Goal: Task Accomplishment & Management: Manage account settings

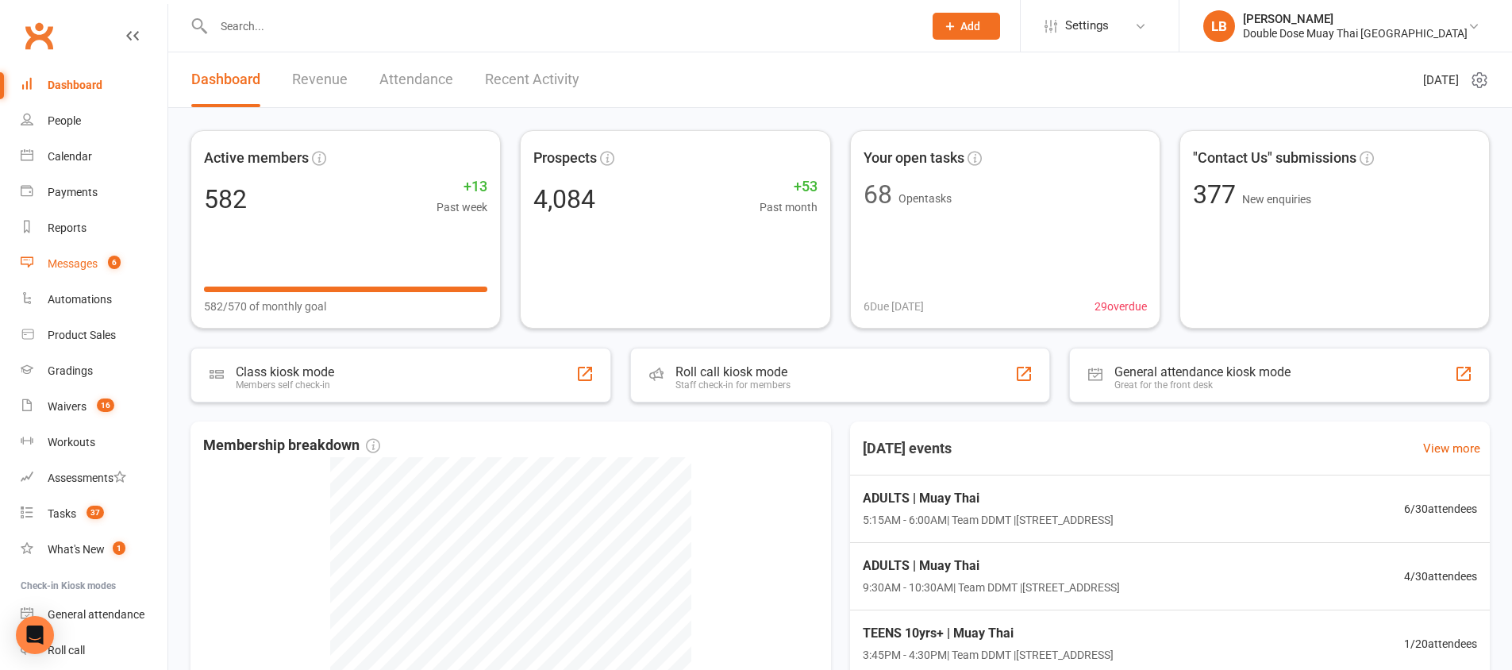
drag, startPoint x: 111, startPoint y: 261, endPoint x: 121, endPoint y: 265, distance: 11.1
click at [111, 261] on span "6" at bounding box center [114, 262] width 13 height 13
click at [0, 0] on div "Loading" at bounding box center [0, 0] width 0 height 0
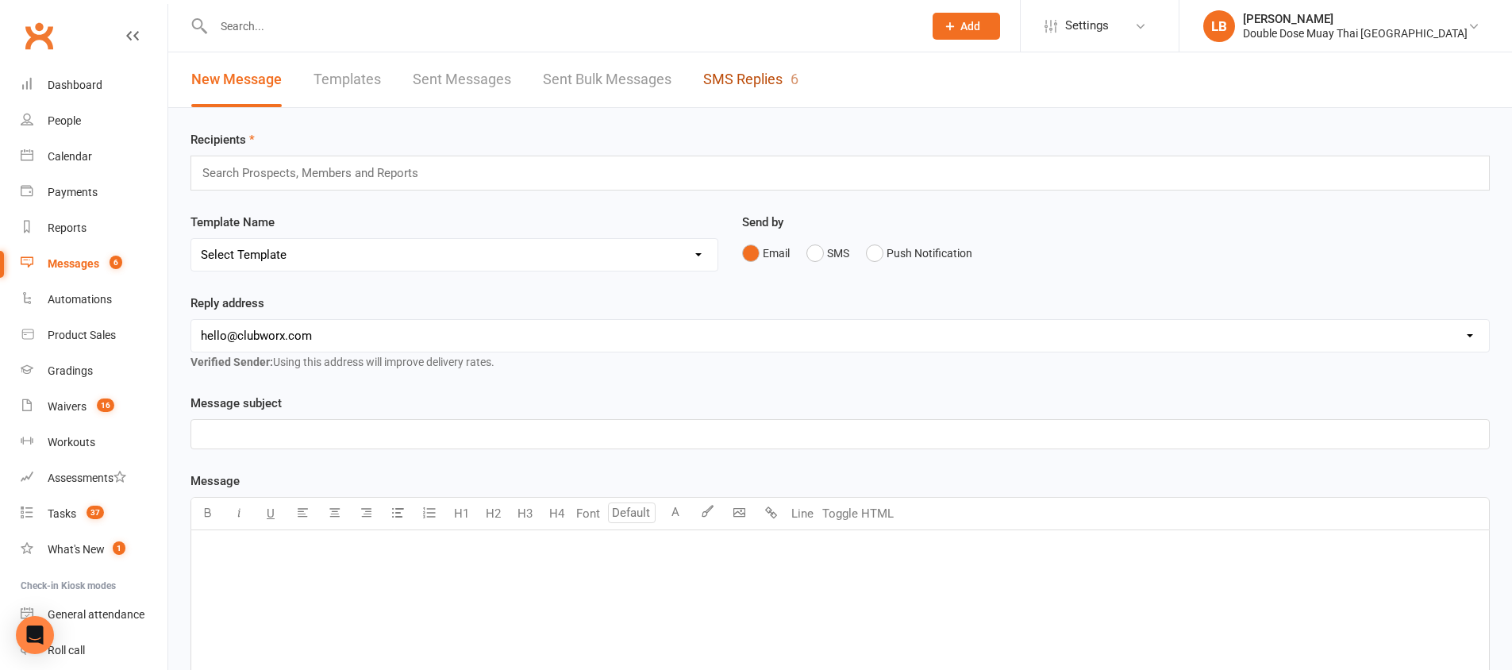
click at [763, 67] on link "SMS Replies 6" at bounding box center [750, 79] width 95 height 55
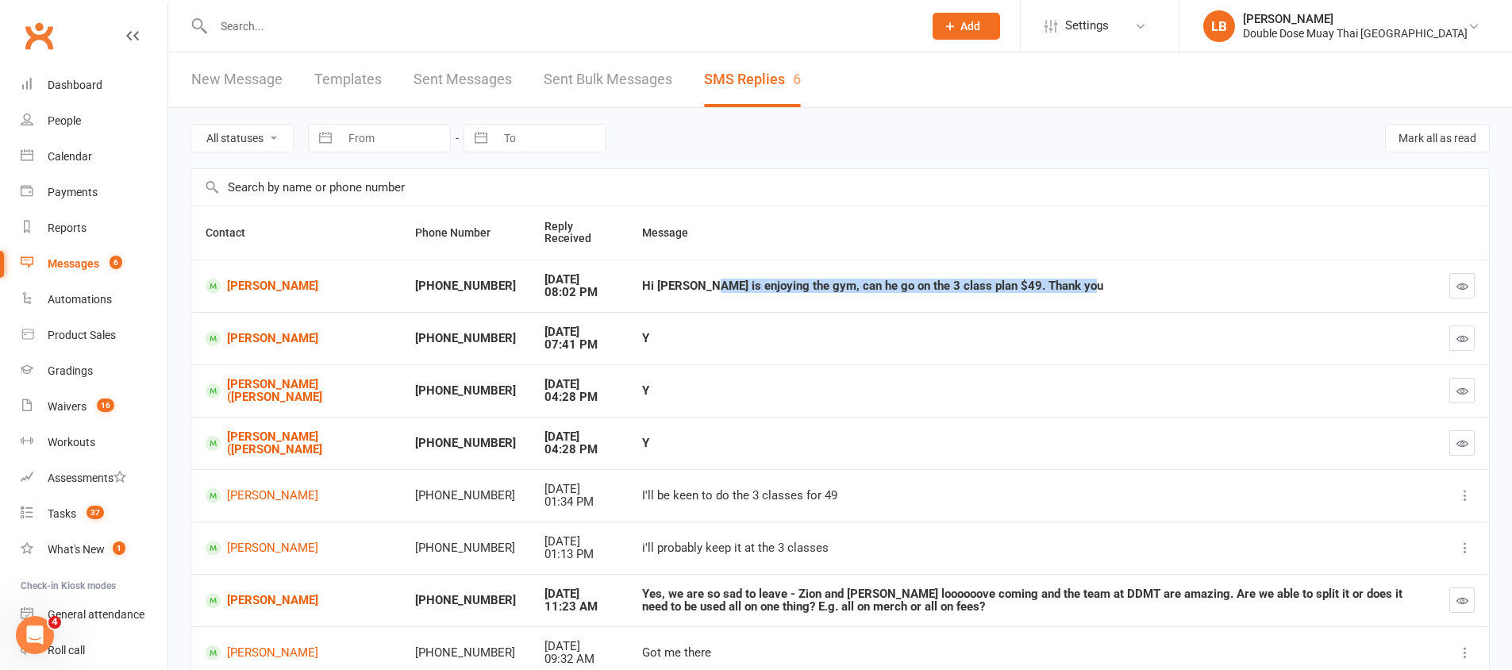
drag, startPoint x: 667, startPoint y: 284, endPoint x: 991, endPoint y: 295, distance: 324.1
click at [991, 296] on td "Hi [PERSON_NAME] is enjoying the gym, can he go on the 3 class plan $49. Thank …" at bounding box center [1031, 286] width 807 height 52
click at [988, 291] on div "Hi [PERSON_NAME] is enjoying the gym, can he go on the 3 class plan $49. Thank …" at bounding box center [1031, 285] width 778 height 13
click at [92, 514] on span "37" at bounding box center [95, 512] width 17 height 13
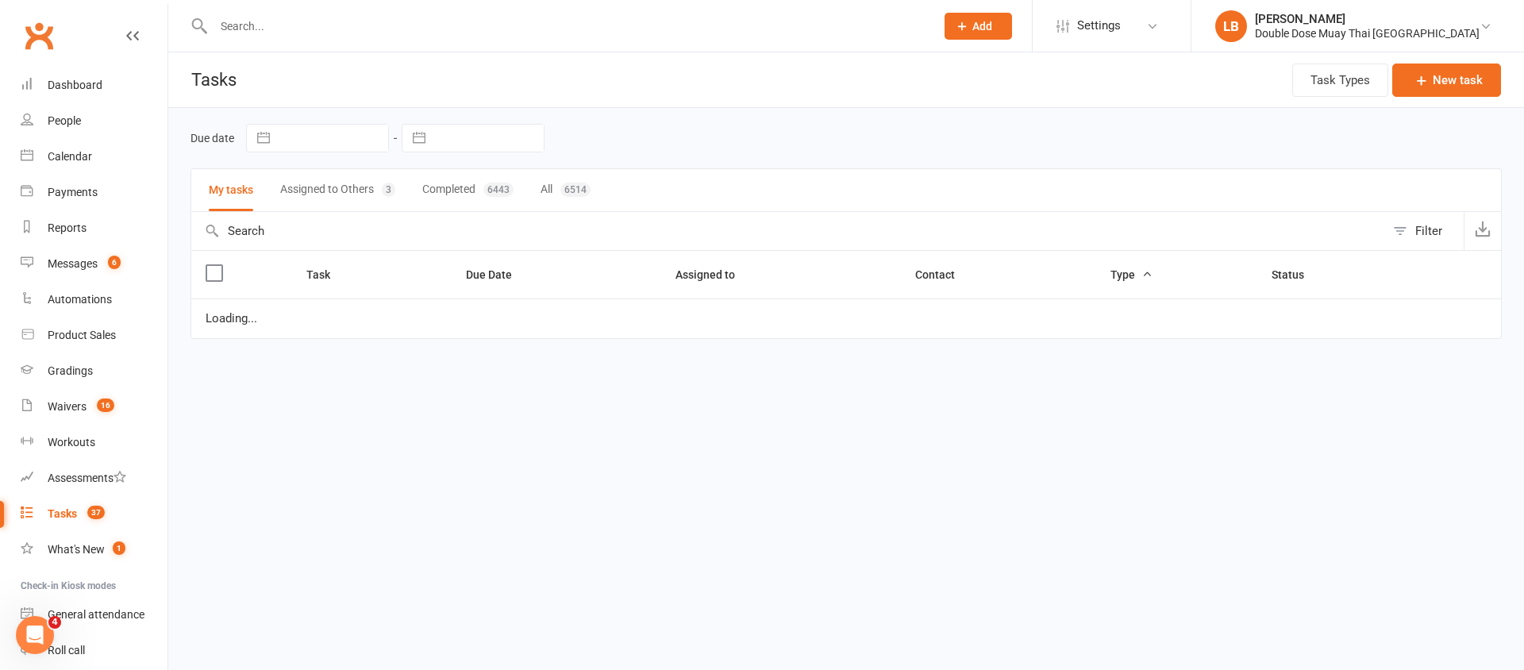
select select "started"
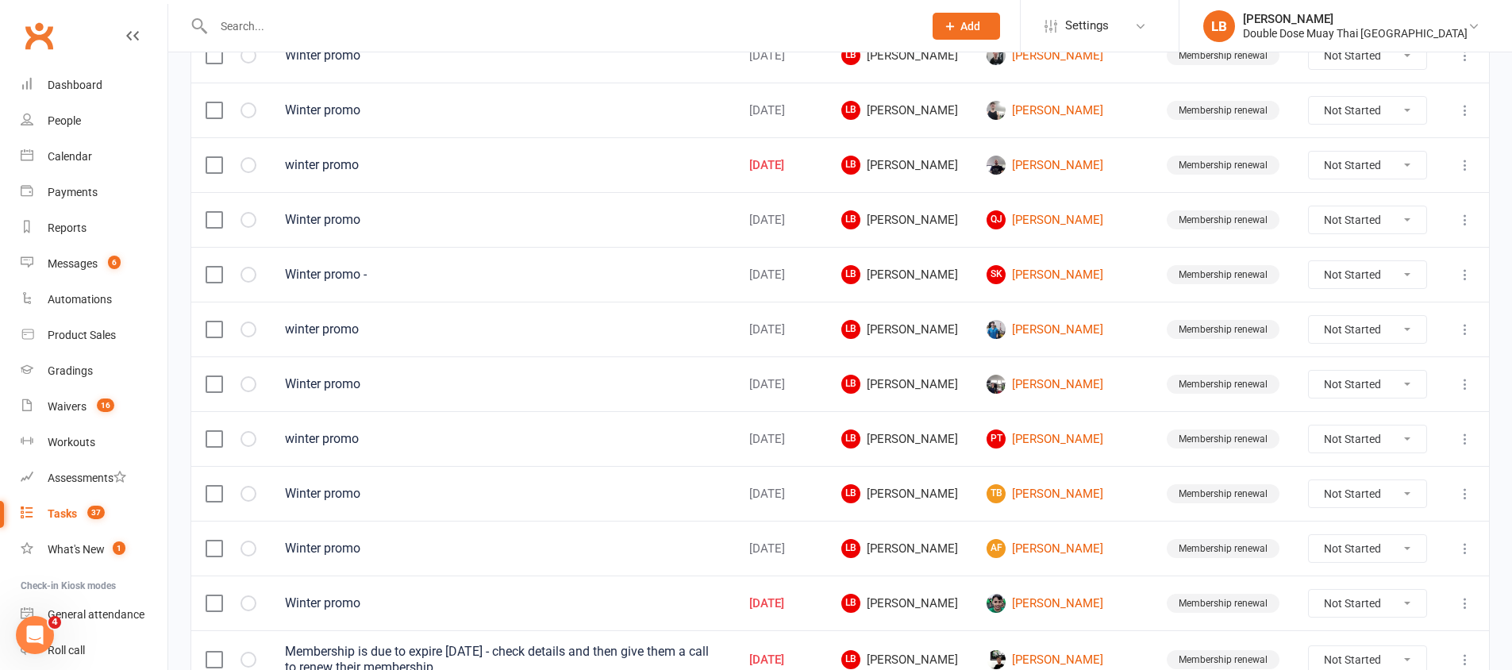
scroll to position [828, 0]
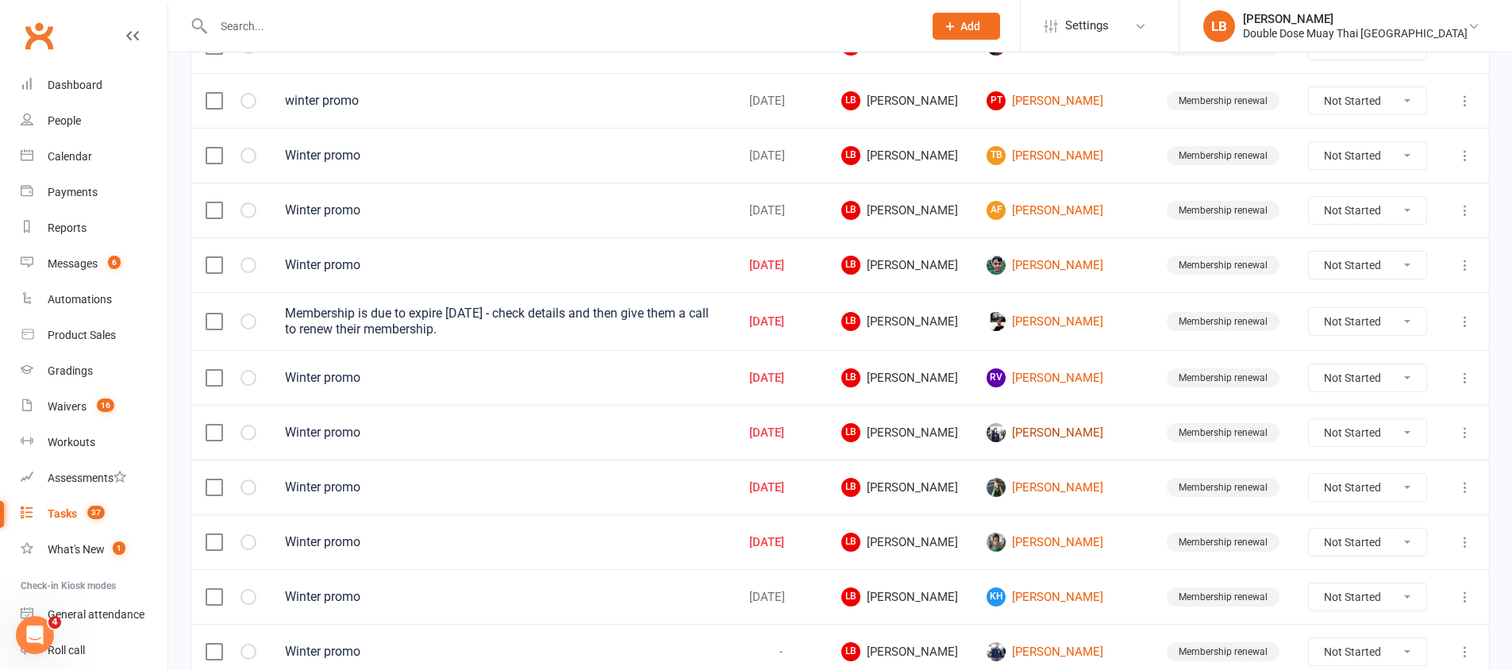
click at [1077, 437] on link "[PERSON_NAME]" at bounding box center [1063, 432] width 152 height 19
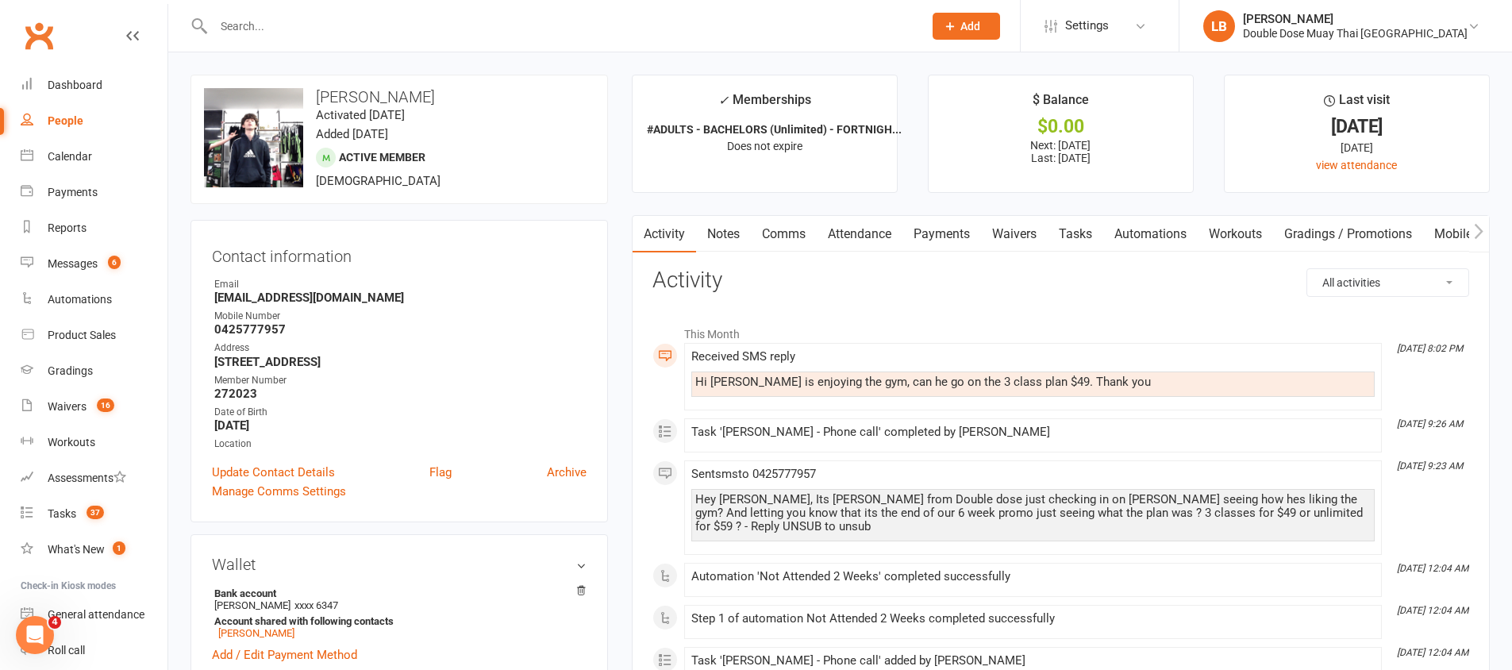
click at [807, 229] on link "Comms" at bounding box center [784, 234] width 66 height 37
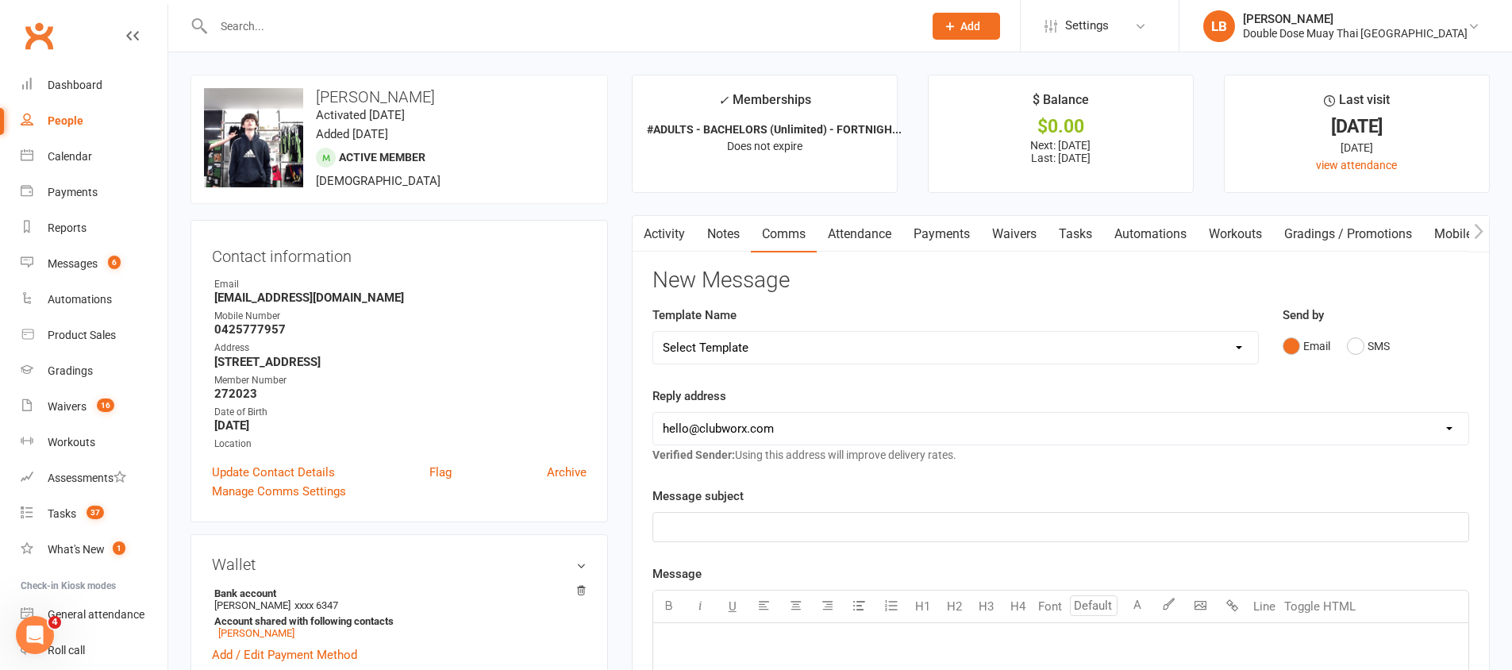
click at [944, 233] on link "Payments" at bounding box center [942, 234] width 79 height 37
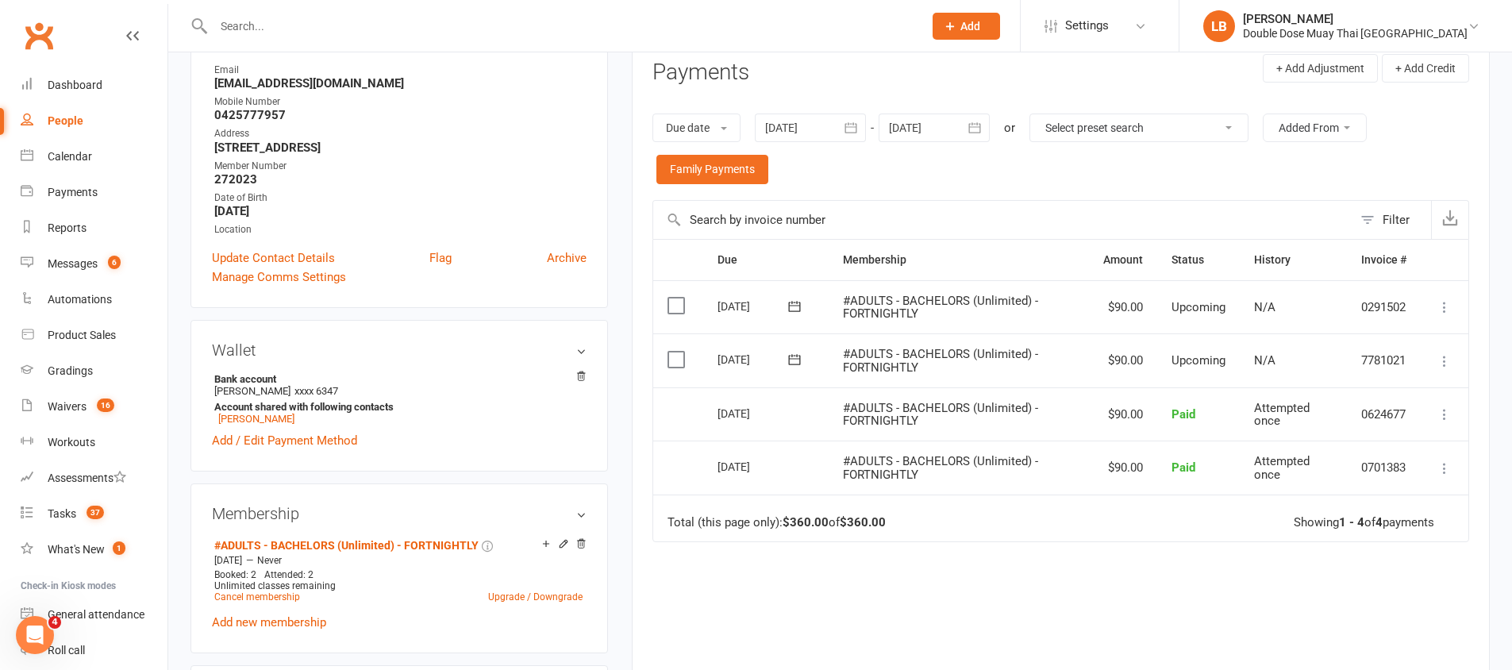
scroll to position [237, 0]
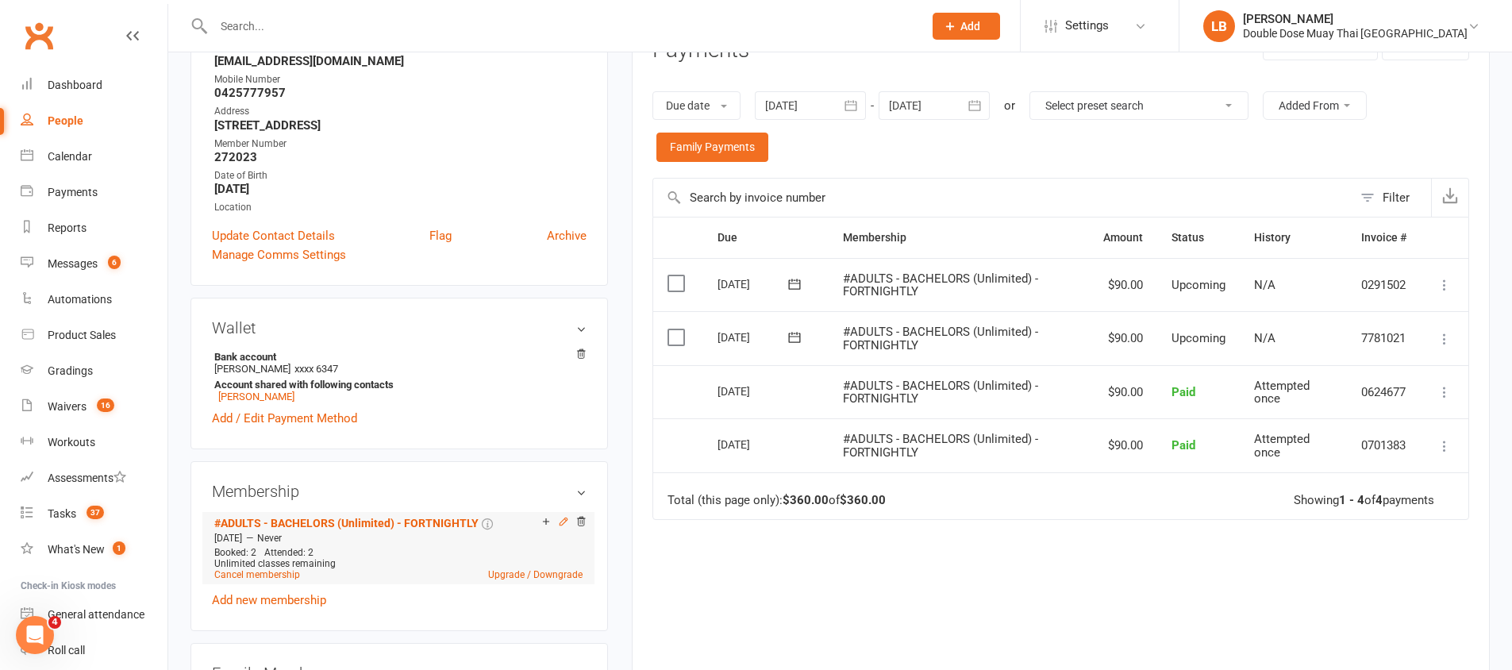
click at [558, 520] on icon at bounding box center [563, 521] width 11 height 11
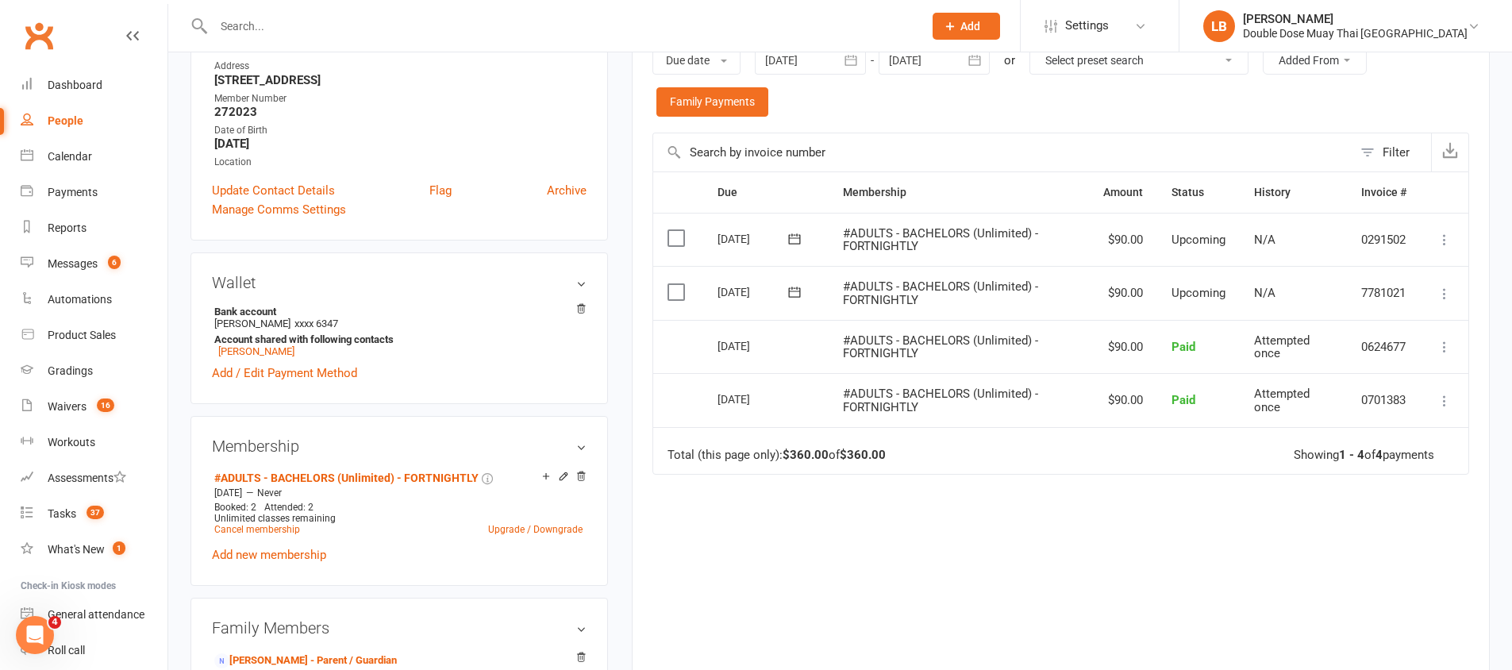
scroll to position [383, 0]
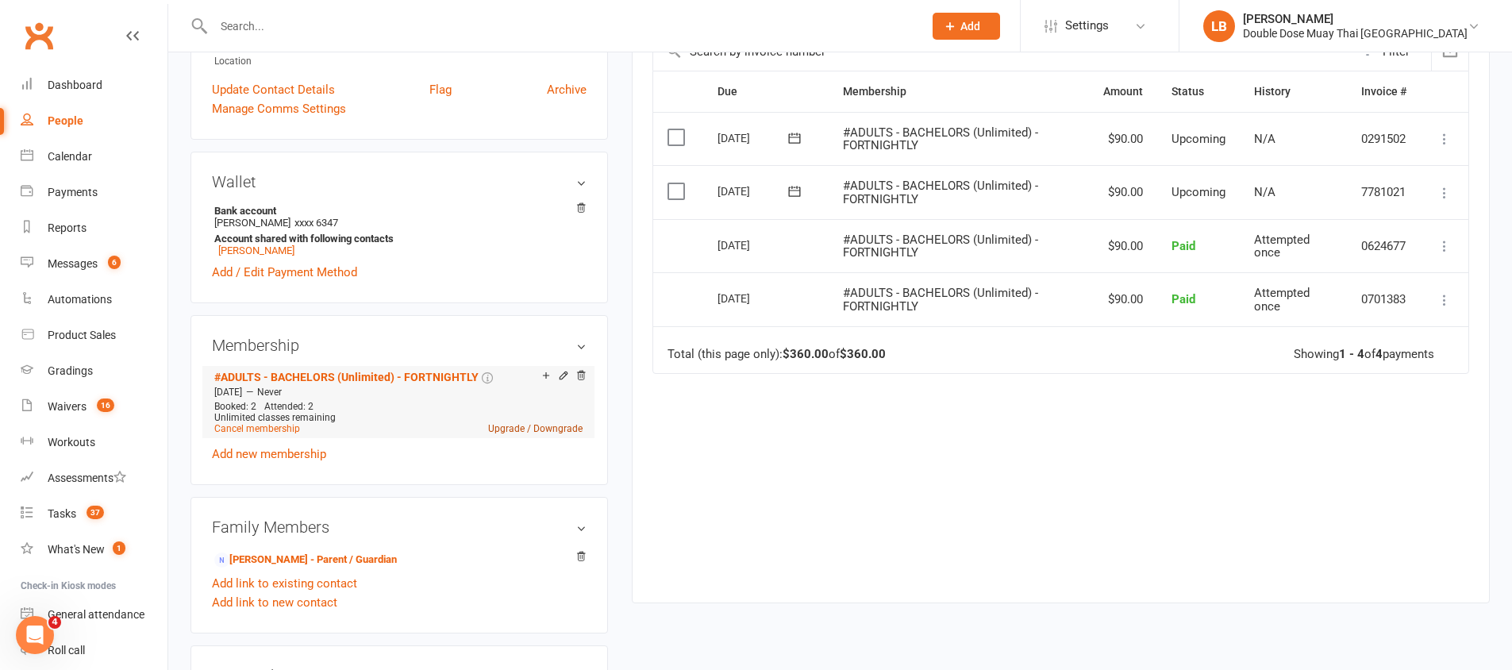
click at [514, 426] on link "Upgrade / Downgrade" at bounding box center [535, 428] width 94 height 11
click at [519, 423] on link "Upgrade / Downgrade" at bounding box center [535, 428] width 94 height 11
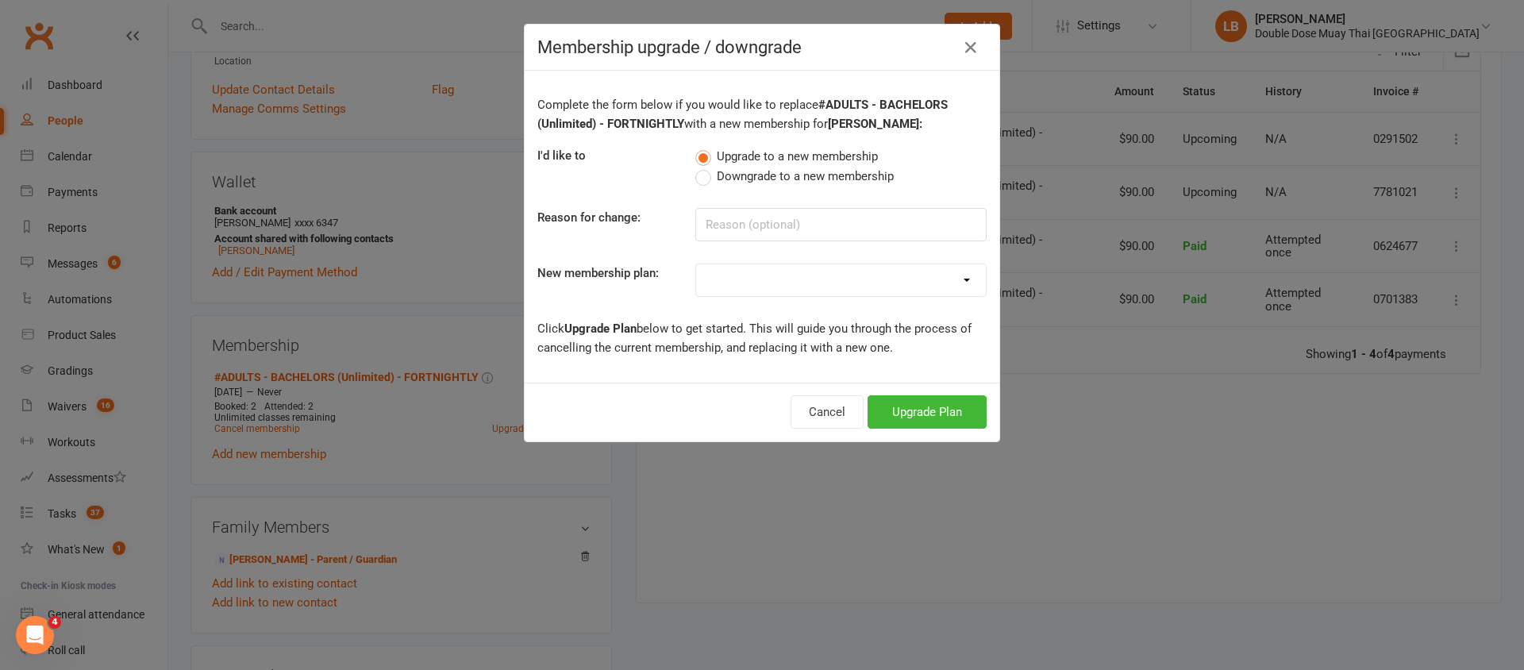
click at [741, 279] on select "#KIDS - 1 Day - WEEKLY #KIDS - 1 Day - FORTNIGHTLY #KIDS - 1 Day - 12 Wks - Pai…" at bounding box center [841, 280] width 290 height 32
click at [730, 279] on select "#KIDS - 1 Day - WEEKLY #KIDS - 1 Day - FORTNIGHTLY #KIDS - 1 Day - 12 Wks - Pai…" at bounding box center [841, 280] width 290 height 32
select select "10"
click at [881, 404] on button "Upgrade Plan" at bounding box center [927, 411] width 119 height 33
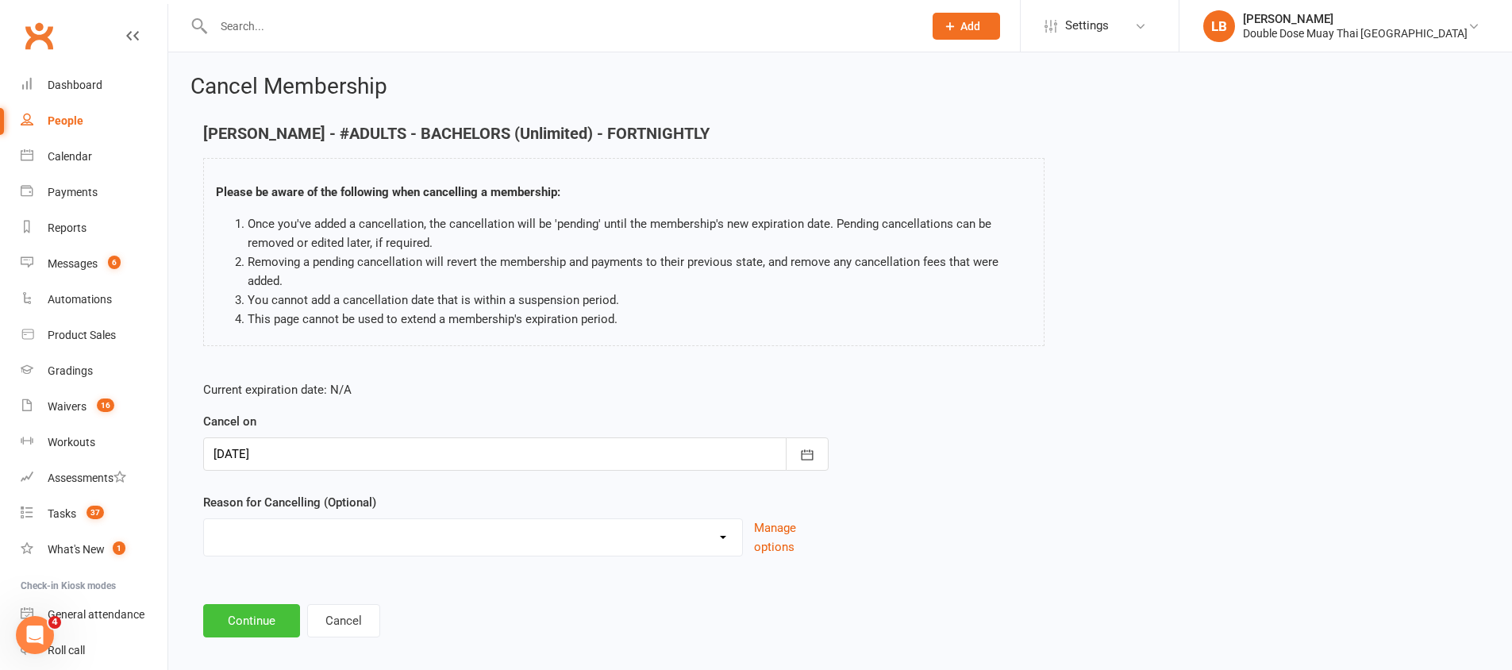
click at [249, 611] on button "Continue" at bounding box center [251, 620] width 97 height 33
click at [249, 611] on html "Prospect Member Non-attending contact Class / event Appointment Grading event T…" at bounding box center [756, 342] width 1512 height 685
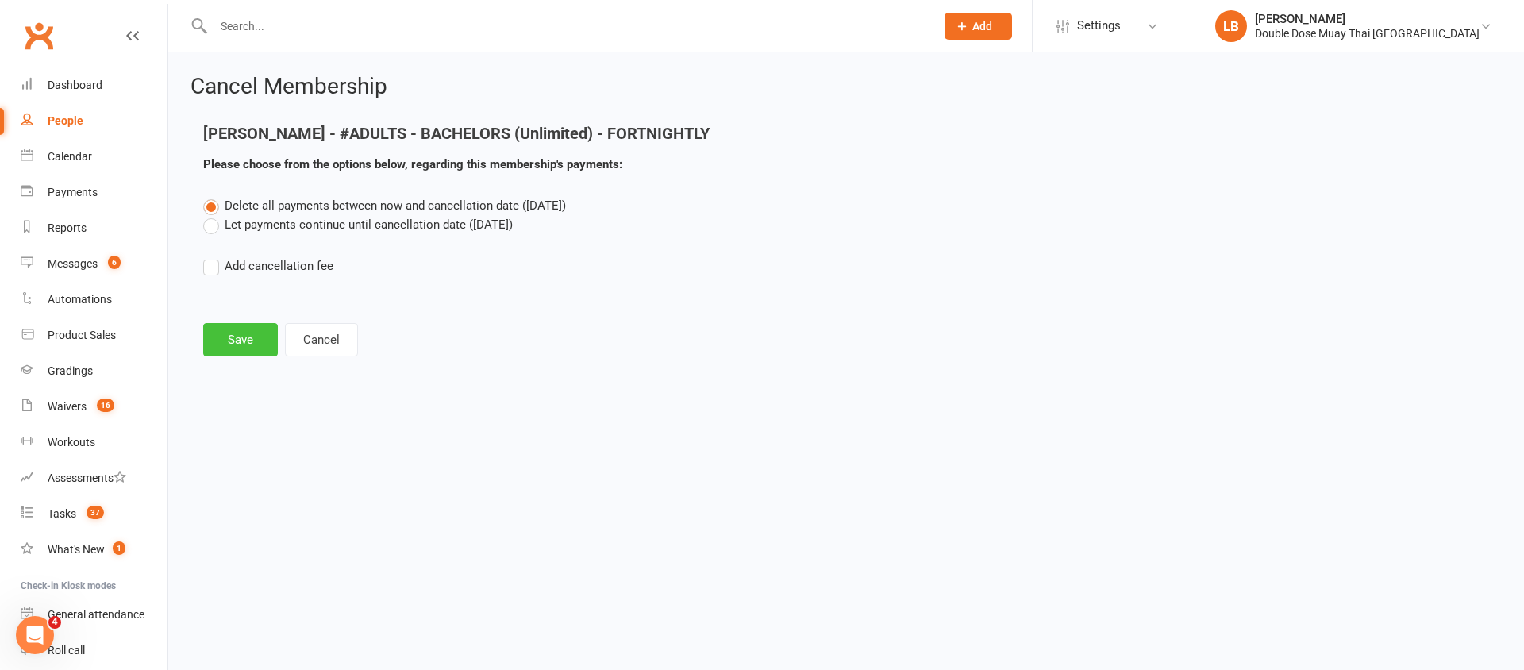
click at [218, 329] on button "Save" at bounding box center [240, 339] width 75 height 33
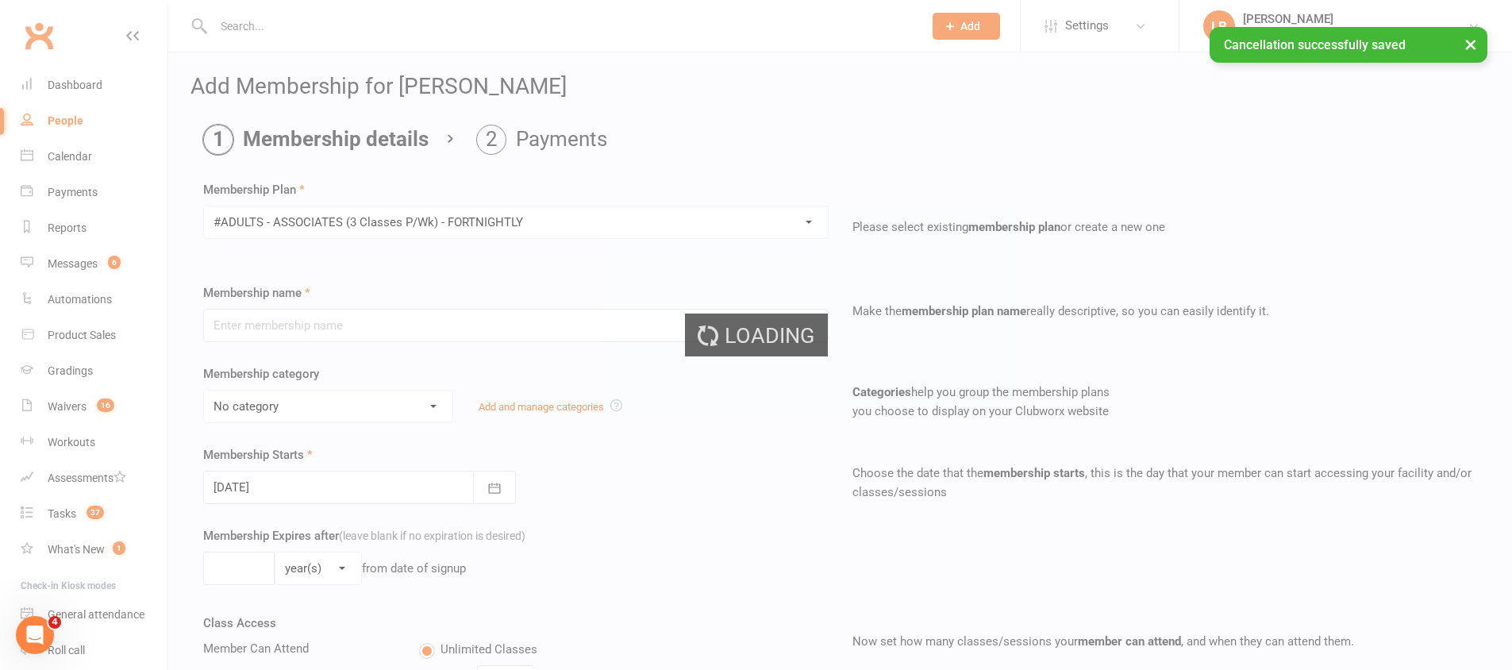
type input "#ADULTS - ASSOCIATES (3 Classes P/Wk) - FORTNIGHTLY"
select select "1"
type input "0"
type input "3"
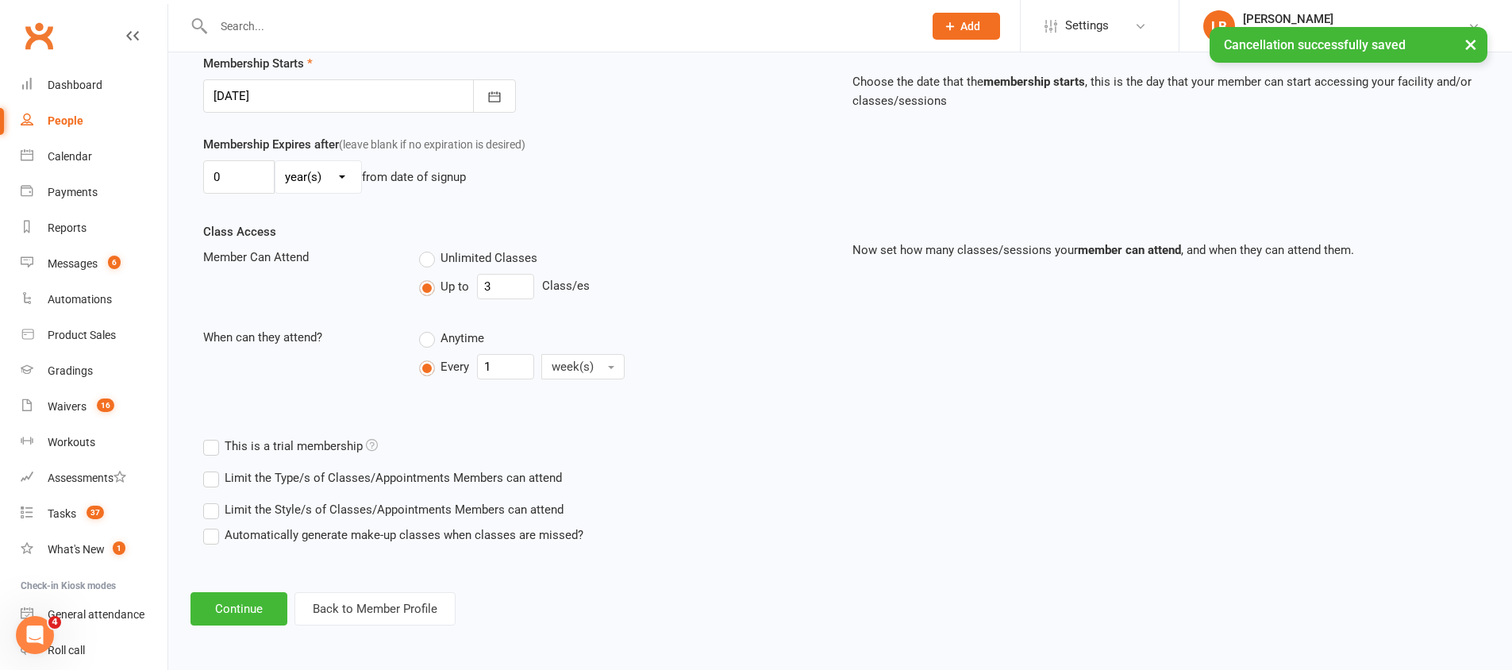
scroll to position [392, 0]
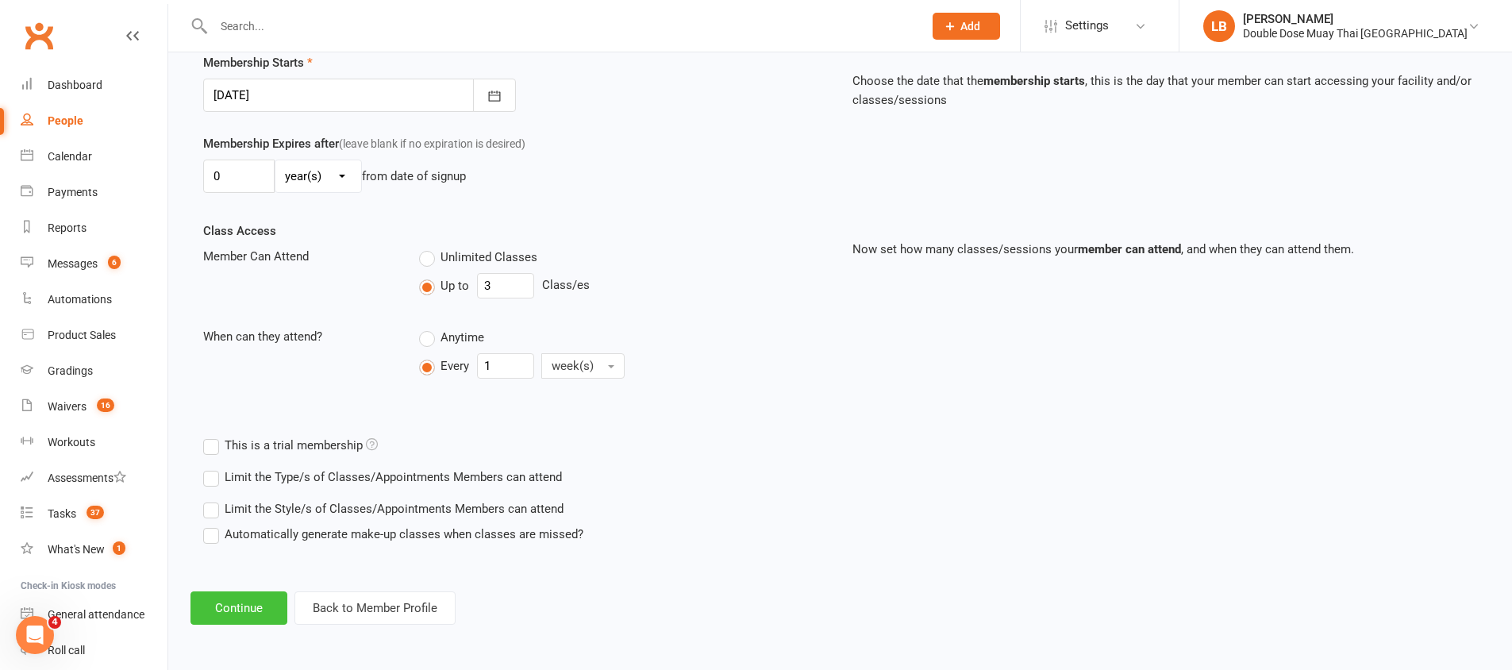
click at [252, 598] on button "Continue" at bounding box center [239, 607] width 97 height 33
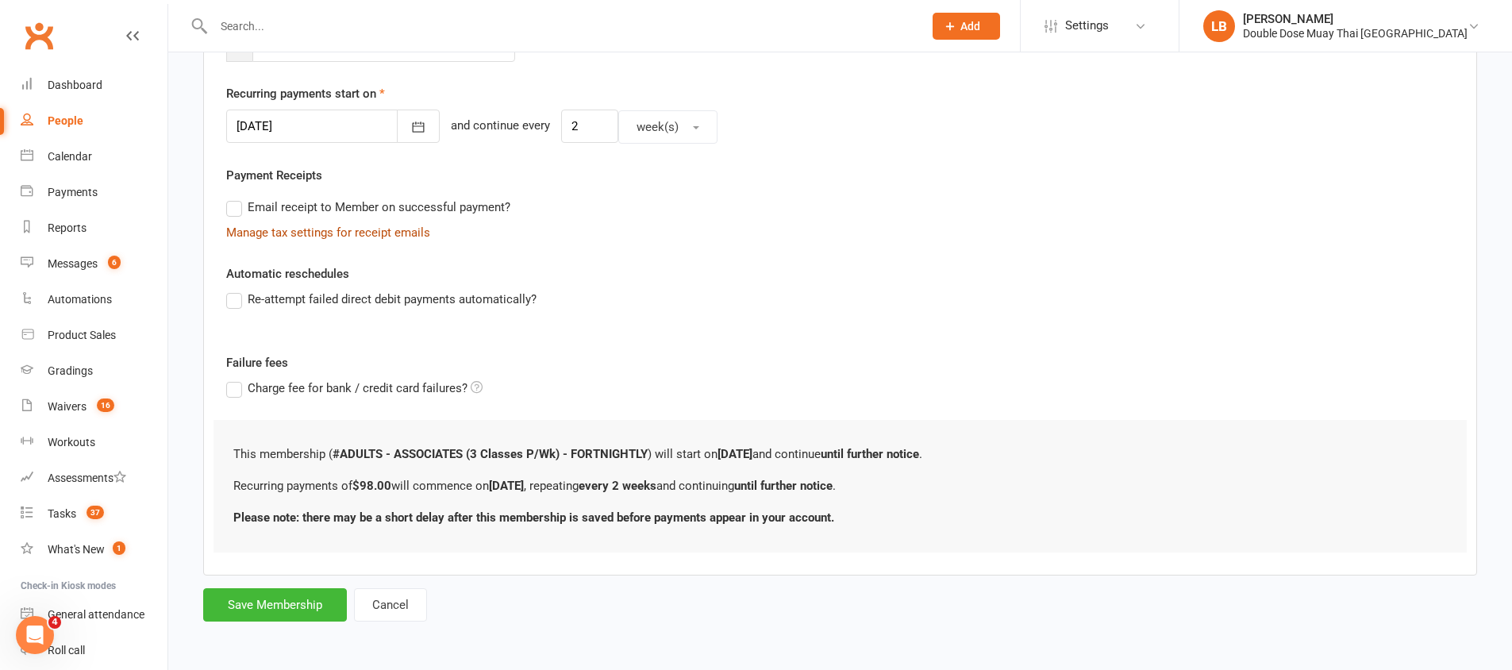
scroll to position [0, 0]
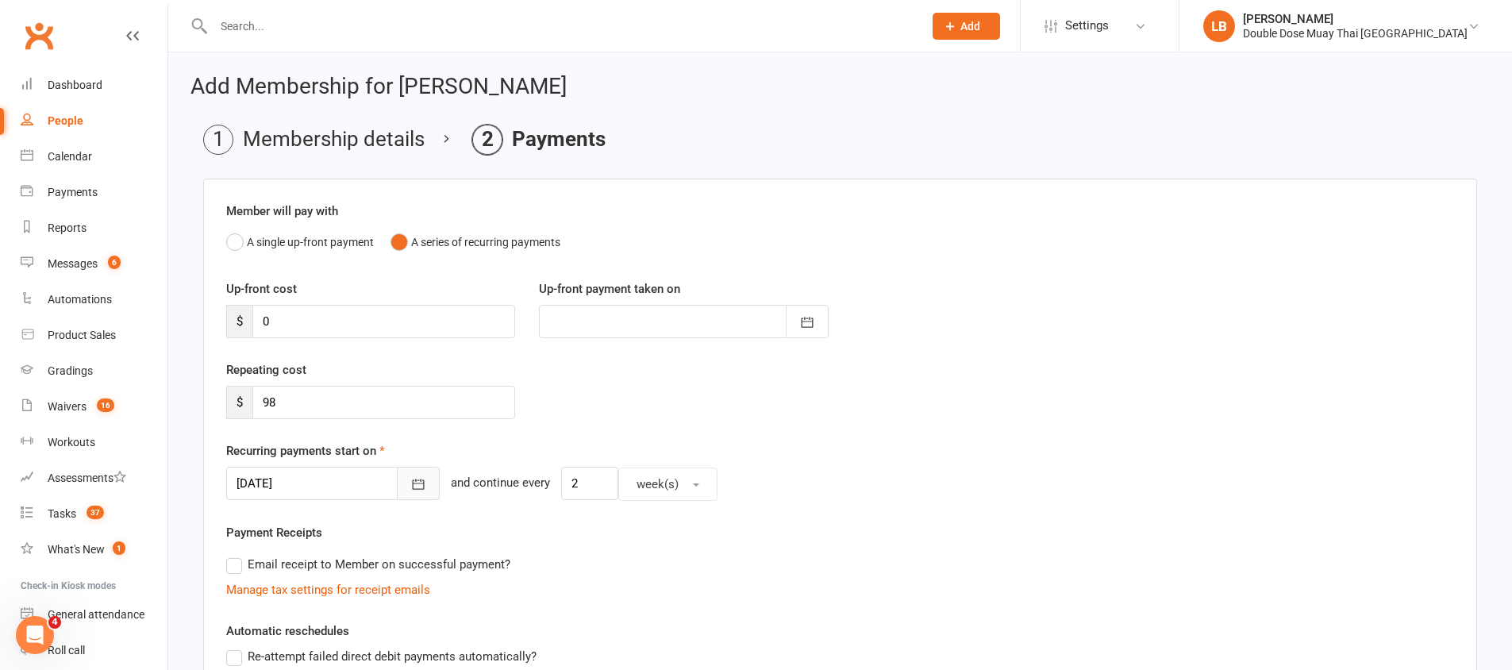
click at [397, 475] on button "button" at bounding box center [418, 483] width 43 height 33
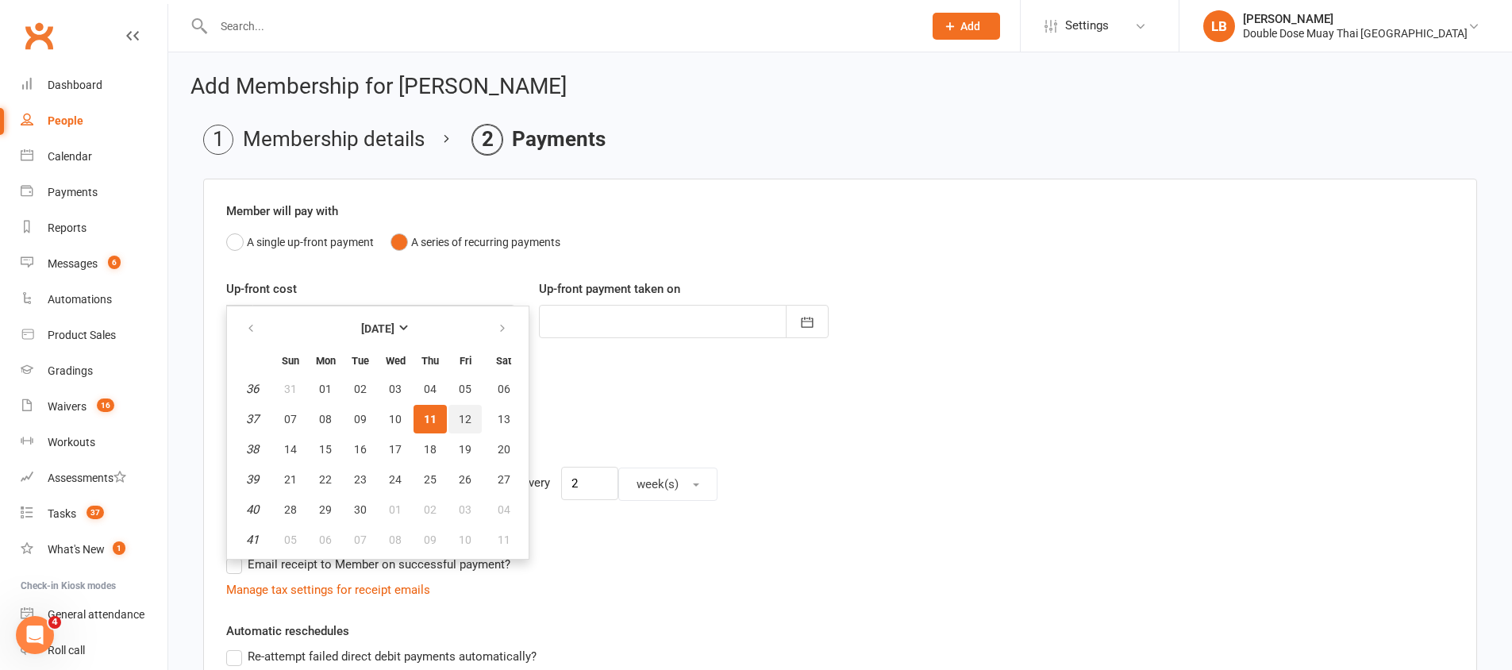
click at [460, 416] on span "12" at bounding box center [465, 419] width 13 height 13
type input "[DATE]"
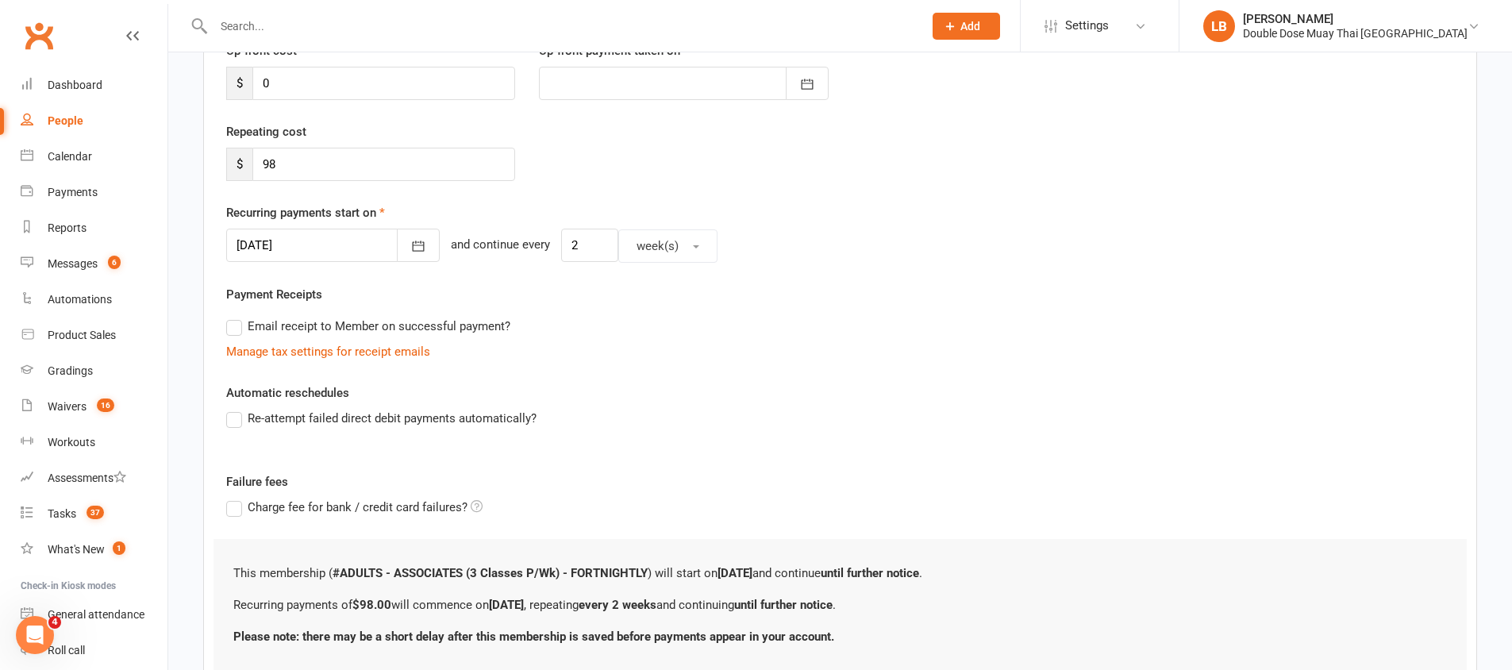
scroll to position [357, 0]
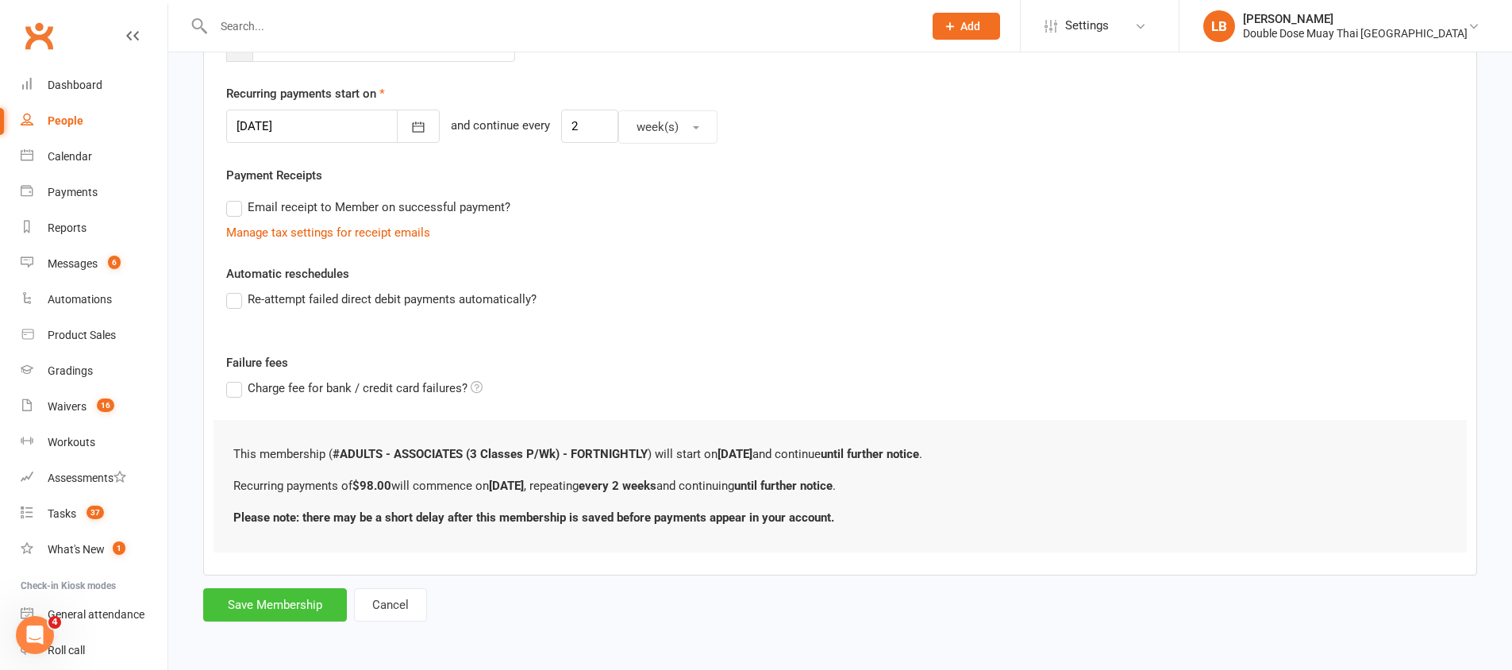
click at [312, 600] on button "Save Membership" at bounding box center [275, 604] width 144 height 33
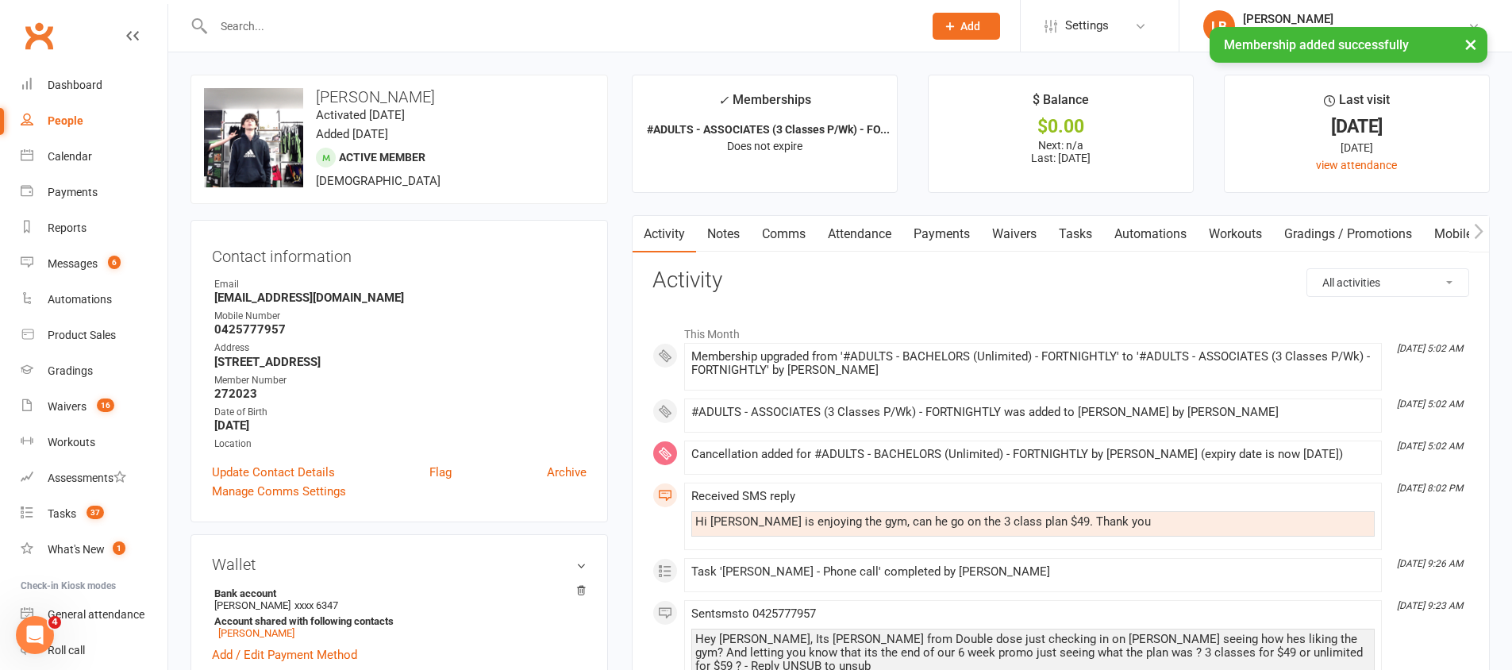
click at [1070, 231] on link "Tasks" at bounding box center [1076, 234] width 56 height 37
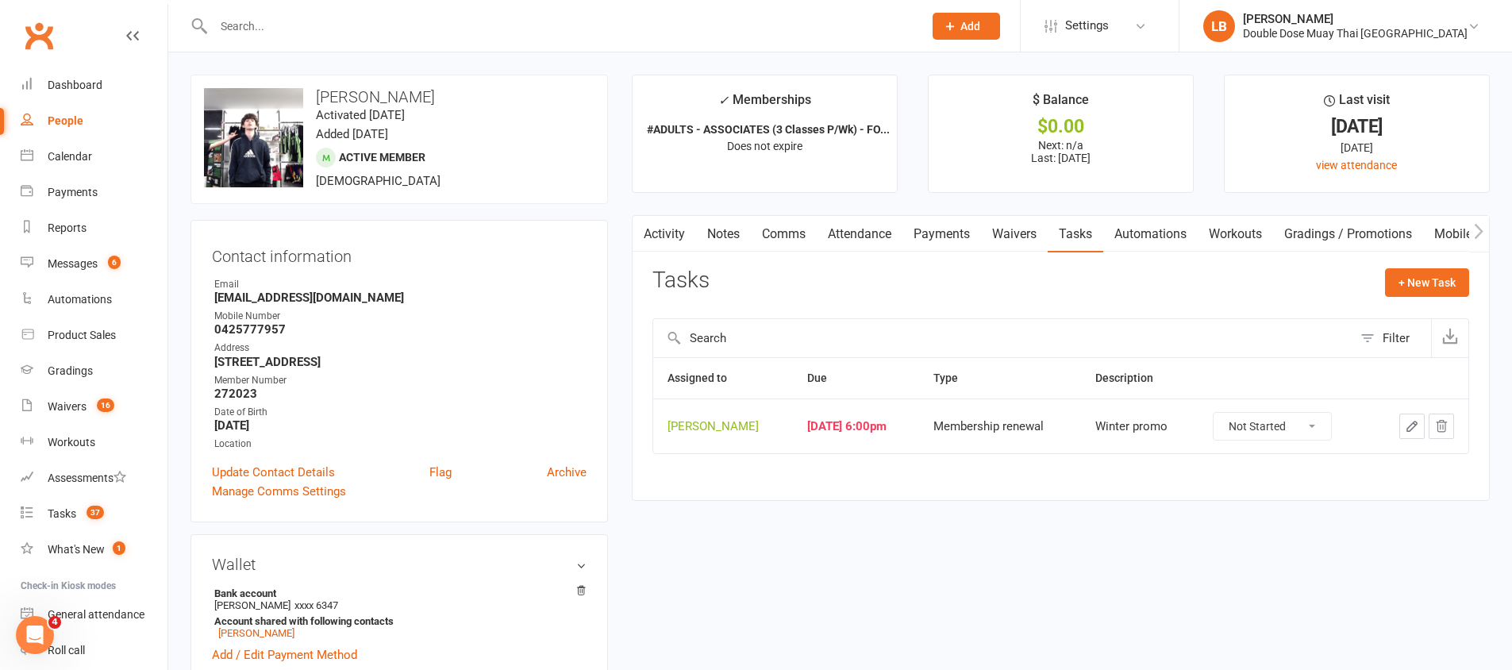
click at [1258, 422] on select "Not Started In Progress Waiting Complete" at bounding box center [1273, 426] width 118 height 27
click at [1247, 419] on select "Not Started In Progress Waiting Complete" at bounding box center [1273, 426] width 118 height 27
select select "unstarted"
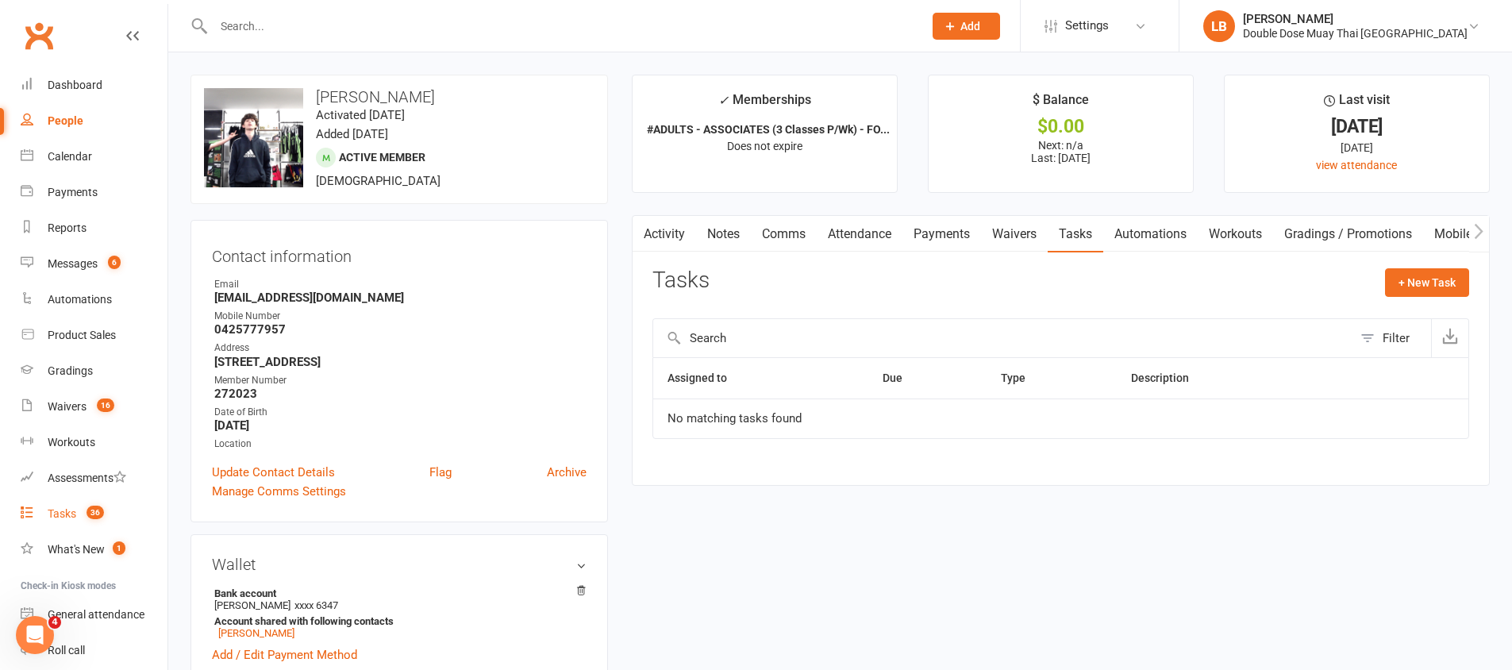
click at [57, 514] on div "Tasks" at bounding box center [62, 513] width 29 height 13
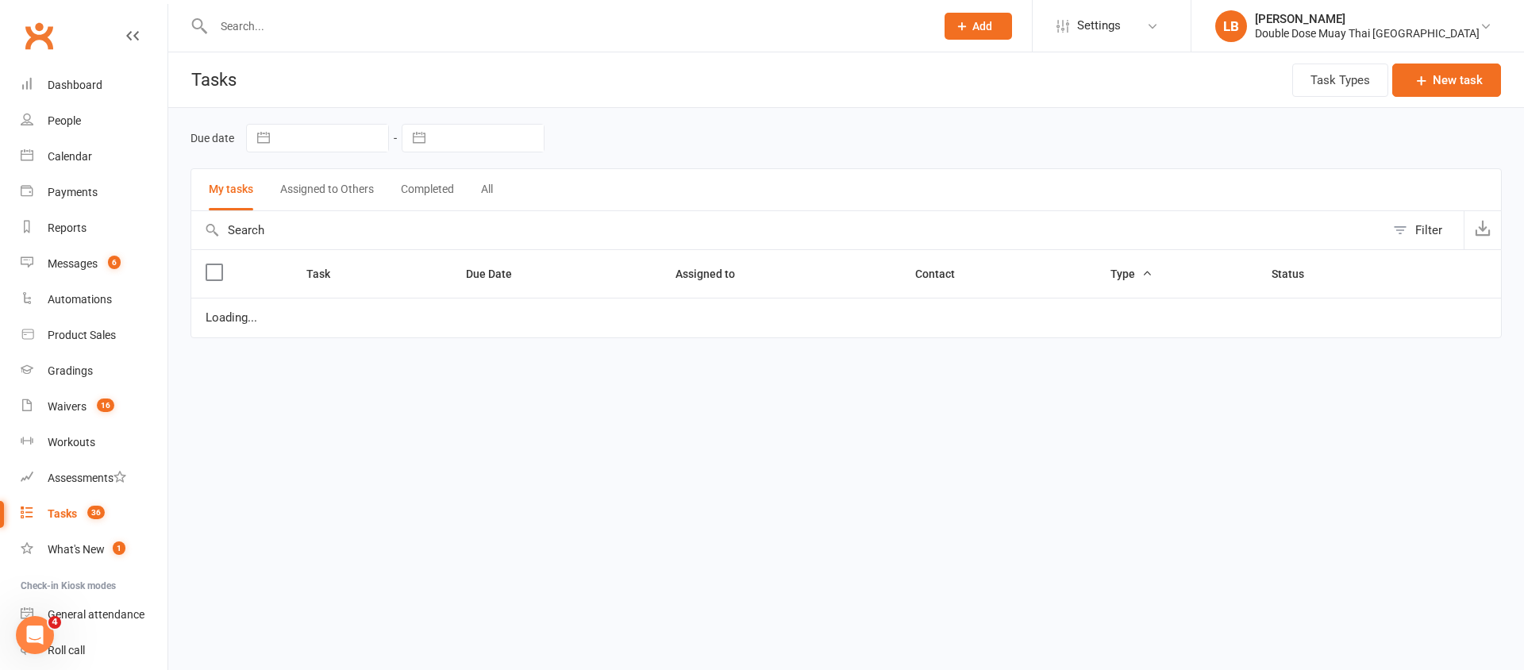
select select "started"
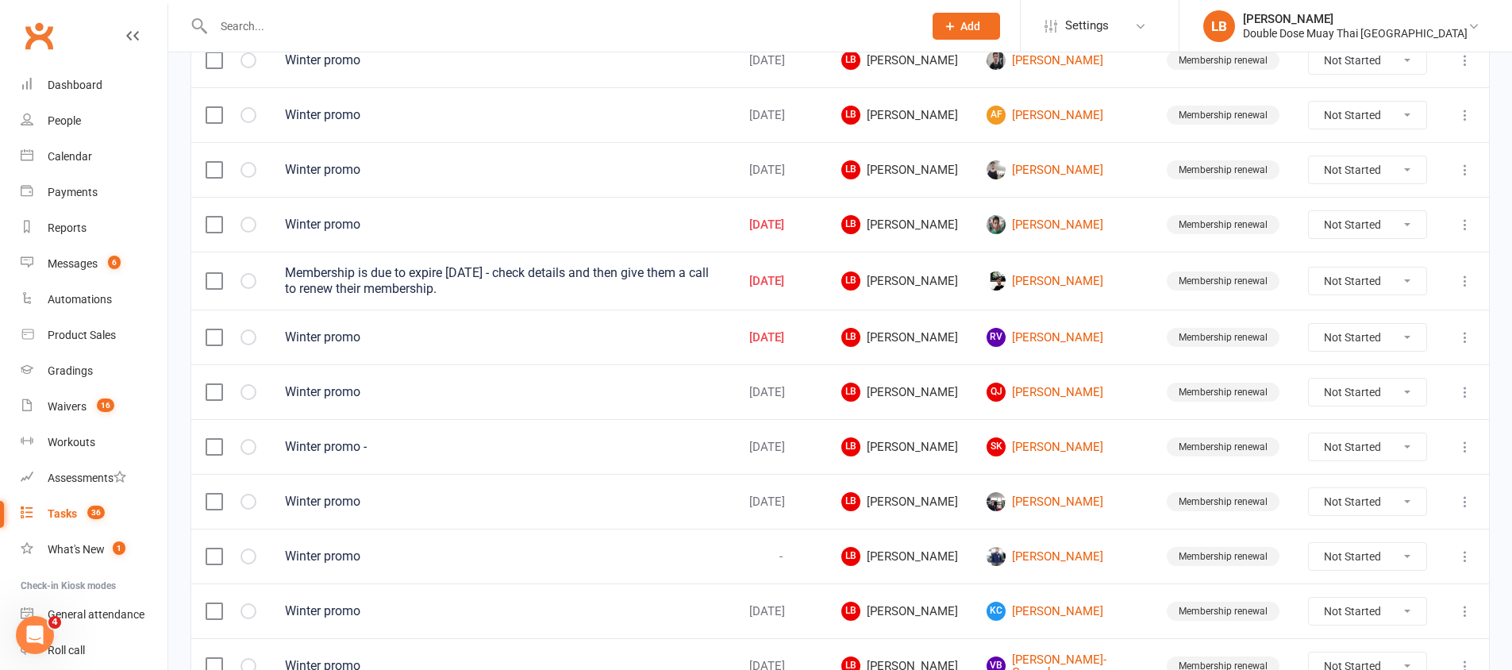
scroll to position [1120, 0]
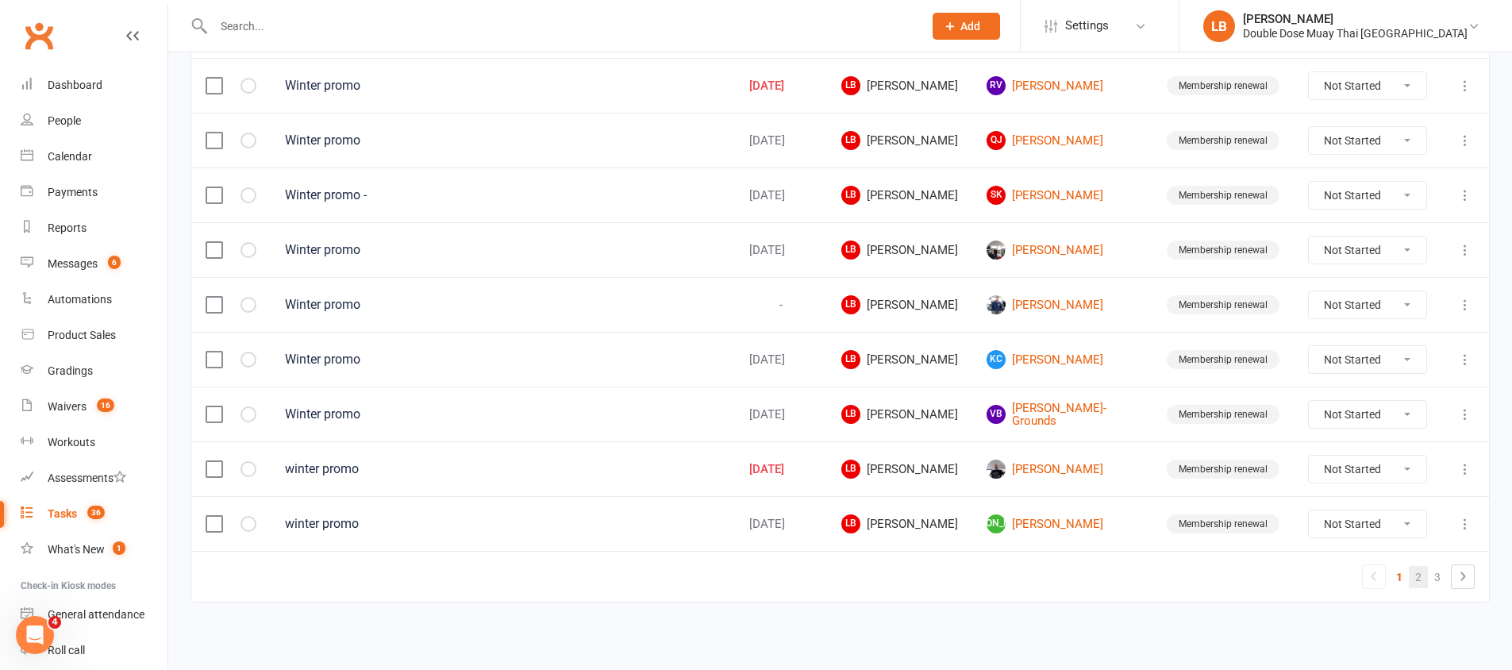
click at [1422, 576] on link "2" at bounding box center [1418, 577] width 19 height 22
select select "started"
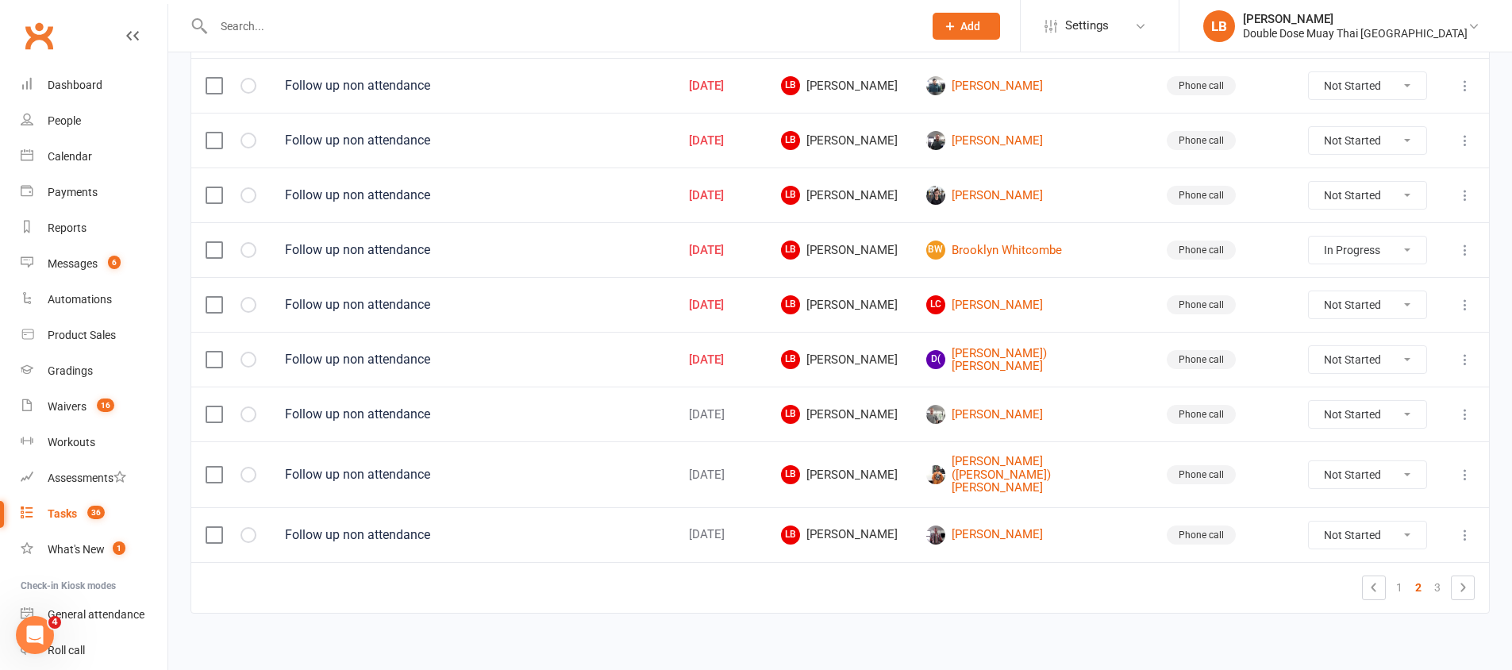
click at [1389, 475] on select "Not Started In Progress Waiting Complete" at bounding box center [1368, 474] width 118 height 27
select select "unstarted"
select select "started"
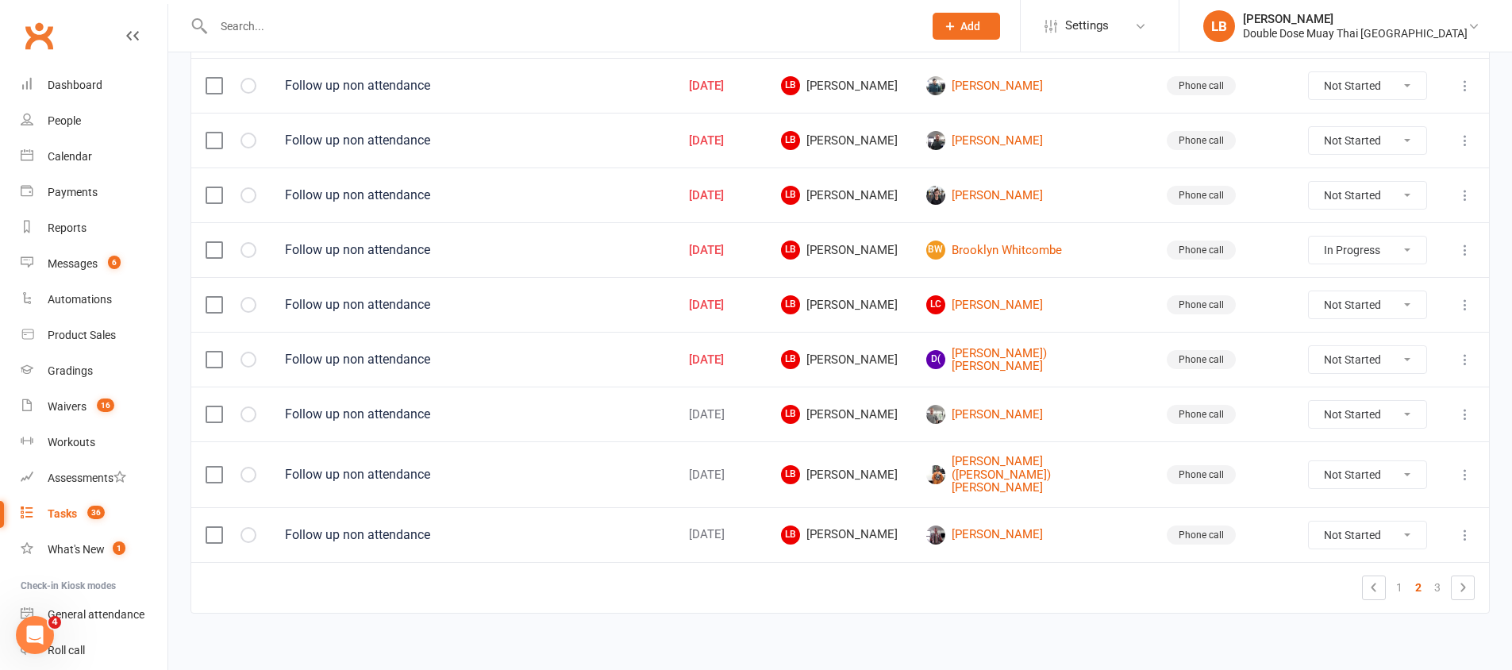
select select "started"
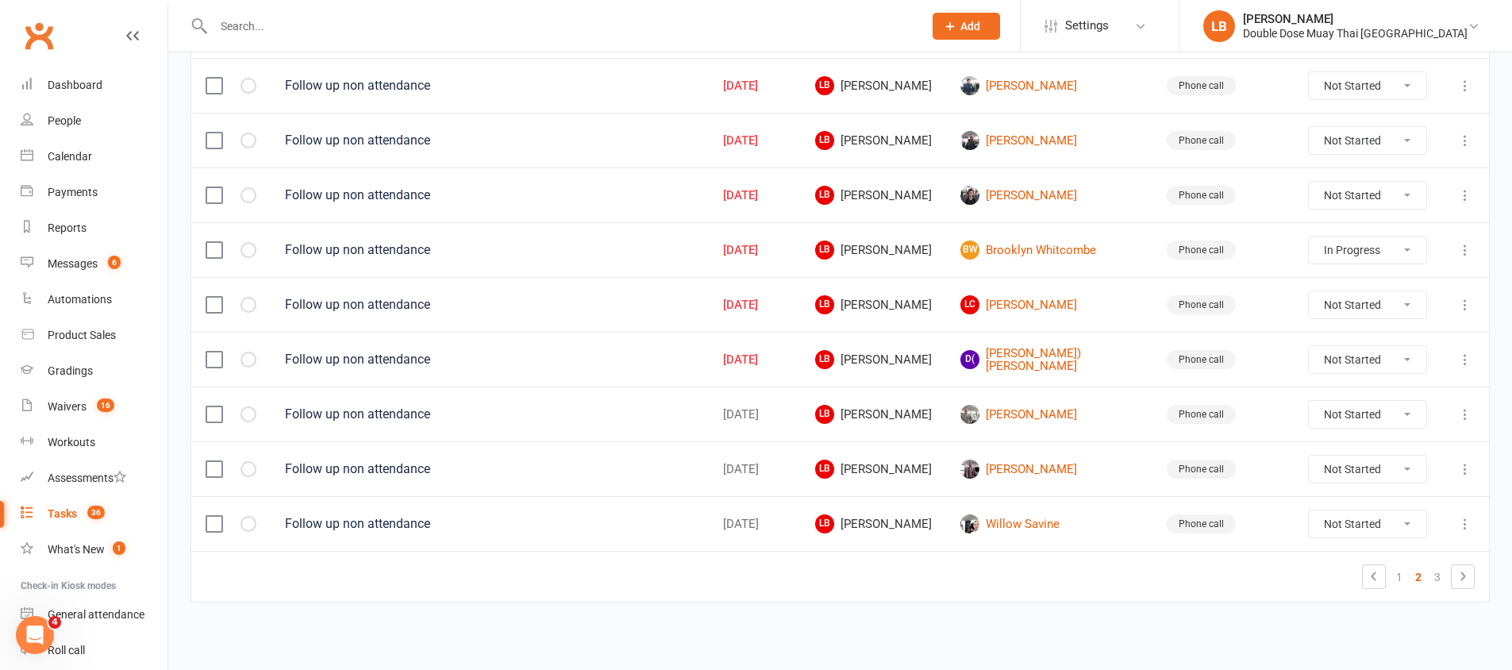
click at [1354, 466] on select "Not Started In Progress Waiting Complete" at bounding box center [1368, 469] width 118 height 27
select select "unstarted"
select select "started"
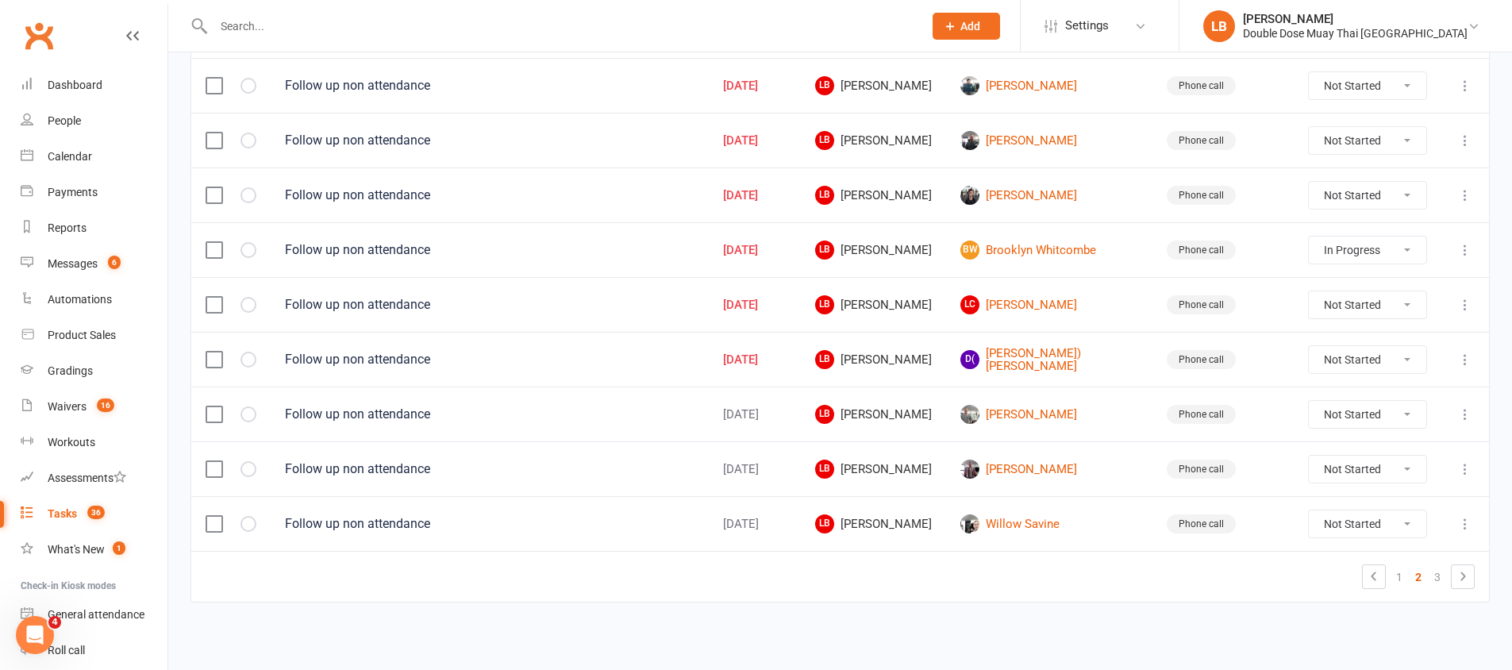
select select "started"
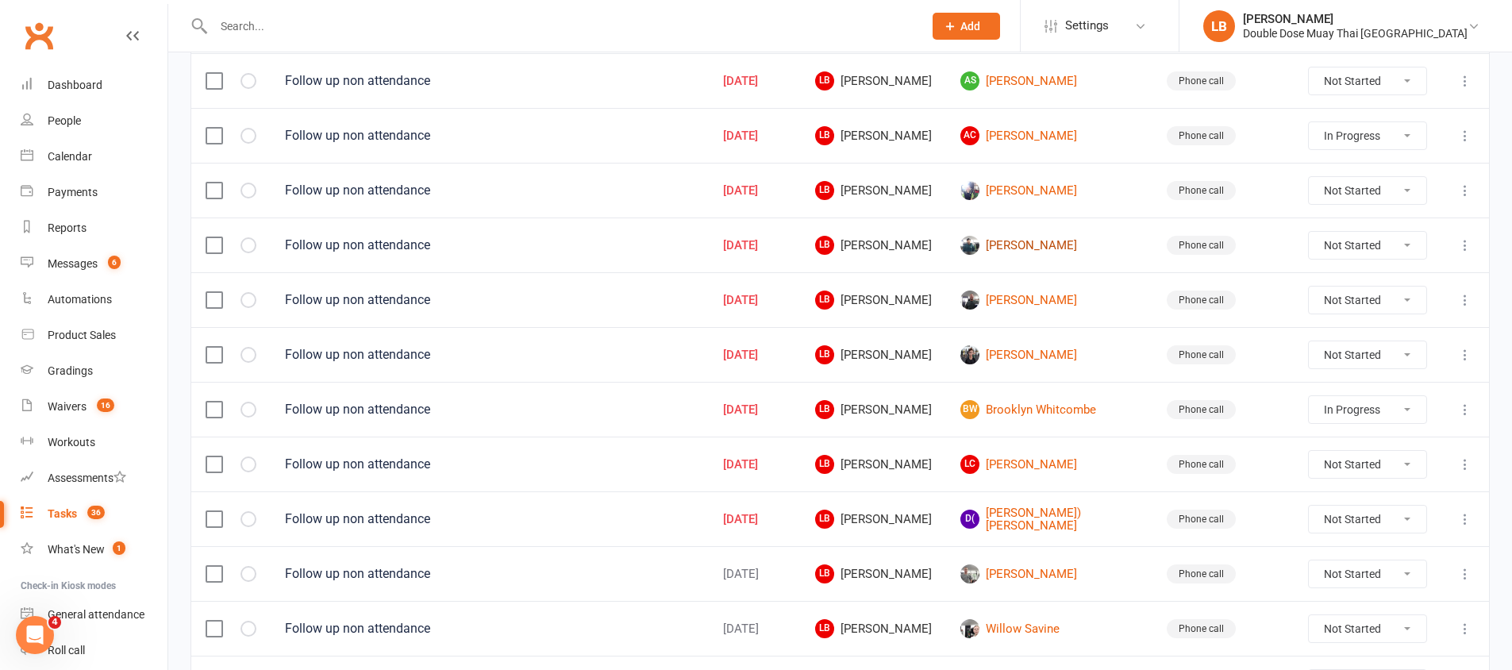
scroll to position [1113, 0]
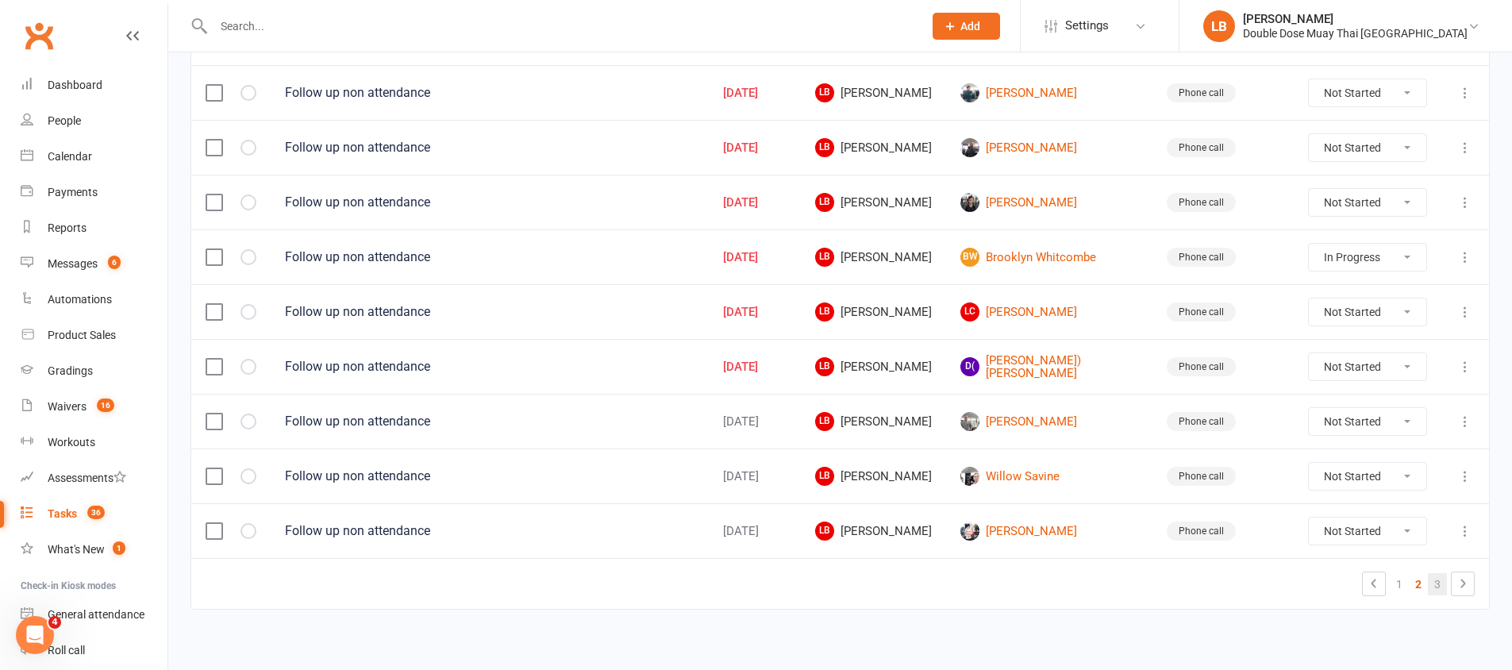
click at [1440, 580] on link "3" at bounding box center [1437, 584] width 19 height 22
select select "started"
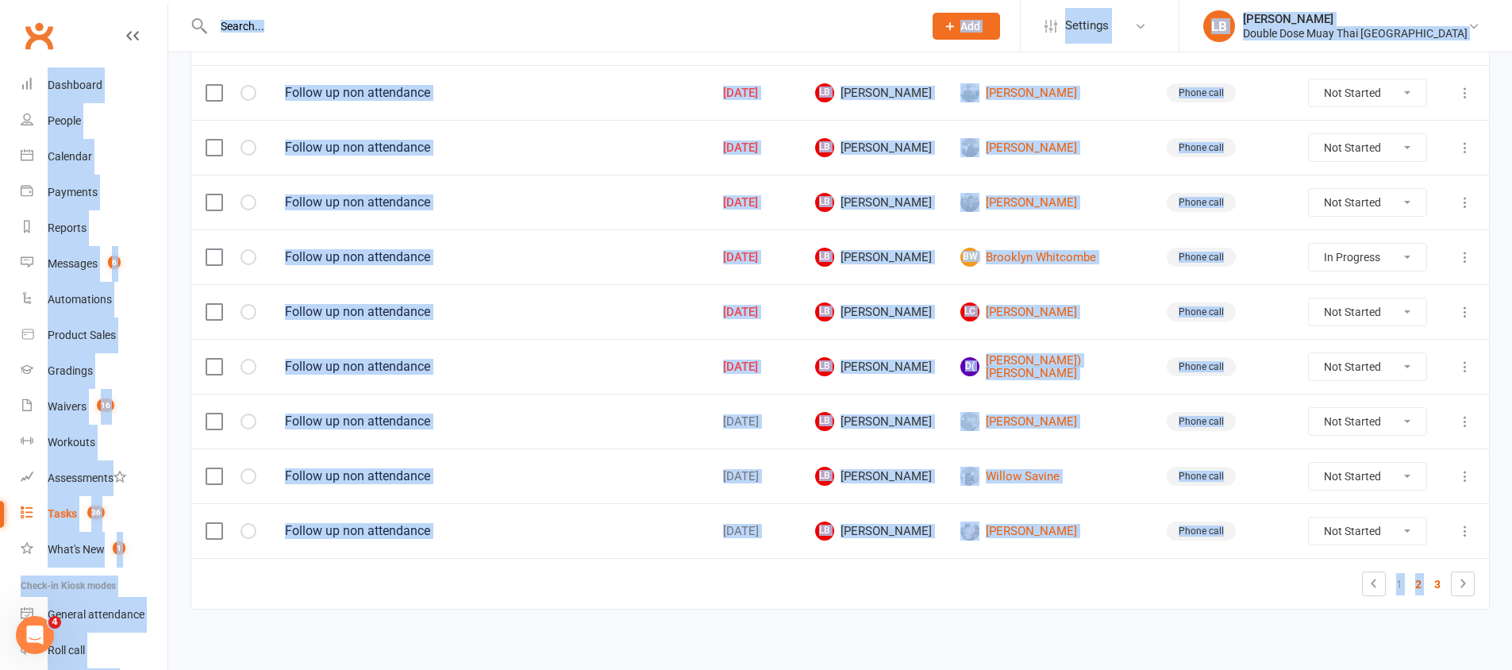
select select "started"
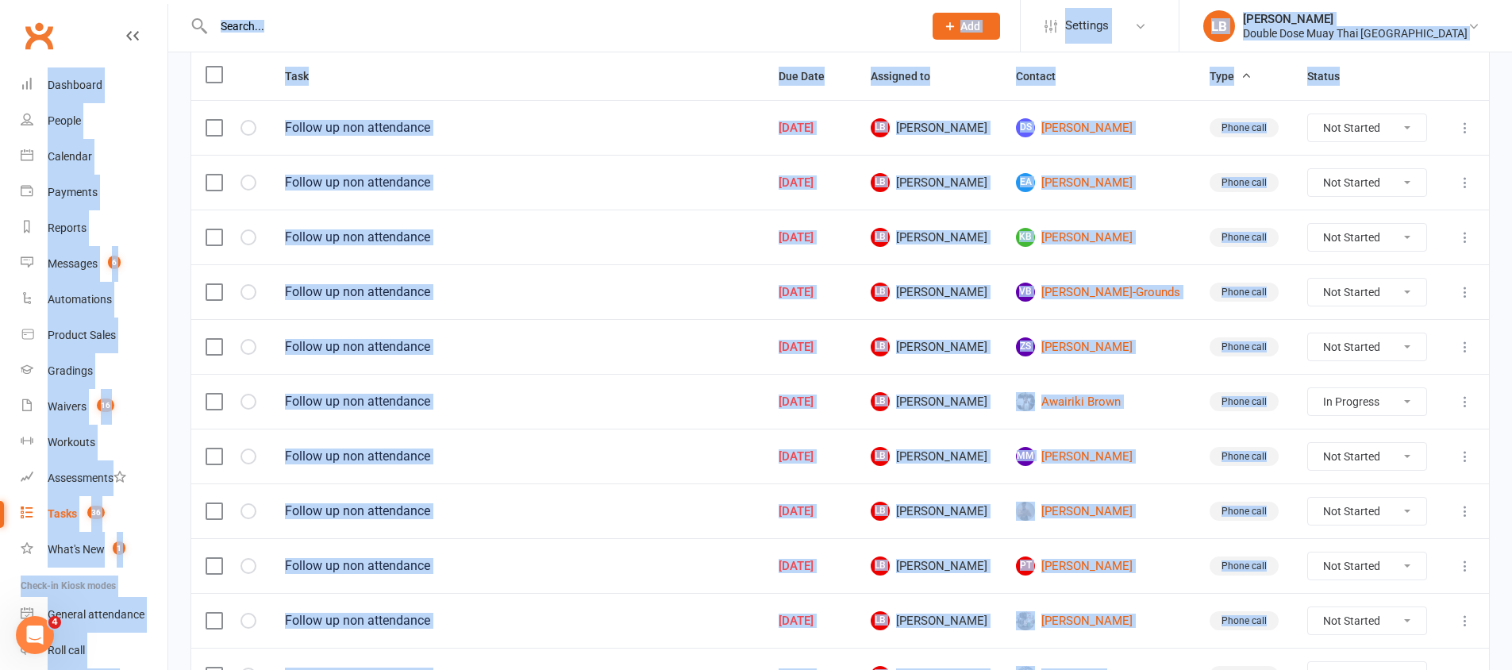
scroll to position [183, 0]
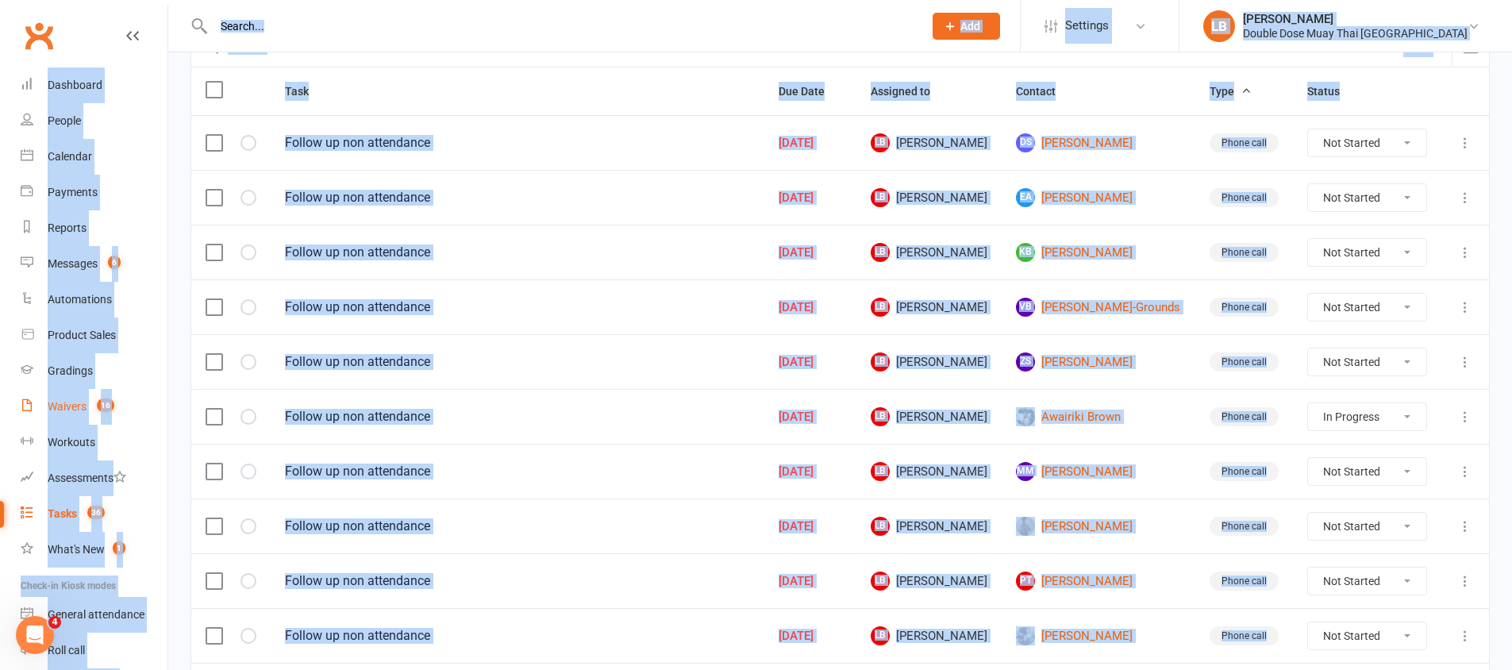
click at [64, 404] on div "Waivers" at bounding box center [67, 406] width 39 height 13
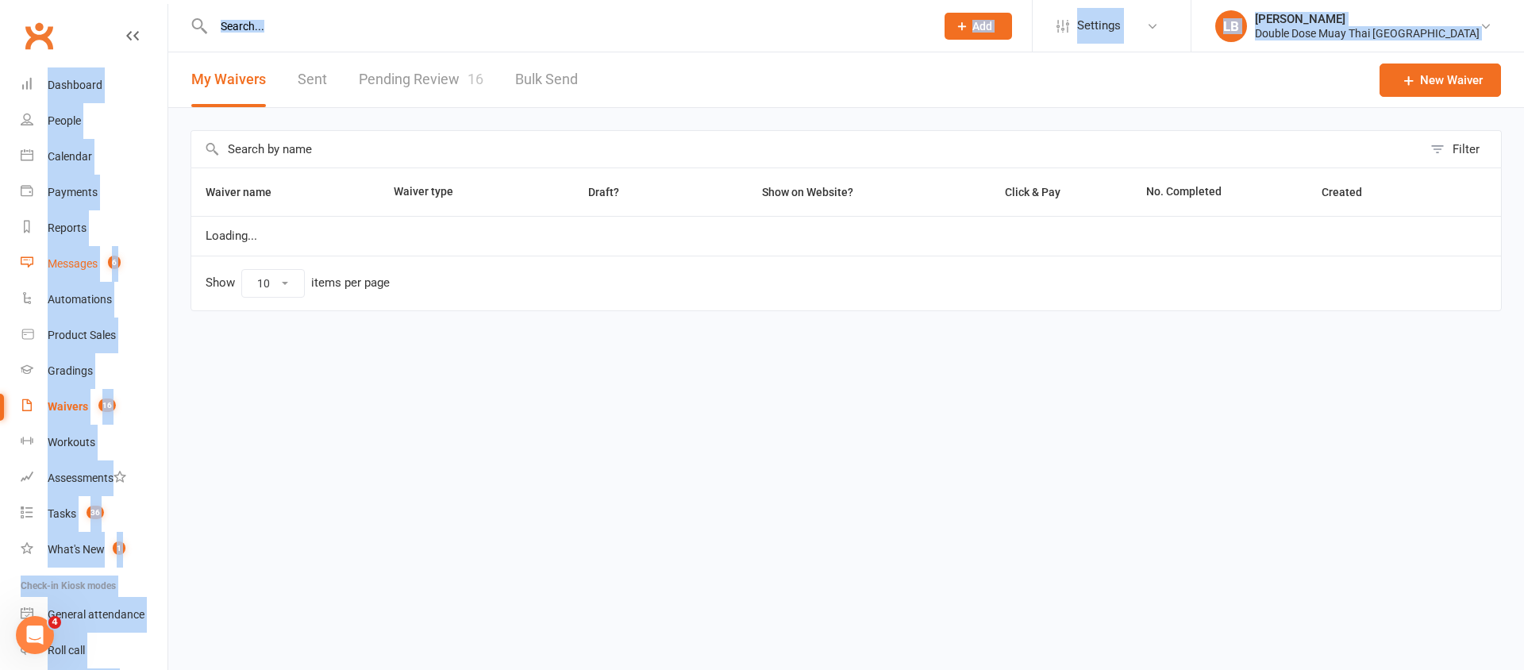
select select "100"
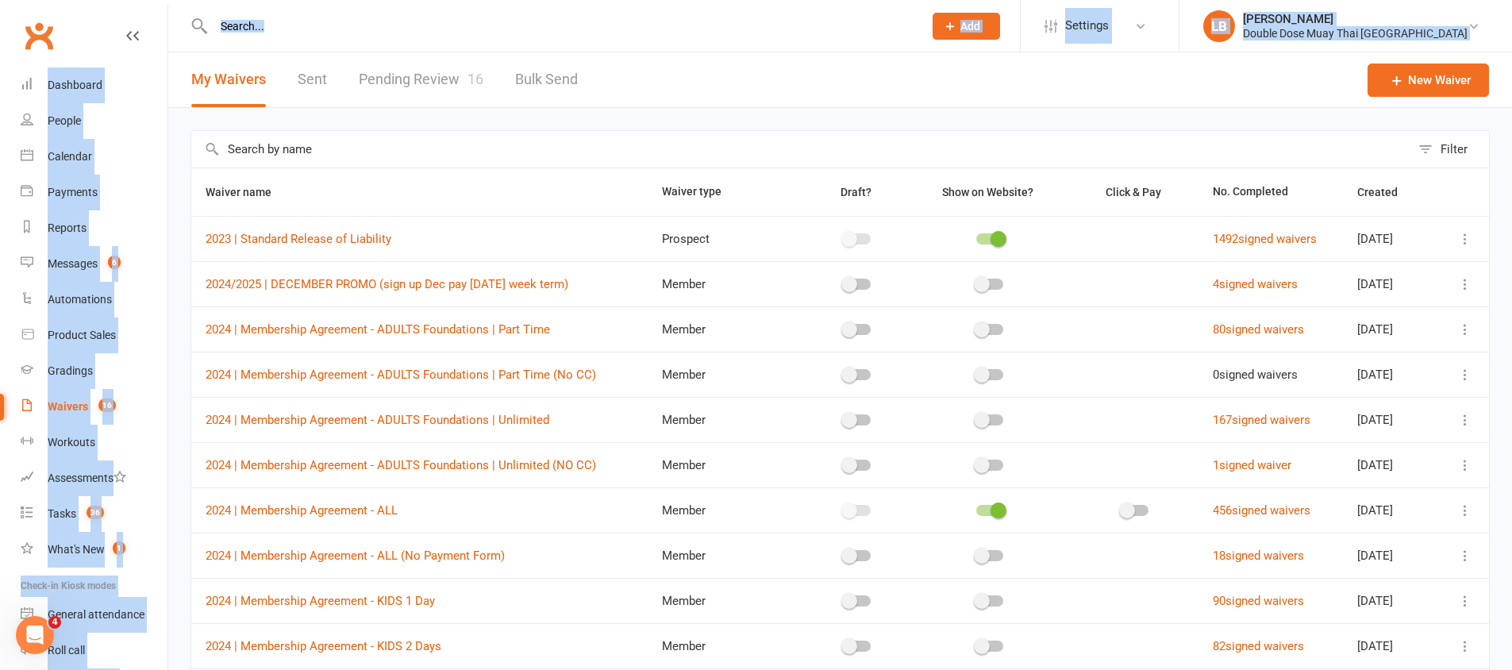
click at [437, 90] on link "Pending Review 16" at bounding box center [421, 79] width 125 height 55
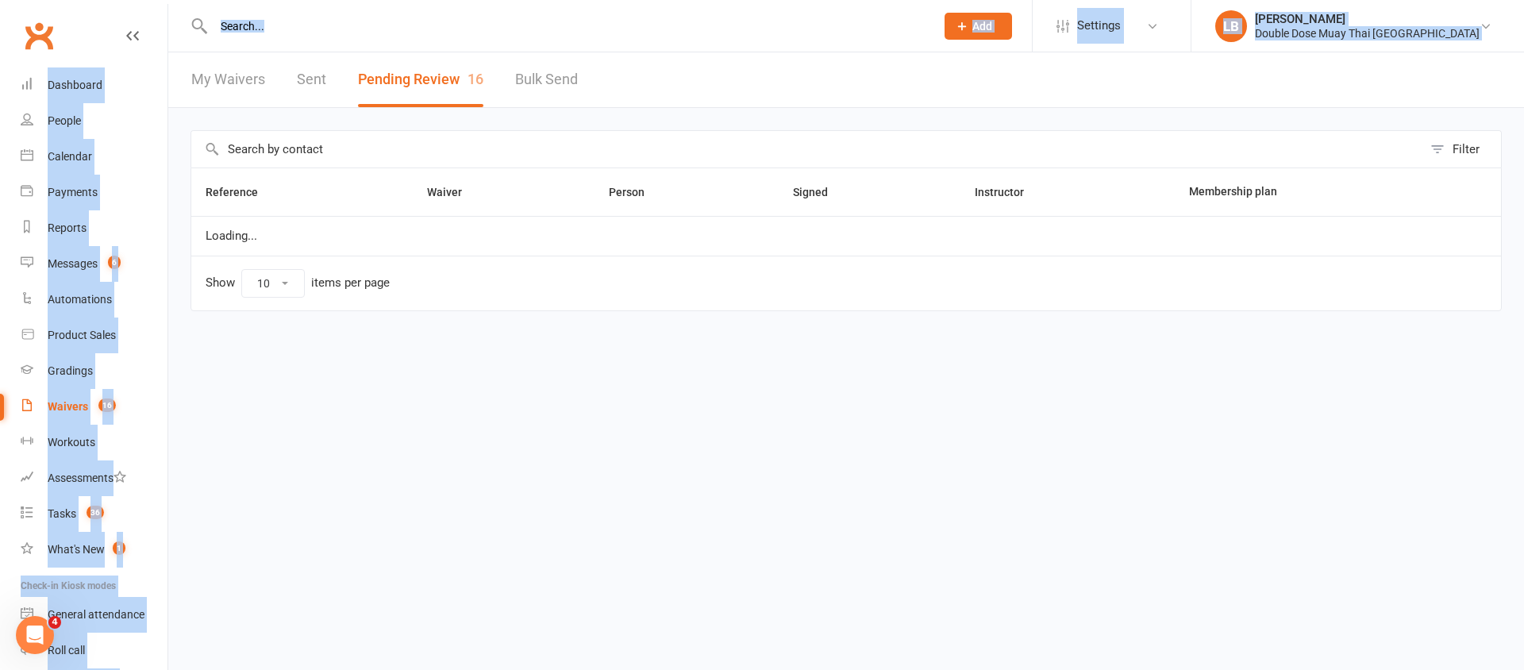
select select "100"
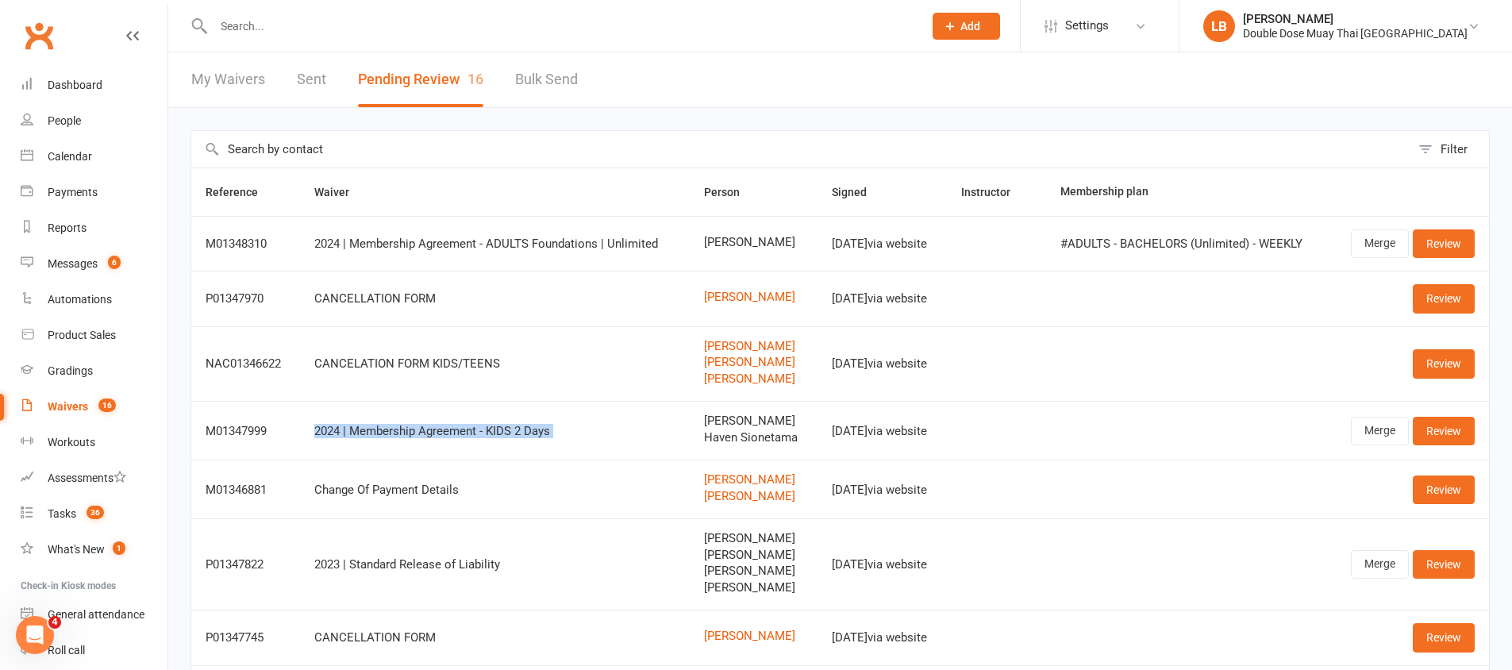
drag, startPoint x: 640, startPoint y: 423, endPoint x: 688, endPoint y: 422, distance: 47.6
click at [684, 422] on tr "M01347999 2024 | Membership Agreement - KIDS 2 Days [PERSON_NAME] Haven Sioneta…" at bounding box center [840, 430] width 1298 height 59
click at [705, 425] on span "[PERSON_NAME]" at bounding box center [753, 420] width 99 height 13
drag, startPoint x: 711, startPoint y: 425, endPoint x: 750, endPoint y: 435, distance: 40.2
click at [722, 426] on span "[PERSON_NAME]" at bounding box center [753, 420] width 99 height 13
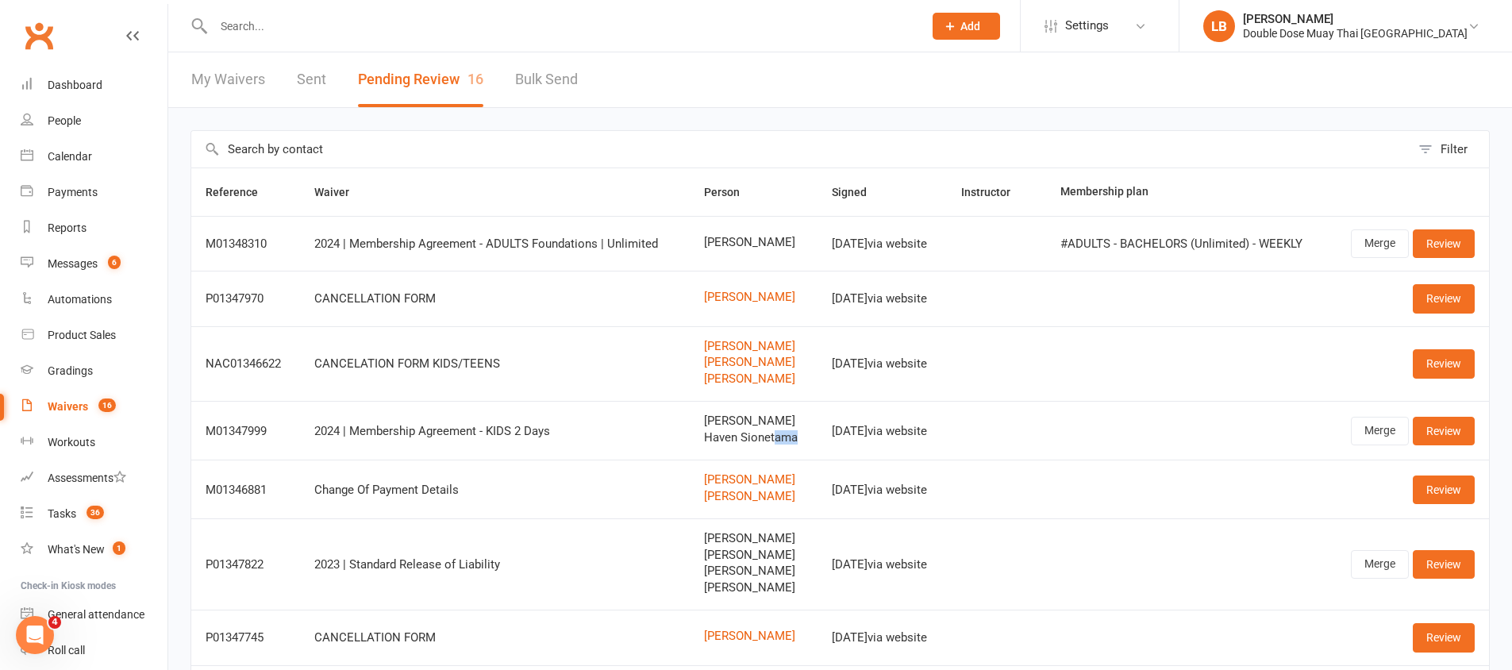
drag, startPoint x: 769, startPoint y: 439, endPoint x: 782, endPoint y: 441, distance: 12.8
click at [782, 441] on span "Haven Sionetama" at bounding box center [753, 437] width 99 height 13
click at [784, 445] on td "[PERSON_NAME] Haven Sionetama" at bounding box center [754, 430] width 128 height 59
click at [867, 417] on td "[DATE] via website" at bounding box center [882, 430] width 129 height 59
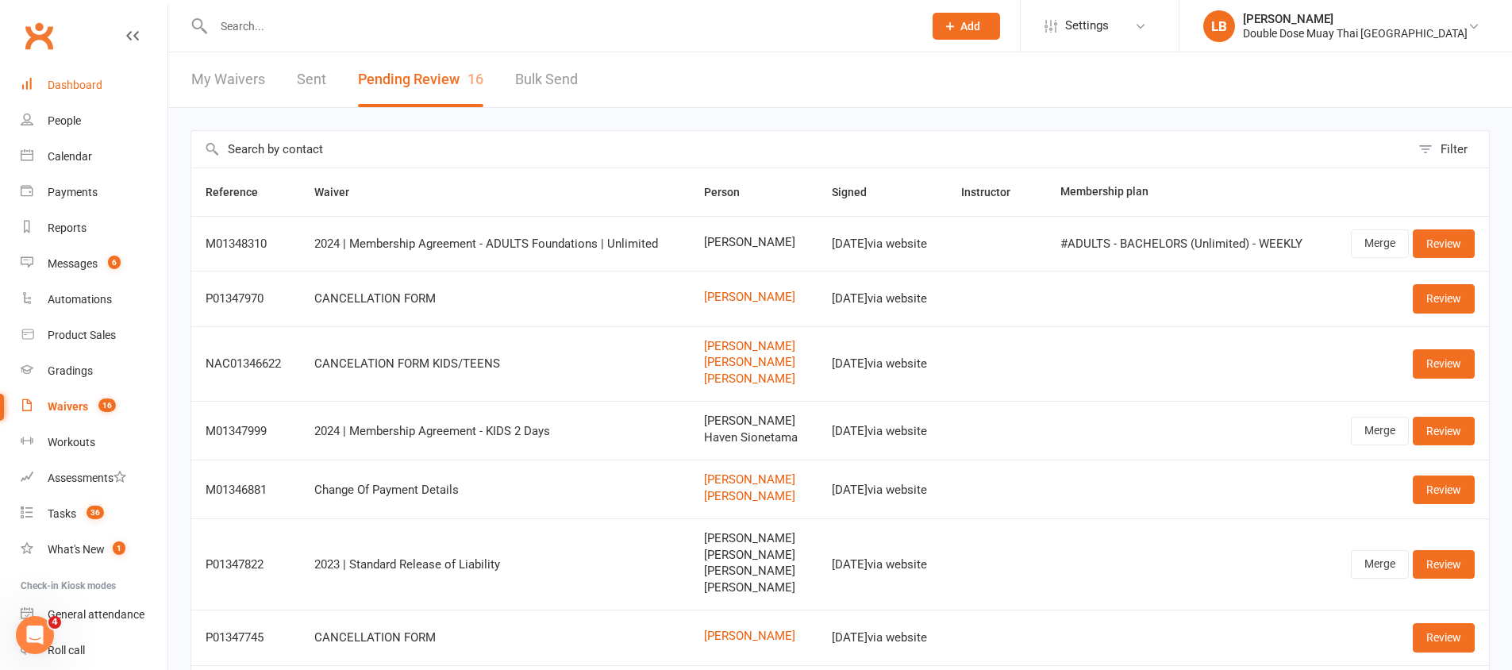
click at [94, 98] on link "Dashboard" at bounding box center [94, 85] width 147 height 36
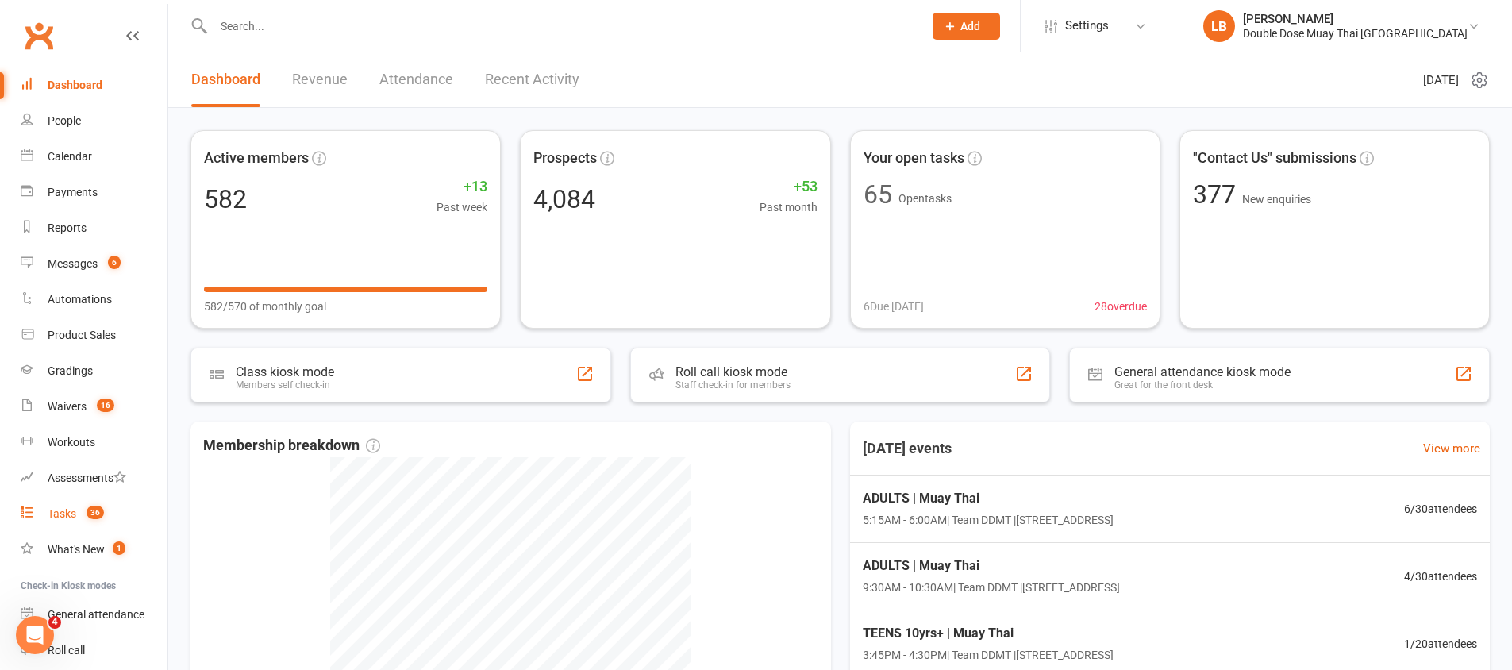
click at [79, 513] on count-badge "36" at bounding box center [91, 513] width 25 height 13
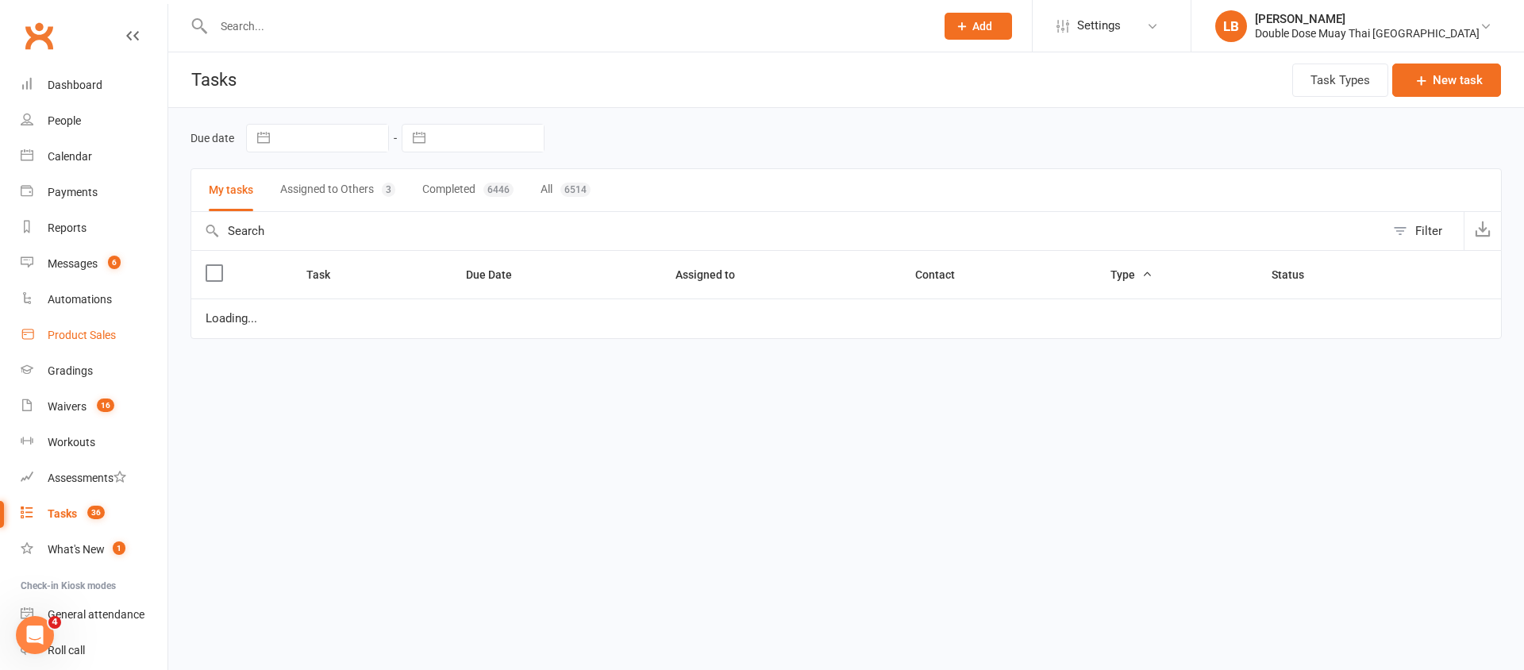
select select "started"
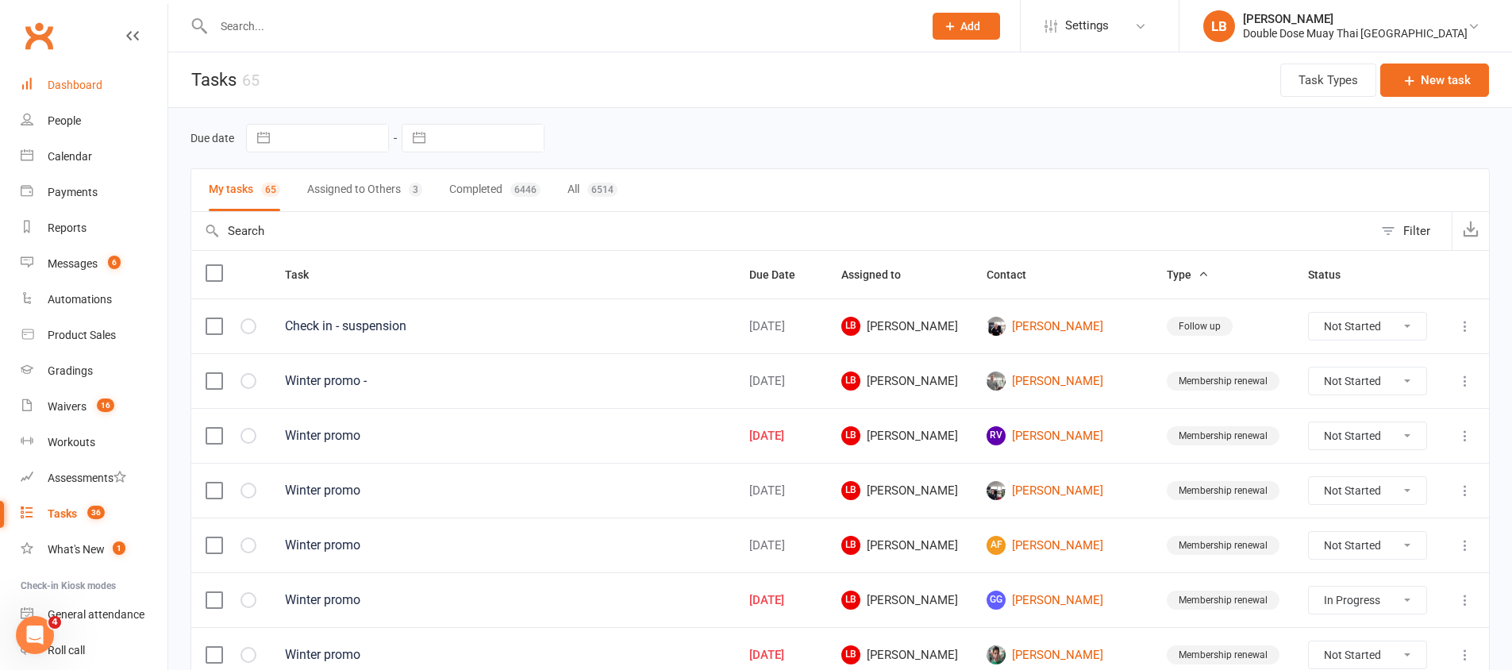
click at [76, 85] on div "Dashboard" at bounding box center [75, 85] width 55 height 13
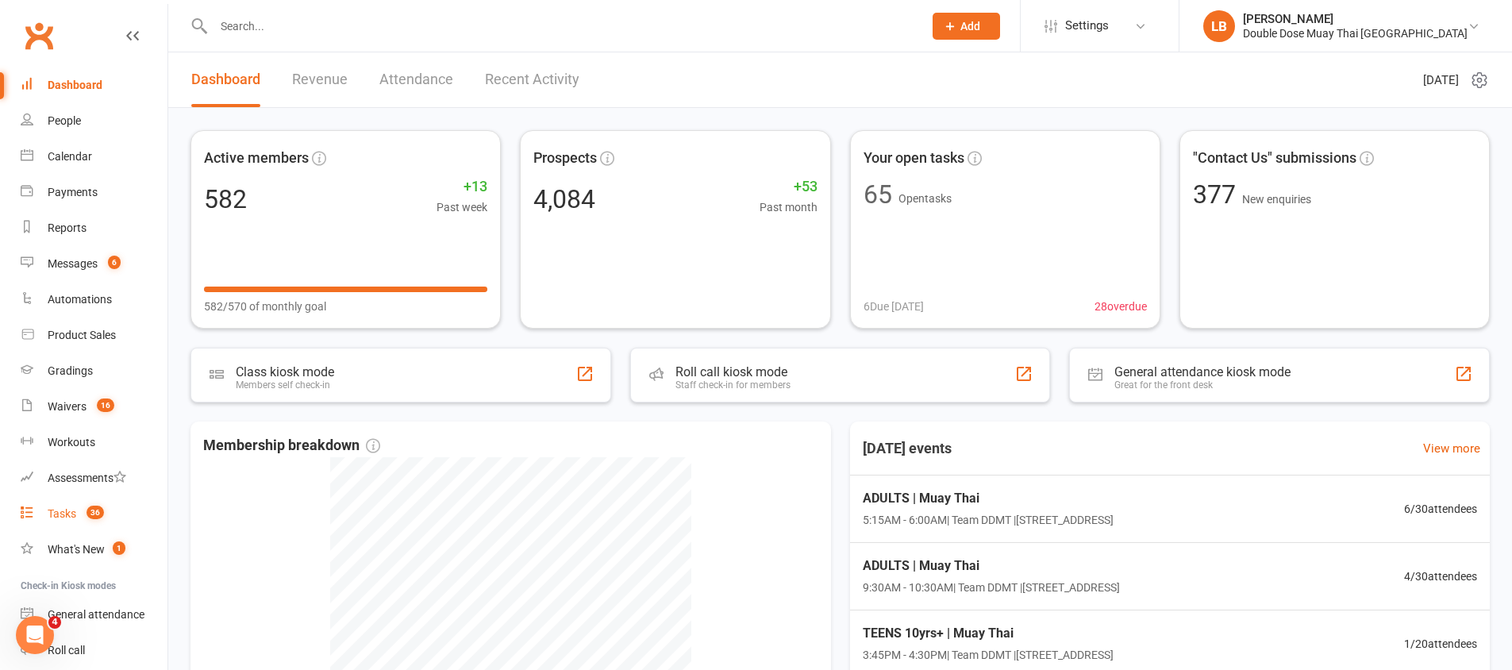
click at [91, 511] on span "36" at bounding box center [95, 512] width 17 height 13
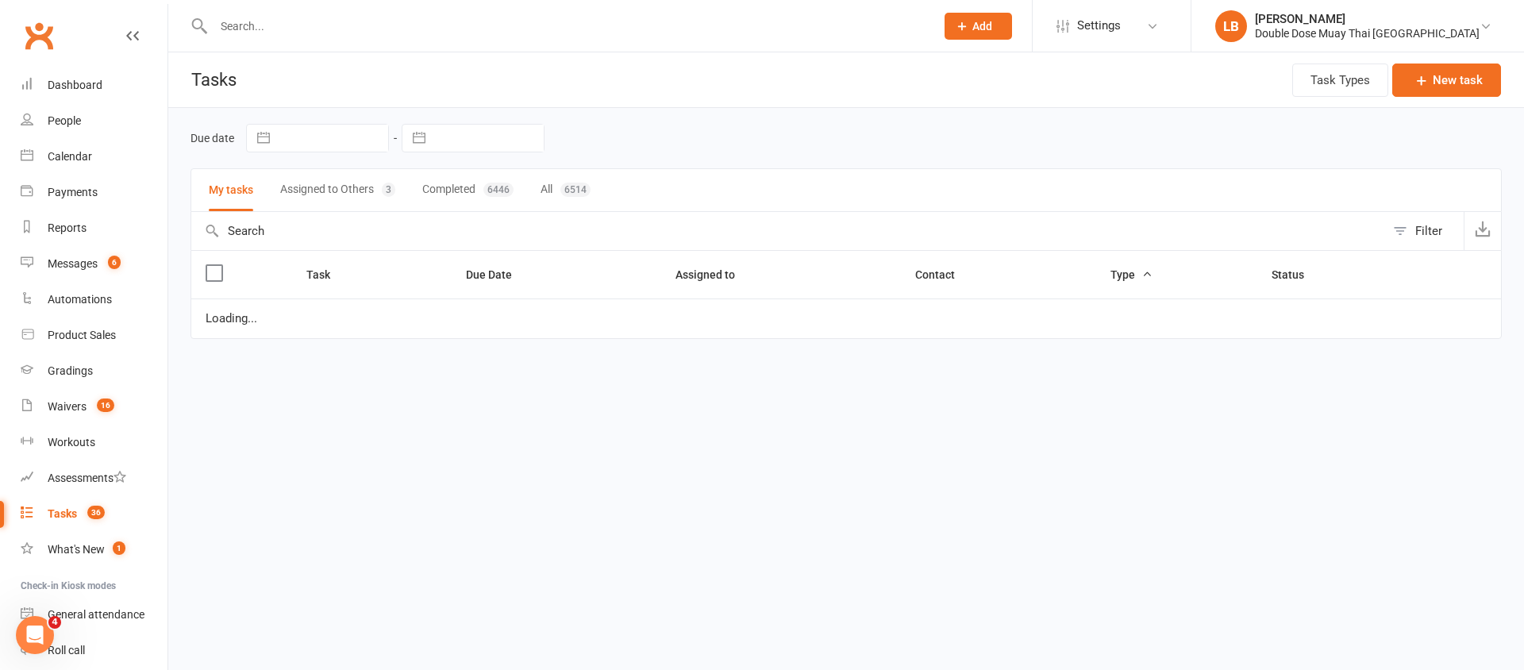
select select "started"
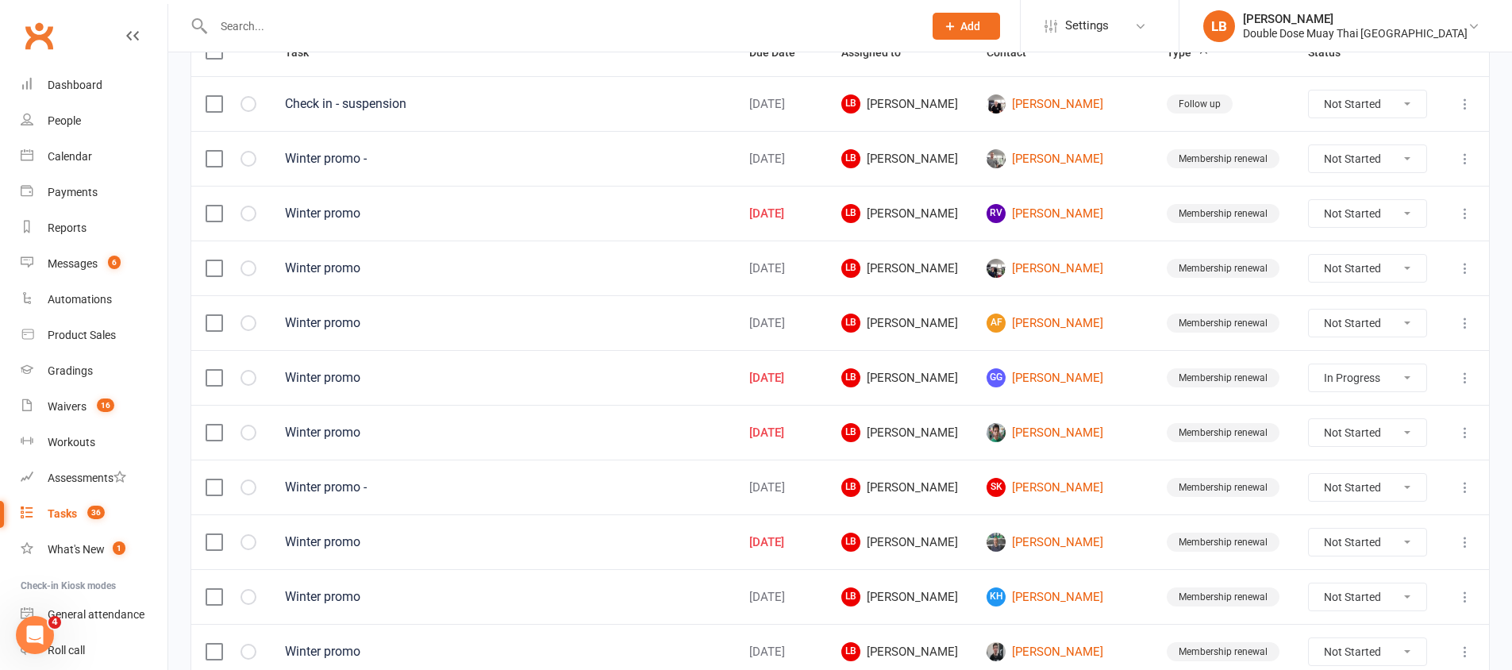
scroll to position [705, 0]
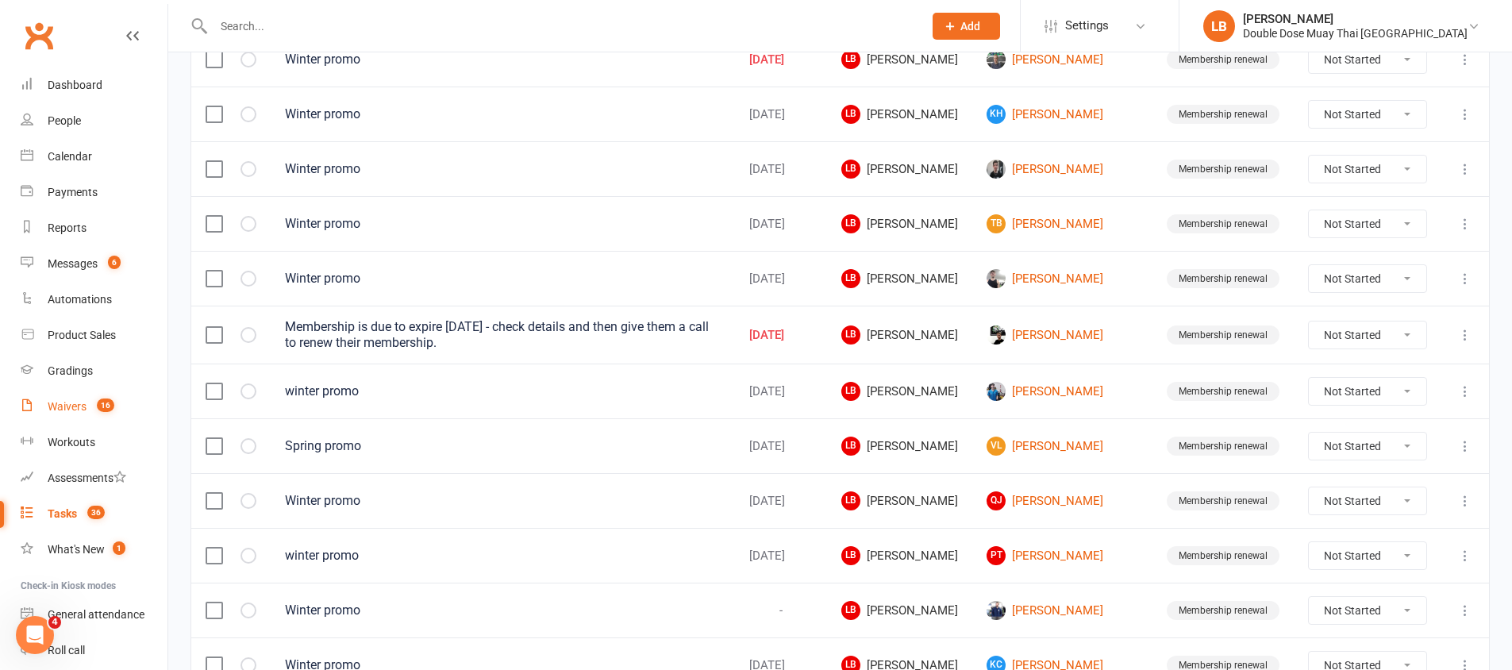
click at [113, 409] on count-badge "16" at bounding box center [101, 406] width 25 height 13
select select "100"
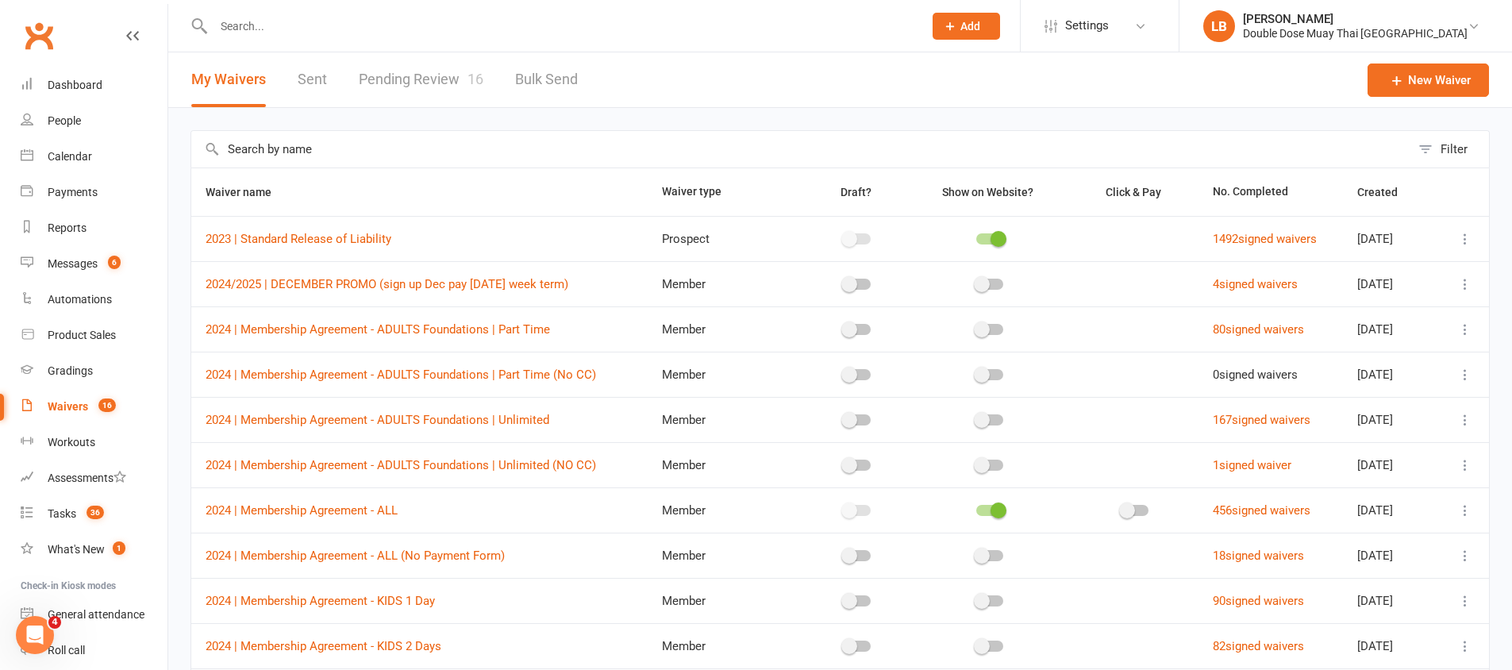
click at [421, 78] on link "Pending Review 16" at bounding box center [421, 79] width 125 height 55
select select "100"
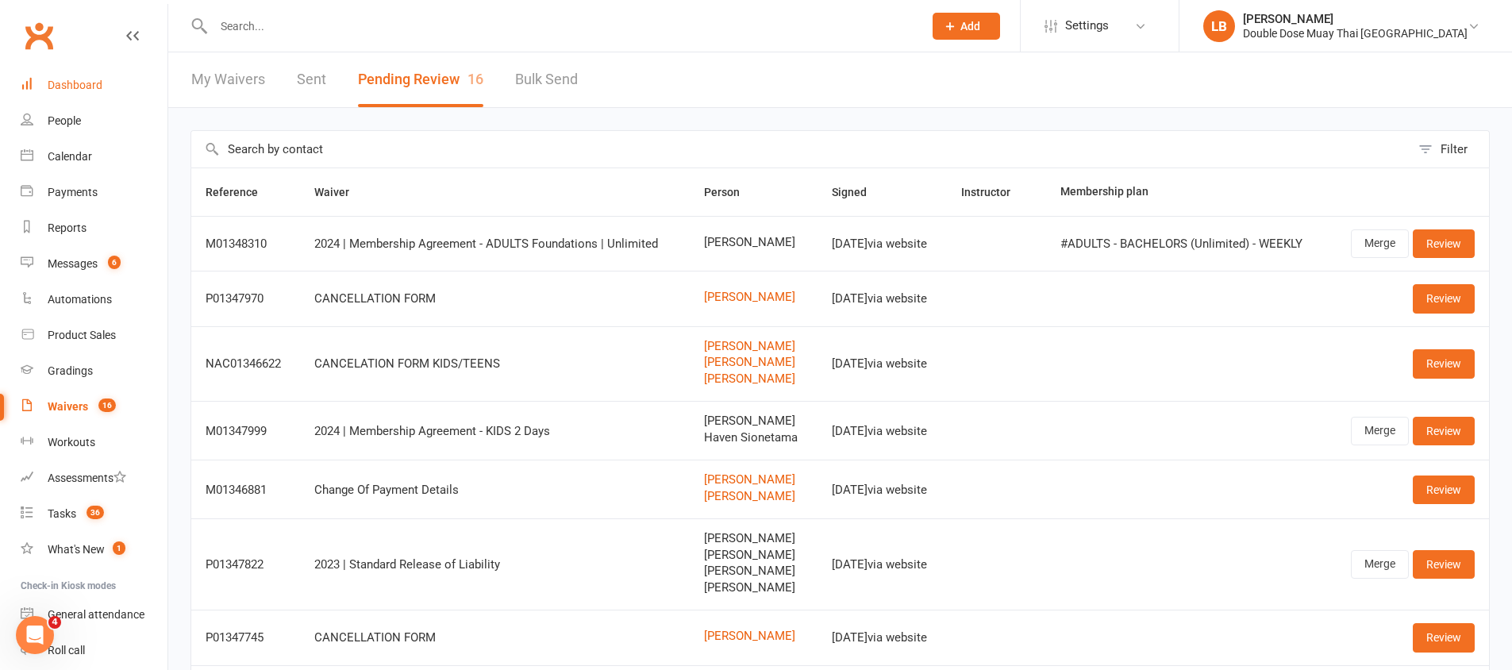
click at [99, 92] on link "Dashboard" at bounding box center [94, 85] width 147 height 36
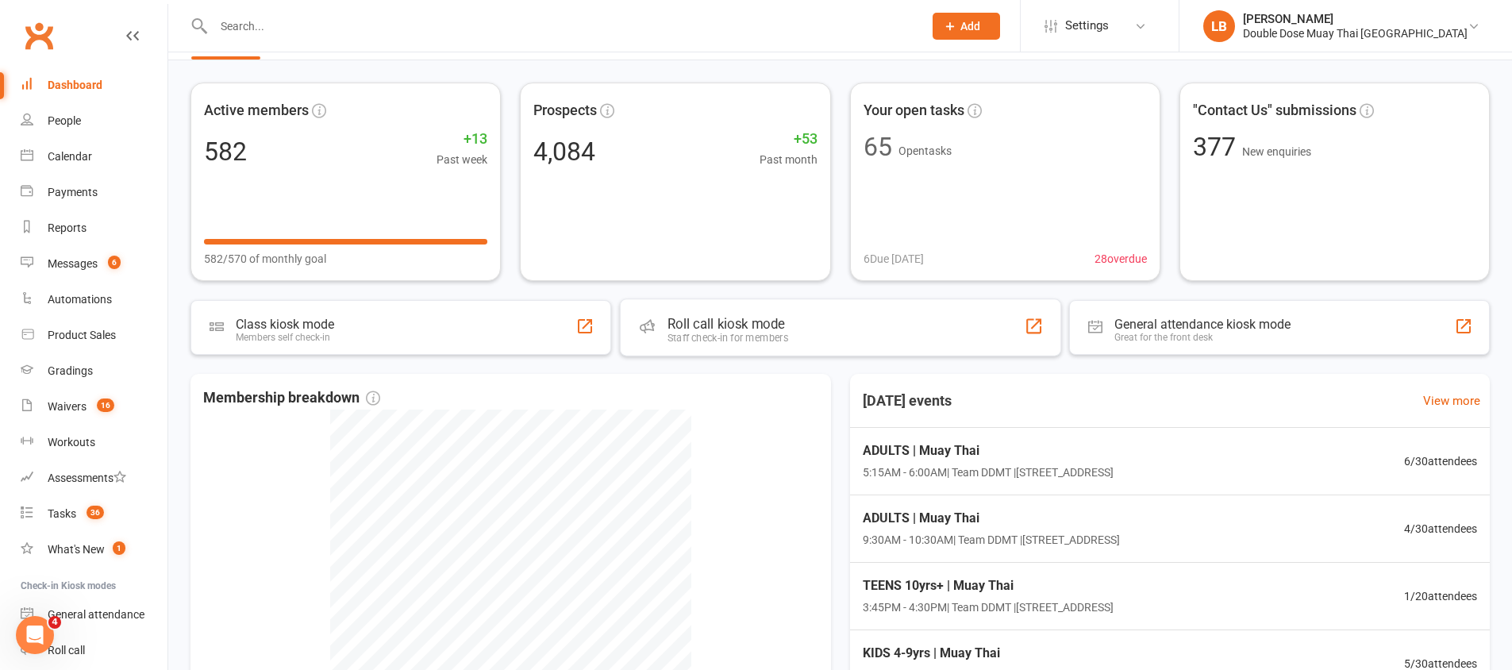
scroll to position [264, 0]
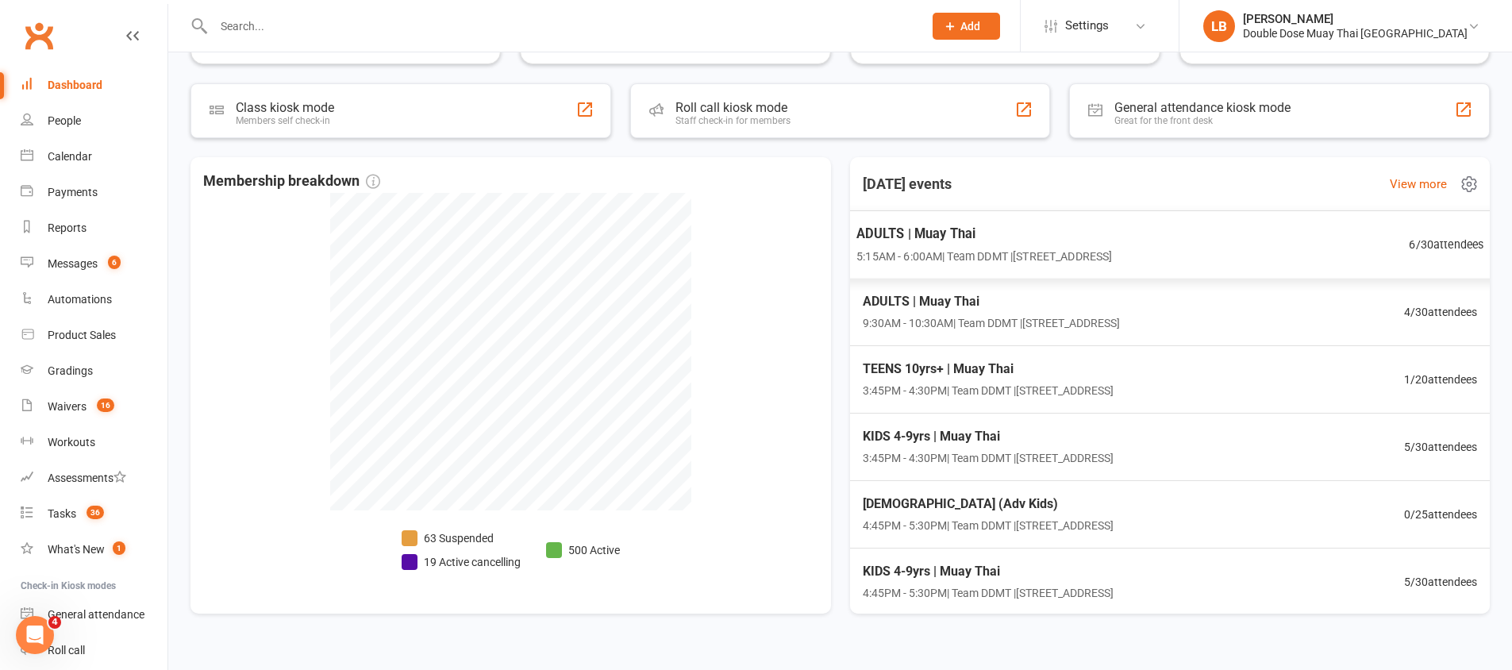
click at [1112, 253] on span "5:15AM - 6:00AM | Team DDMT | [STREET_ADDRESS]" at bounding box center [985, 256] width 256 height 18
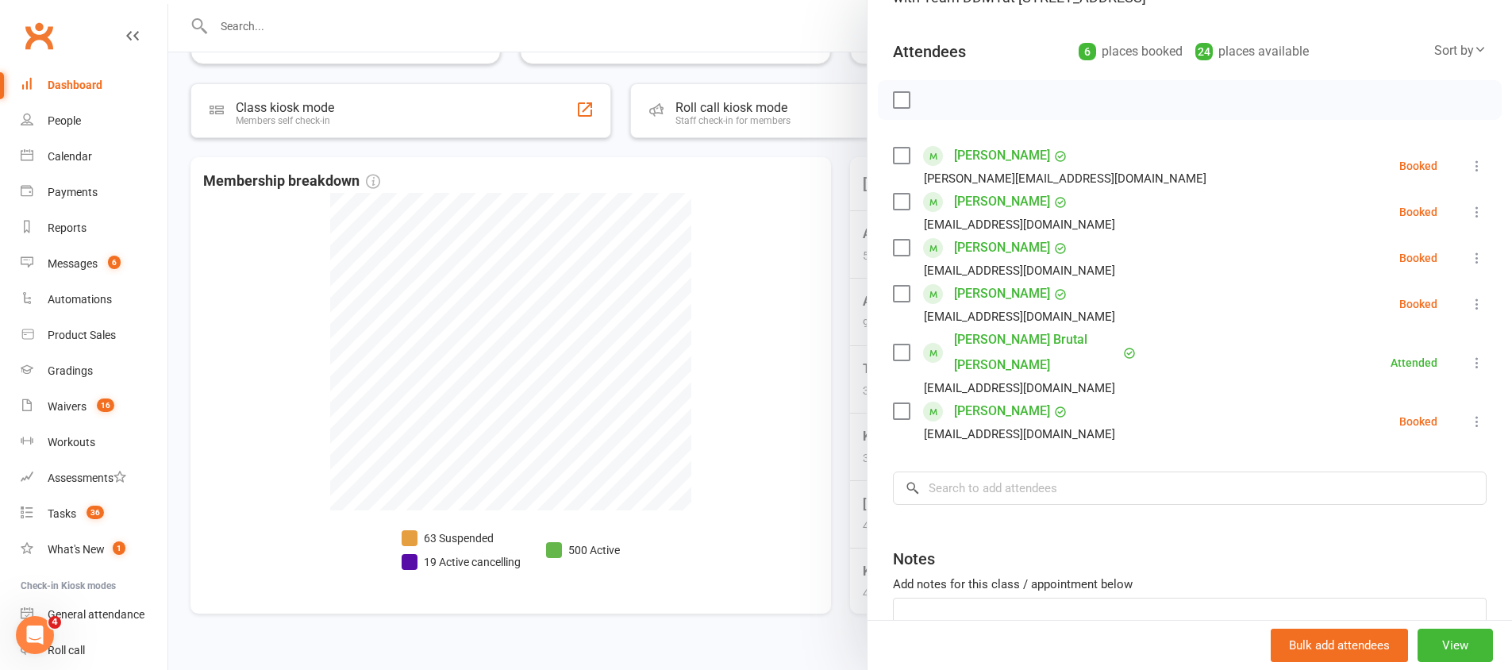
scroll to position [149, 0]
click at [744, 410] on div at bounding box center [840, 335] width 1344 height 670
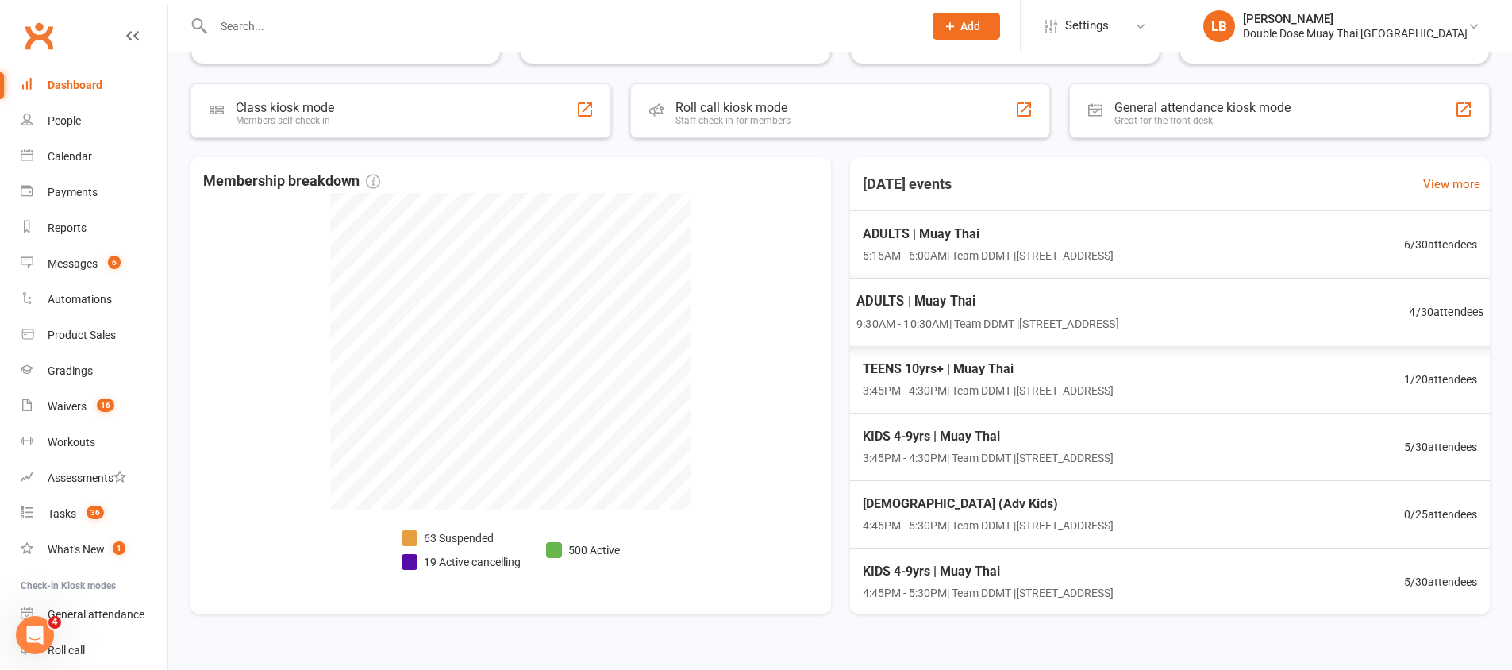
click at [954, 301] on span "ADULTS | Muay Thai" at bounding box center [988, 301] width 262 height 21
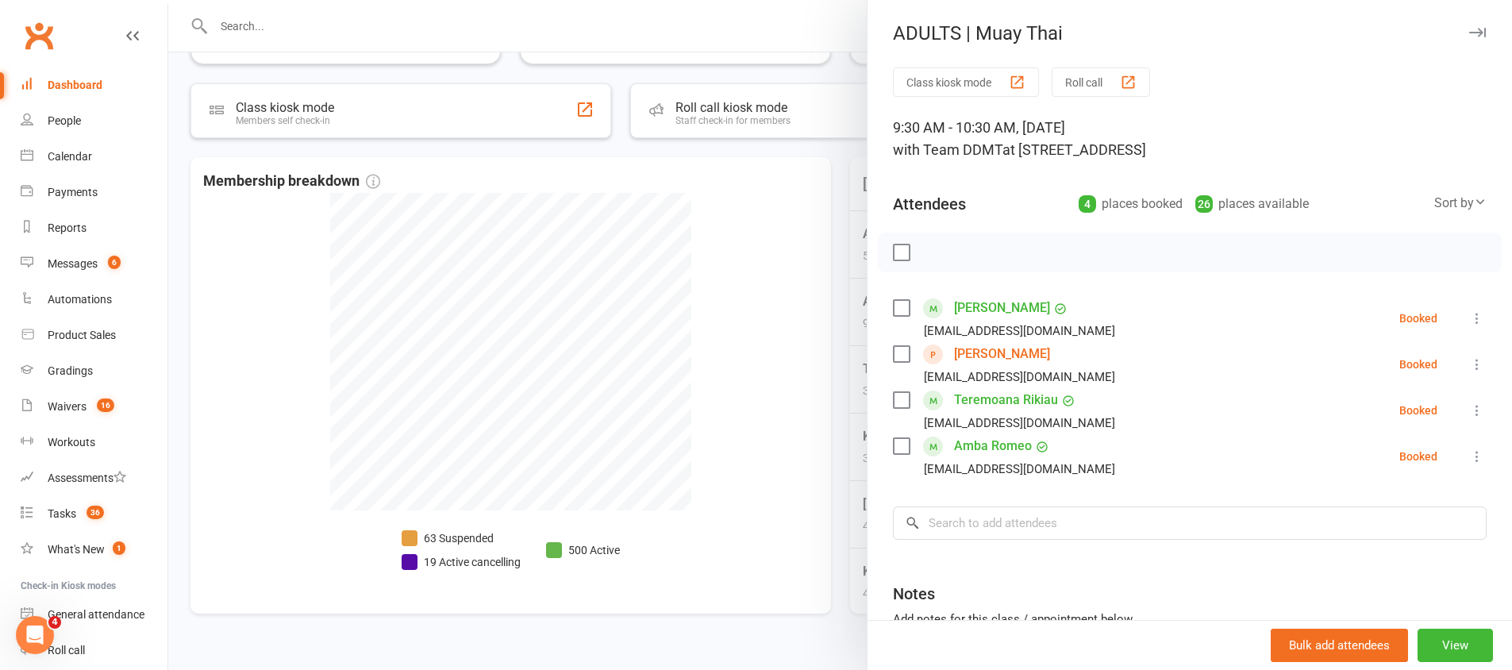
click at [796, 394] on div at bounding box center [840, 335] width 1344 height 670
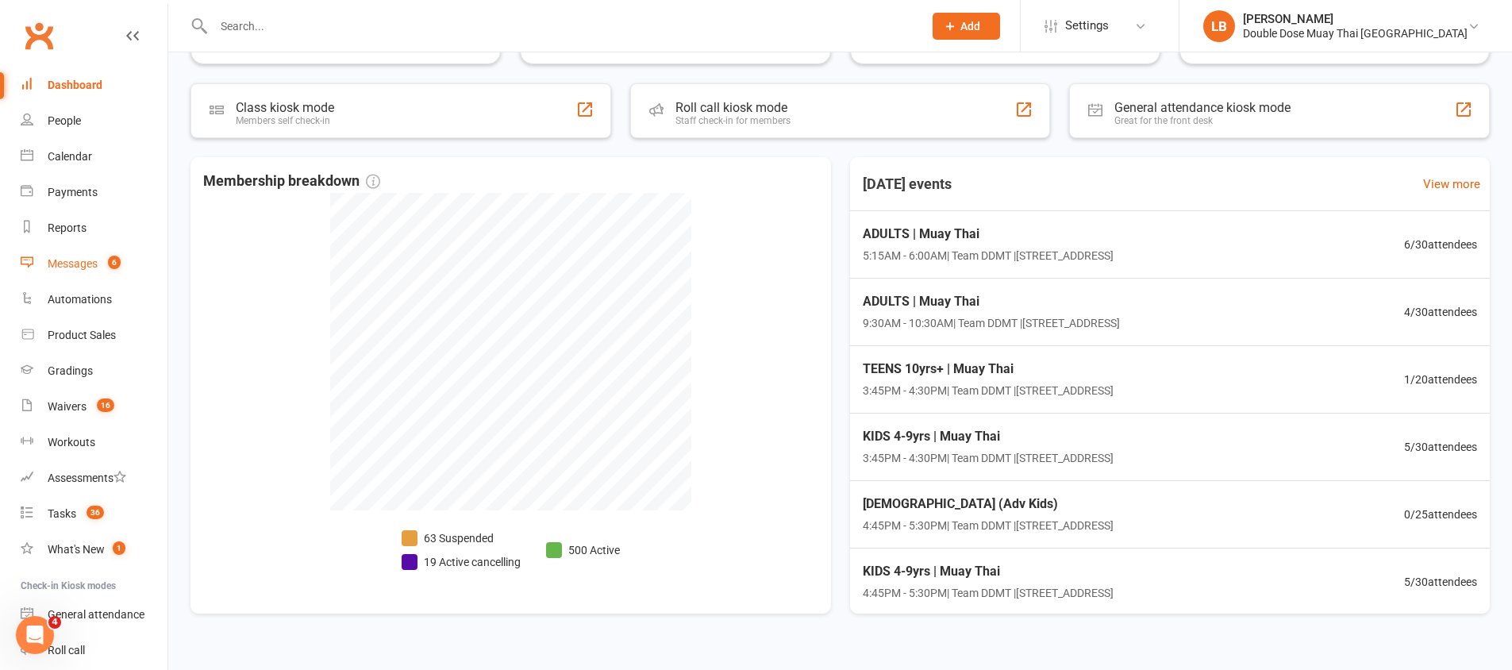
click at [93, 272] on link "Messages 6" at bounding box center [94, 264] width 147 height 36
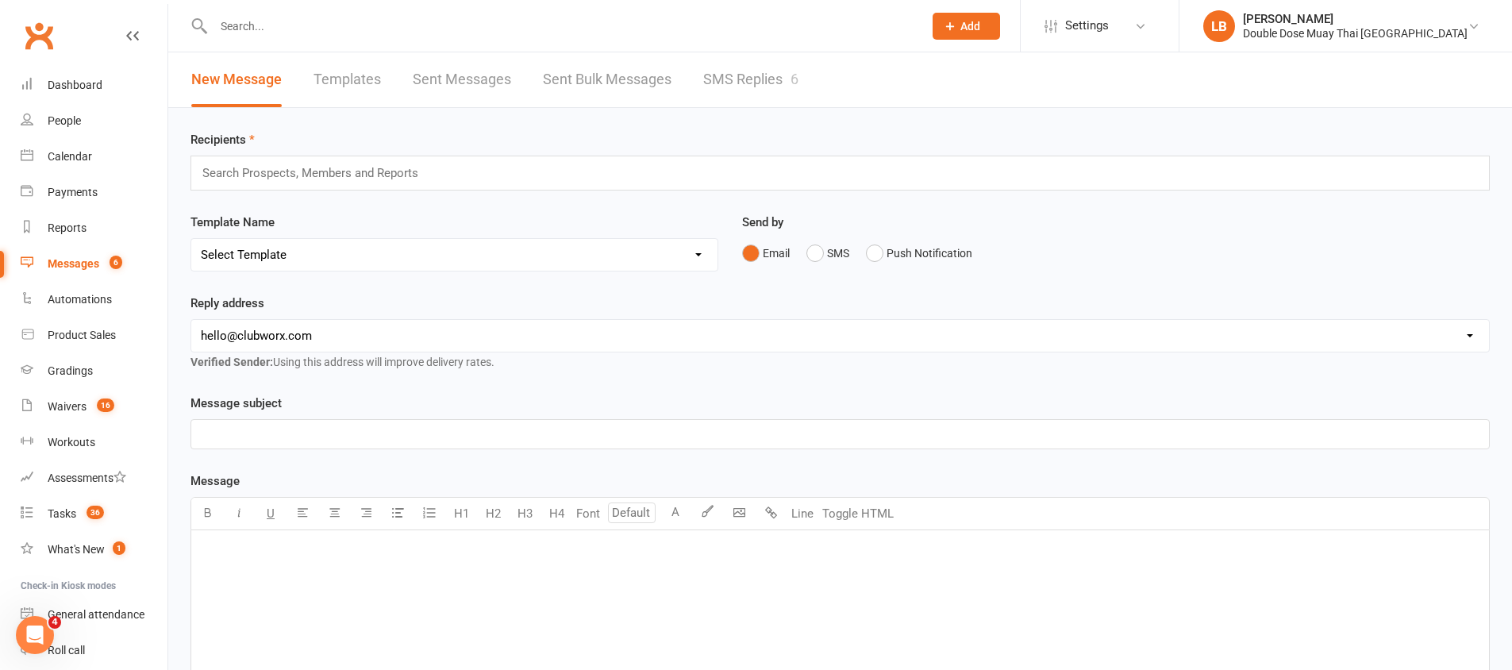
click at [738, 87] on link "SMS Replies 6" at bounding box center [750, 79] width 95 height 55
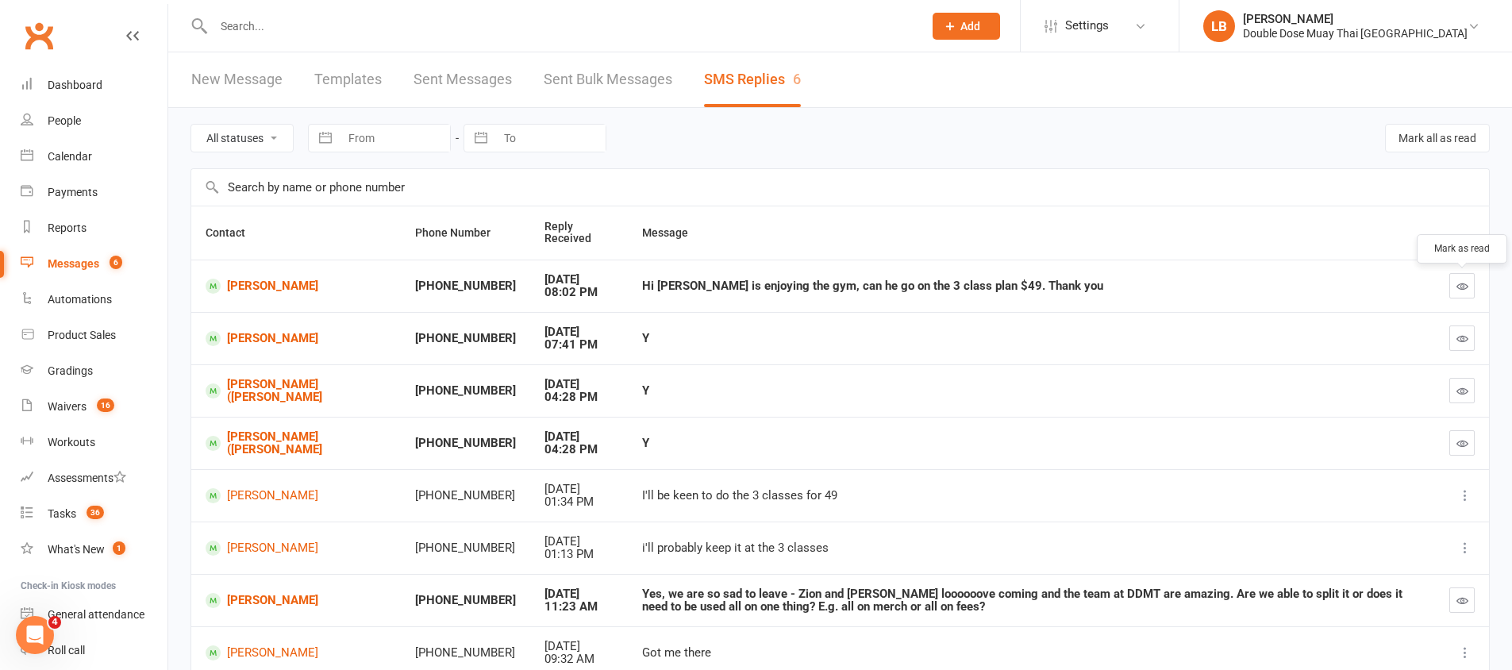
click at [1452, 290] on button "button" at bounding box center [1462, 285] width 25 height 25
click at [72, 356] on link "Gradings" at bounding box center [94, 371] width 147 height 36
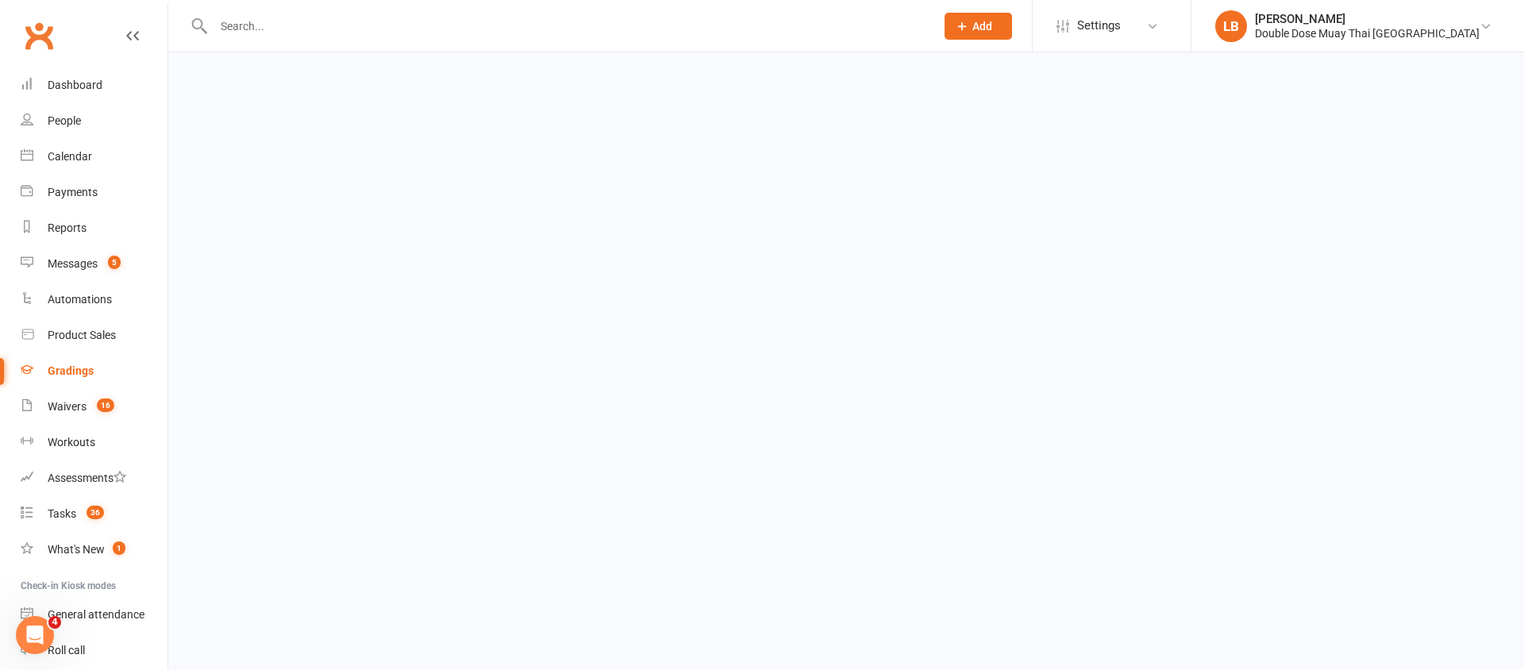
click at [72, 356] on link "Gradings" at bounding box center [94, 371] width 147 height 36
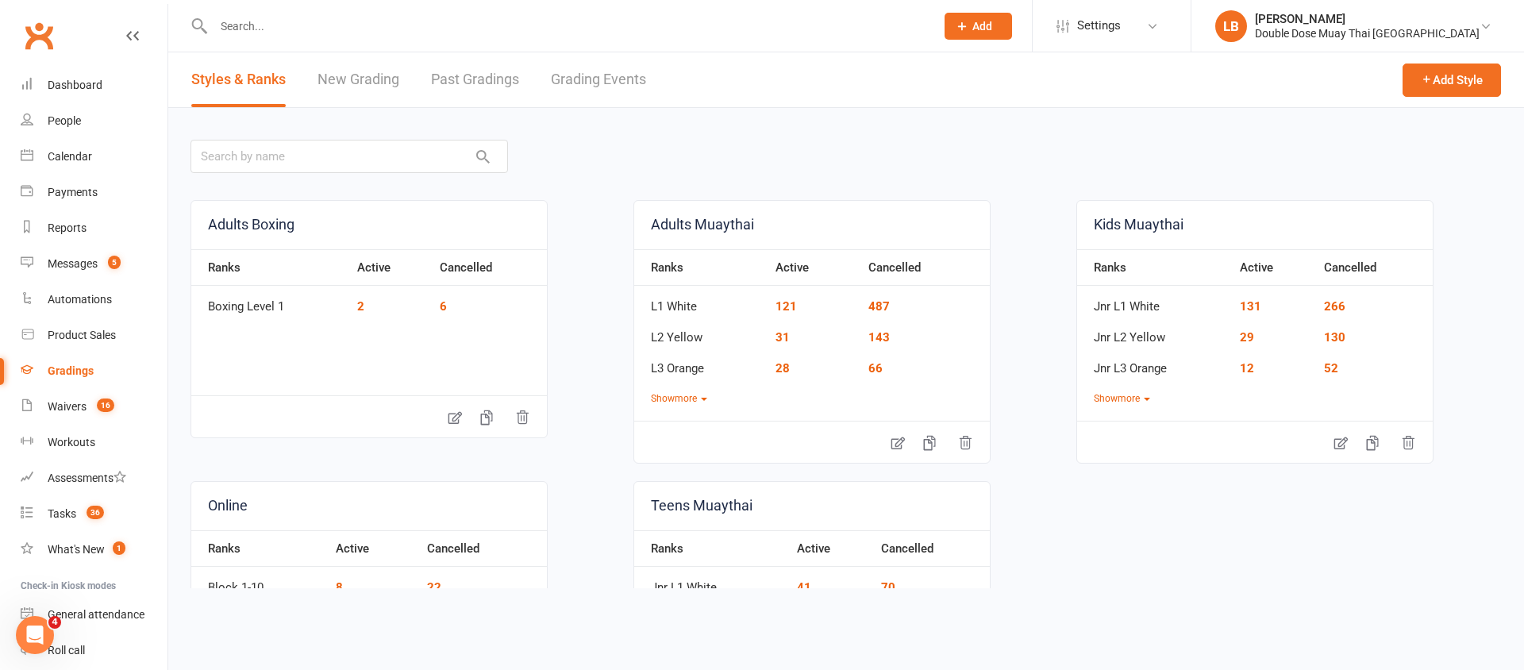
click at [643, 84] on link "Grading Events" at bounding box center [598, 79] width 95 height 55
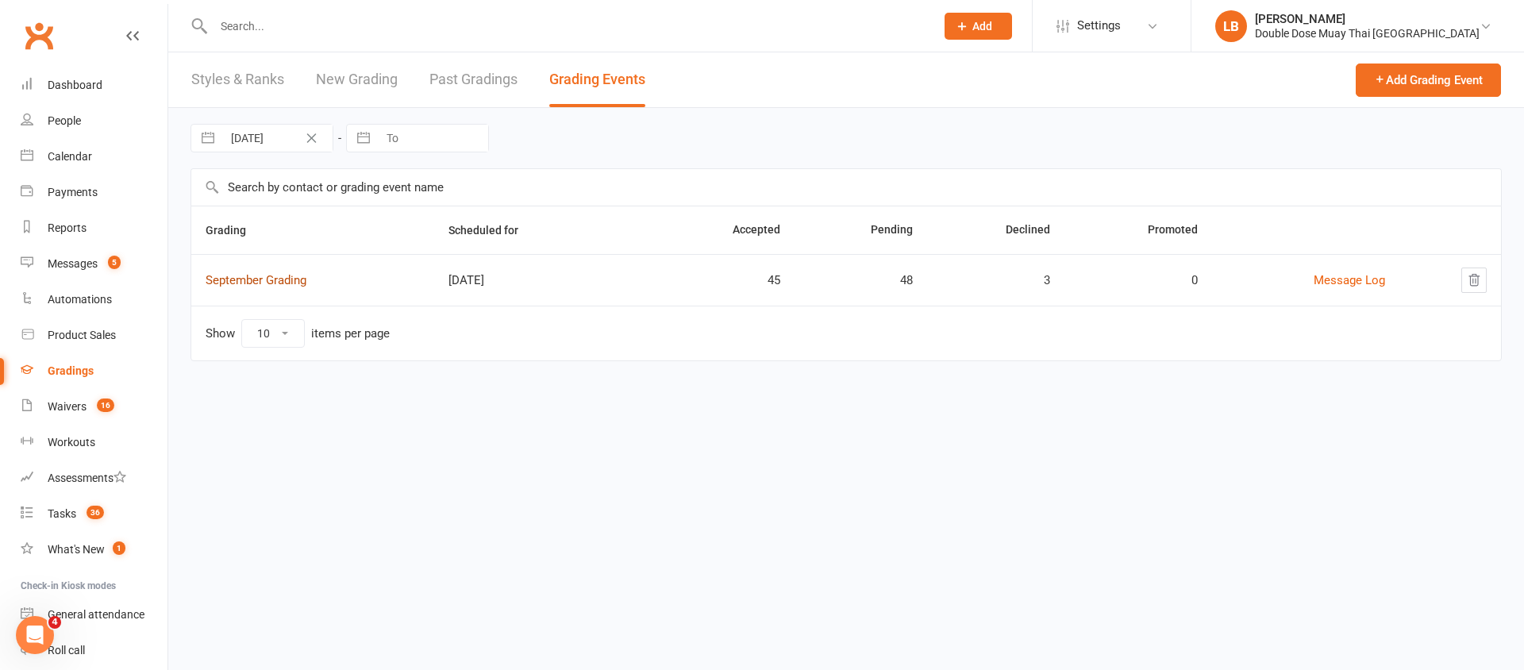
click at [264, 276] on link "September Grading" at bounding box center [256, 280] width 101 height 14
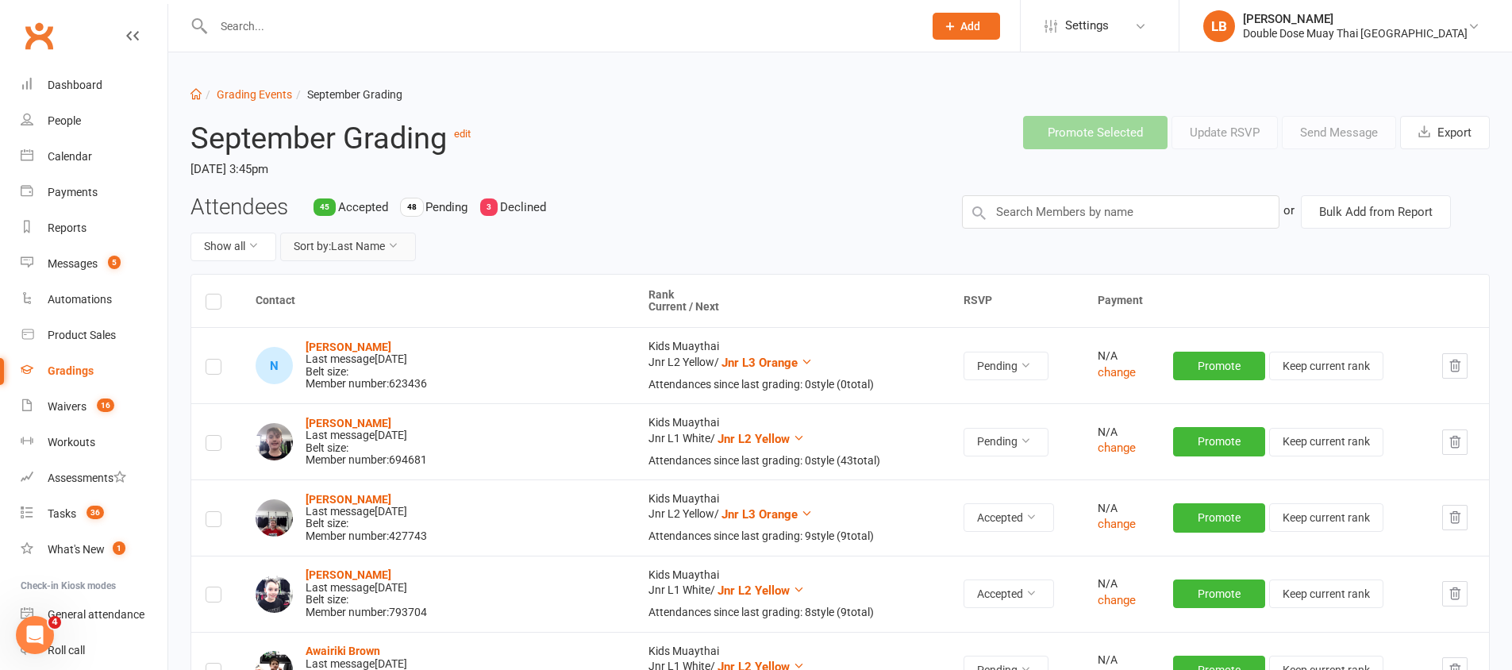
click at [366, 250] on button "Sort by: Last Name" at bounding box center [348, 247] width 136 height 29
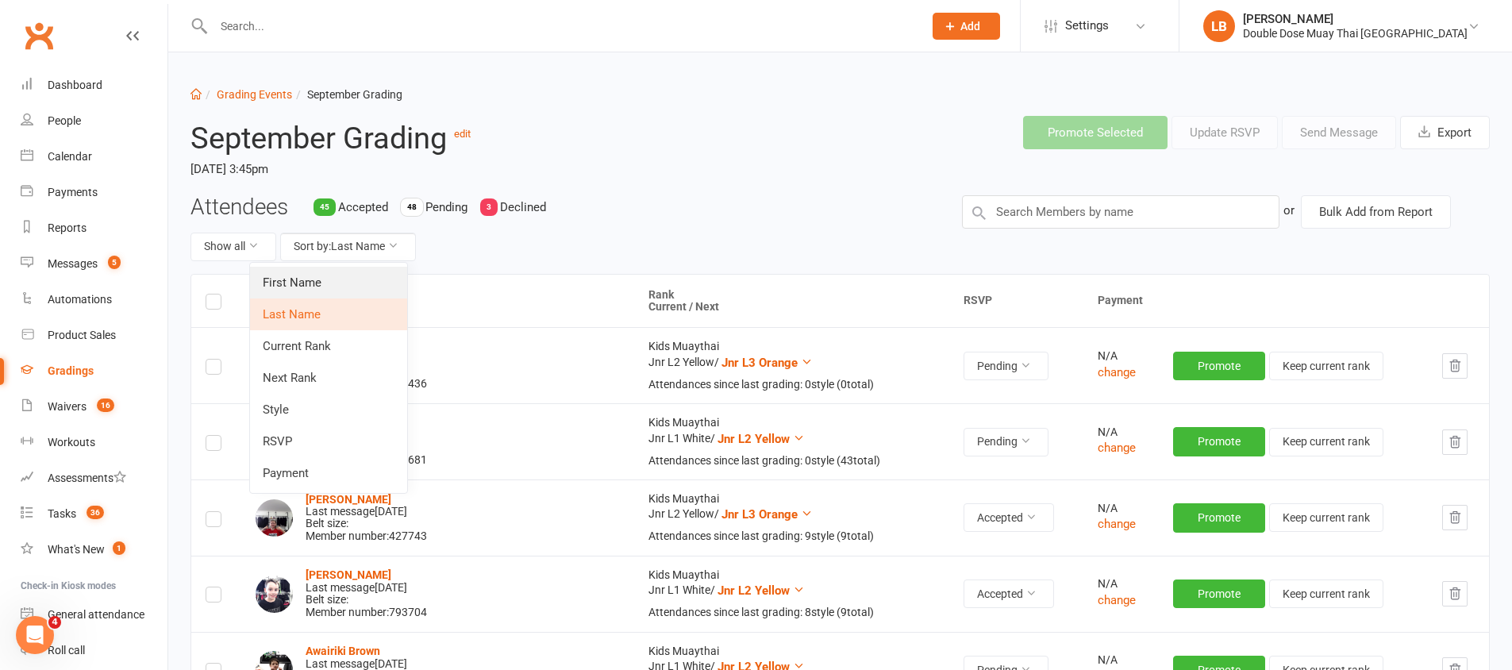
click at [360, 287] on link "First Name" at bounding box center [328, 283] width 157 height 32
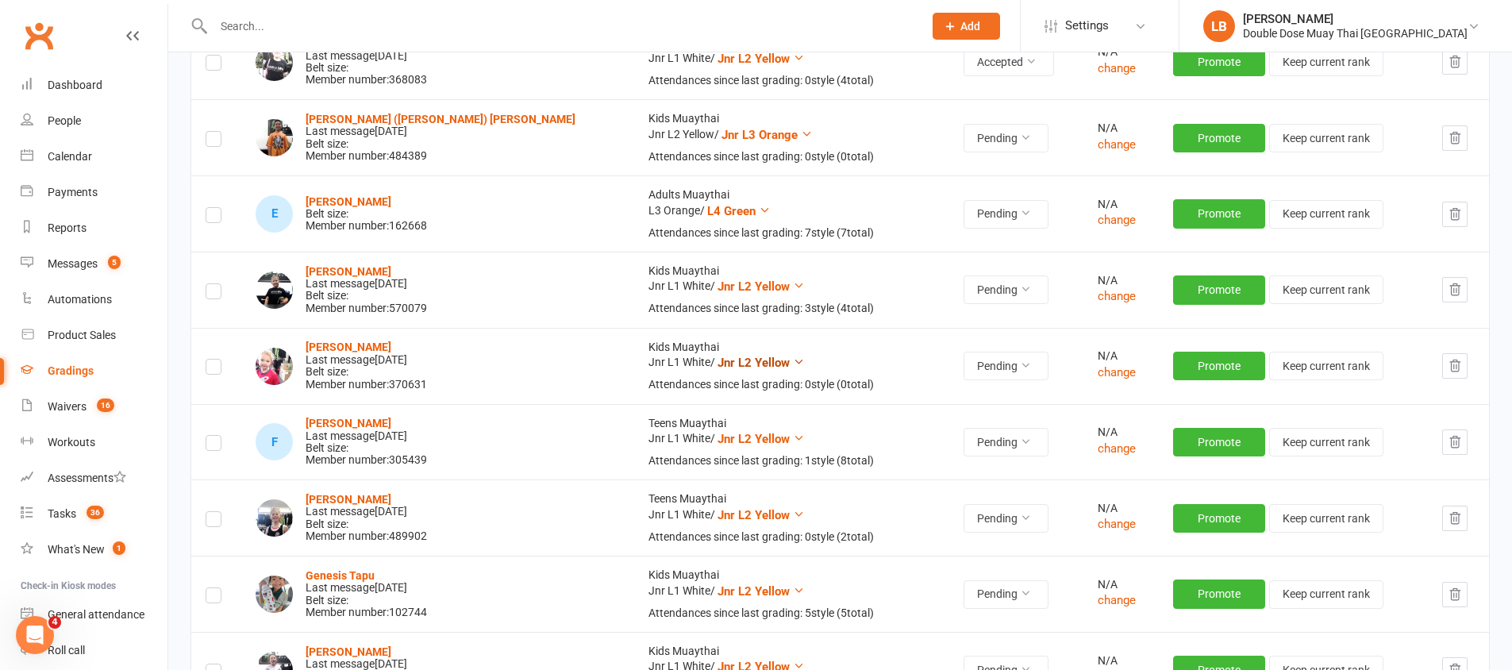
scroll to position [3349, 0]
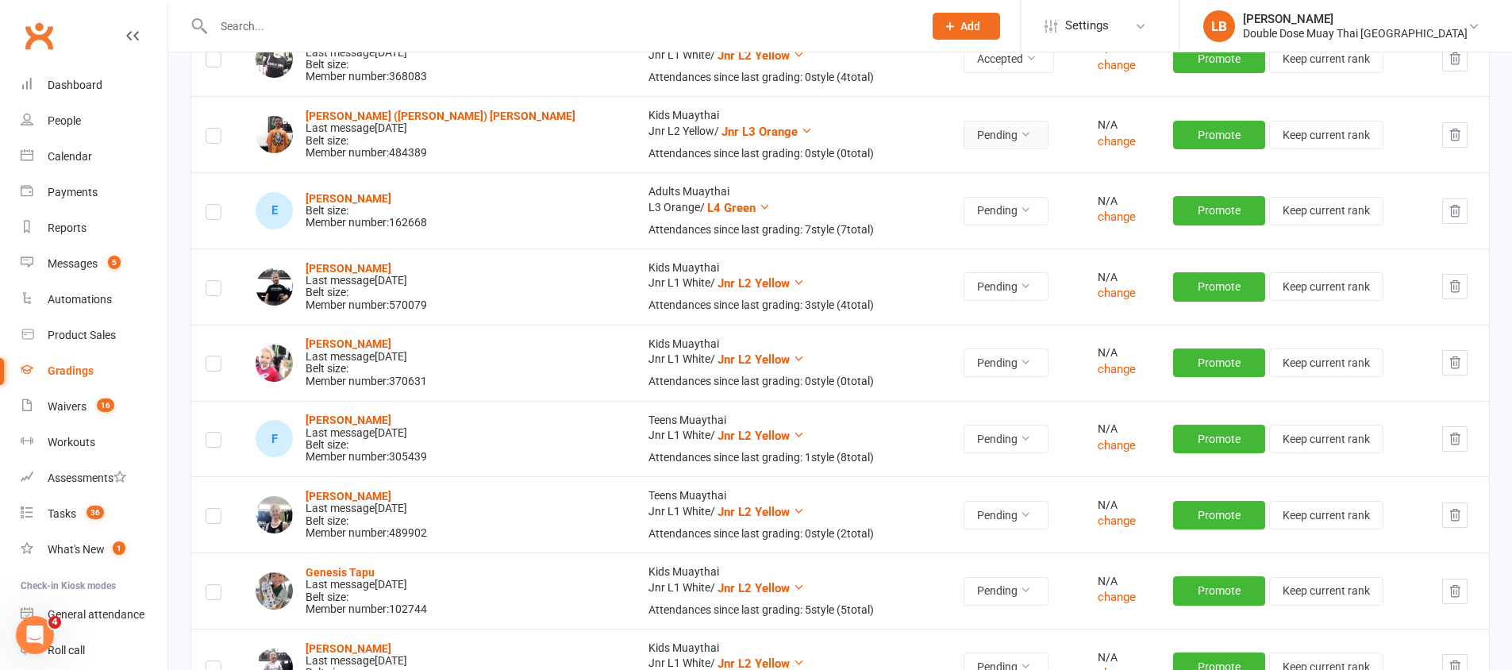
click at [964, 125] on button "Pending" at bounding box center [1006, 135] width 85 height 29
click at [964, 133] on button "Pending" at bounding box center [1006, 135] width 85 height 29
click at [904, 164] on link "Accepted" at bounding box center [892, 171] width 157 height 32
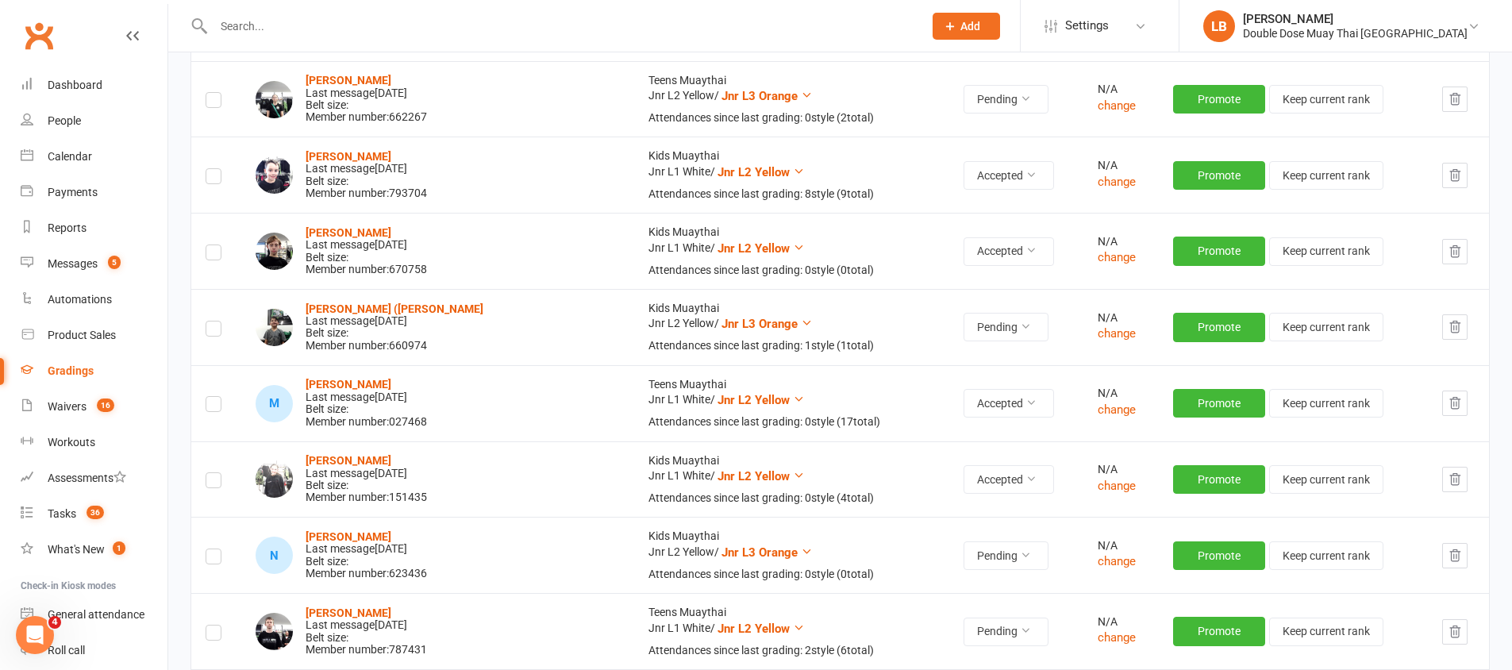
scroll to position [5753, 0]
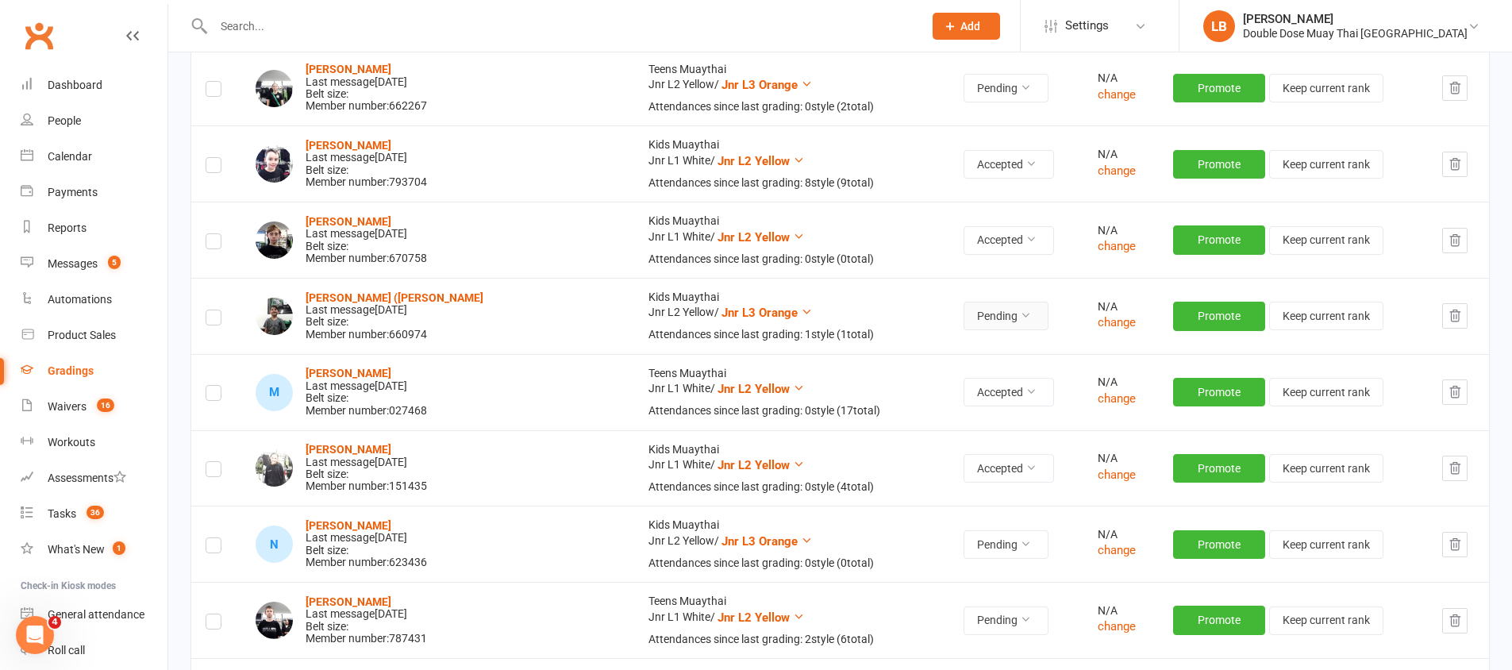
click at [964, 320] on button "Pending" at bounding box center [1006, 316] width 85 height 29
click at [878, 348] on link "Accepted" at bounding box center [892, 352] width 157 height 32
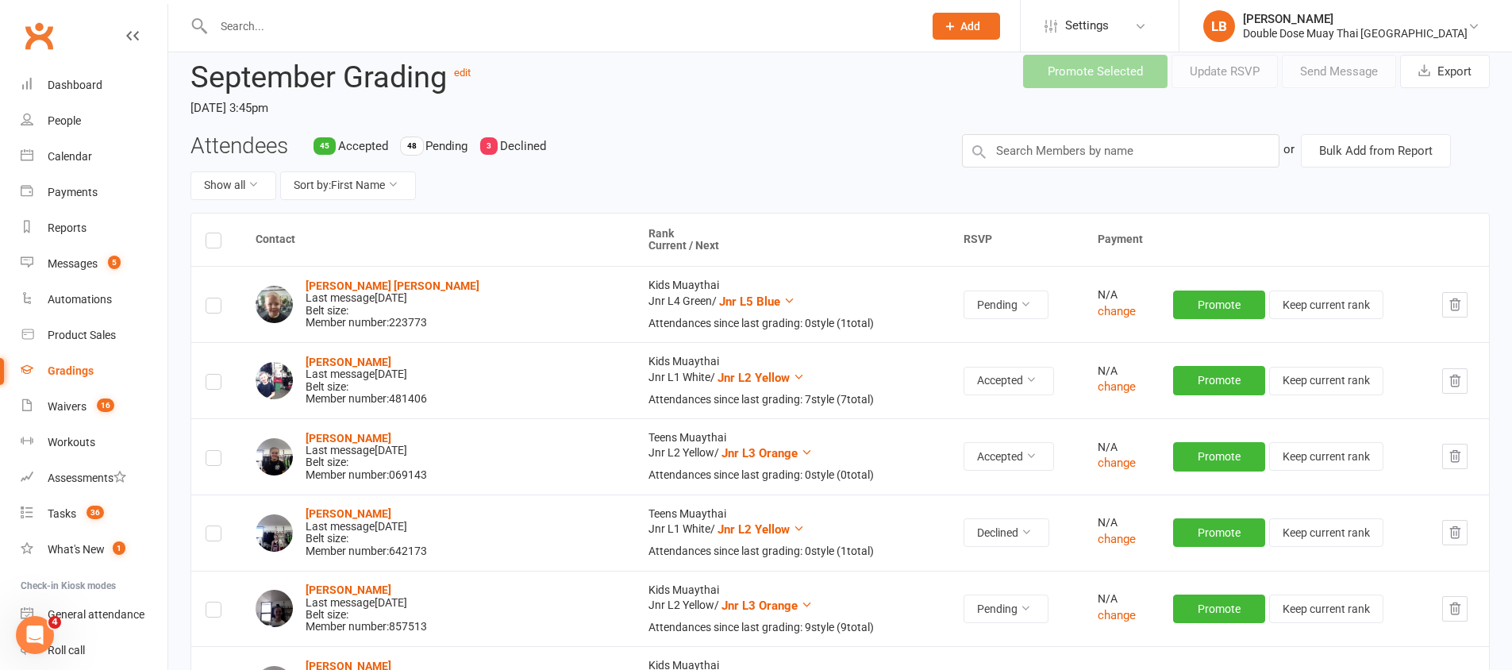
scroll to position [0, 0]
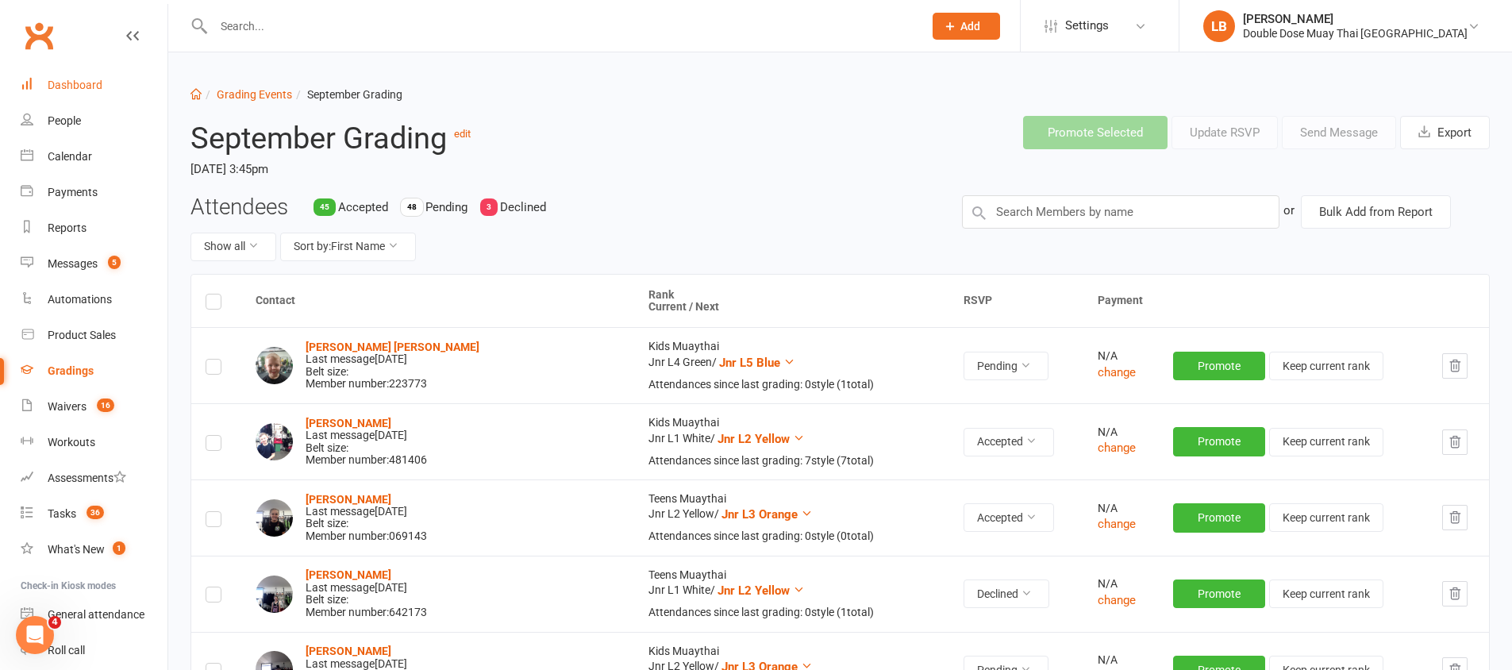
click at [66, 87] on div "Dashboard" at bounding box center [75, 85] width 55 height 13
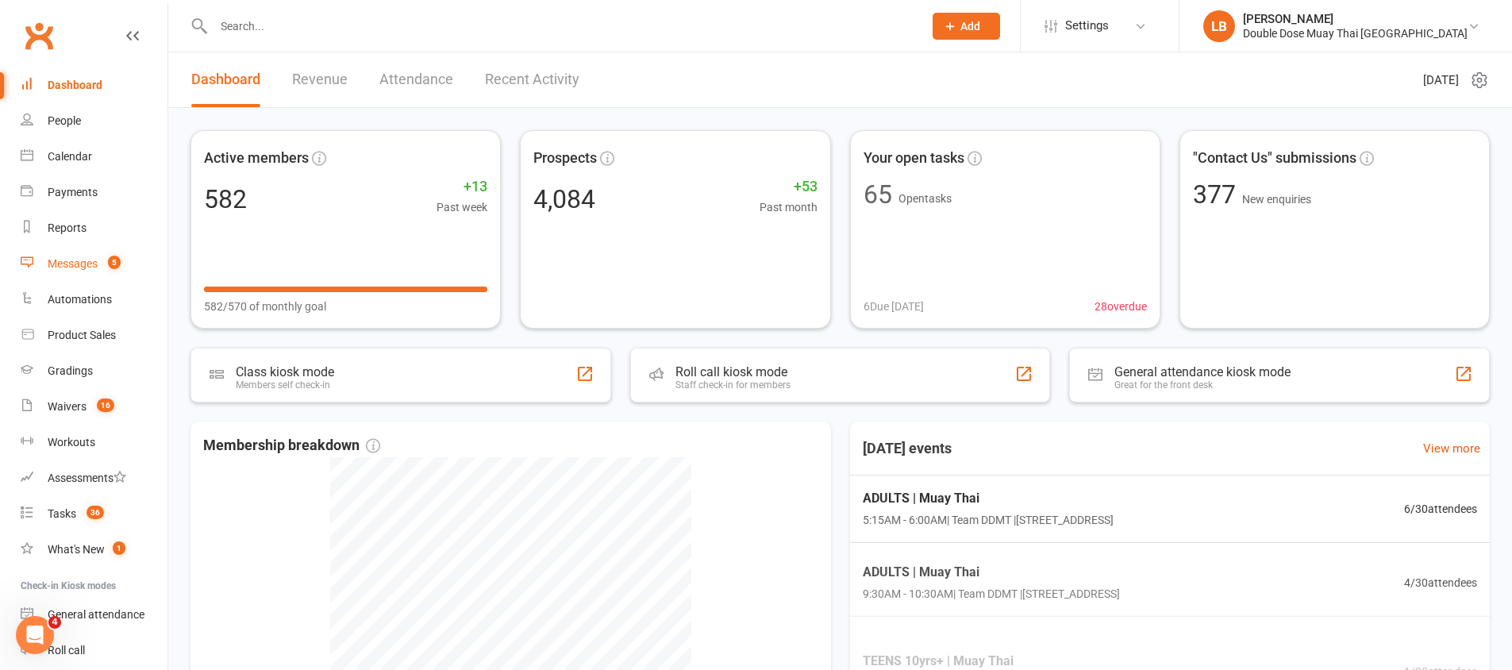
click at [108, 258] on count-badge "5" at bounding box center [110, 263] width 21 height 13
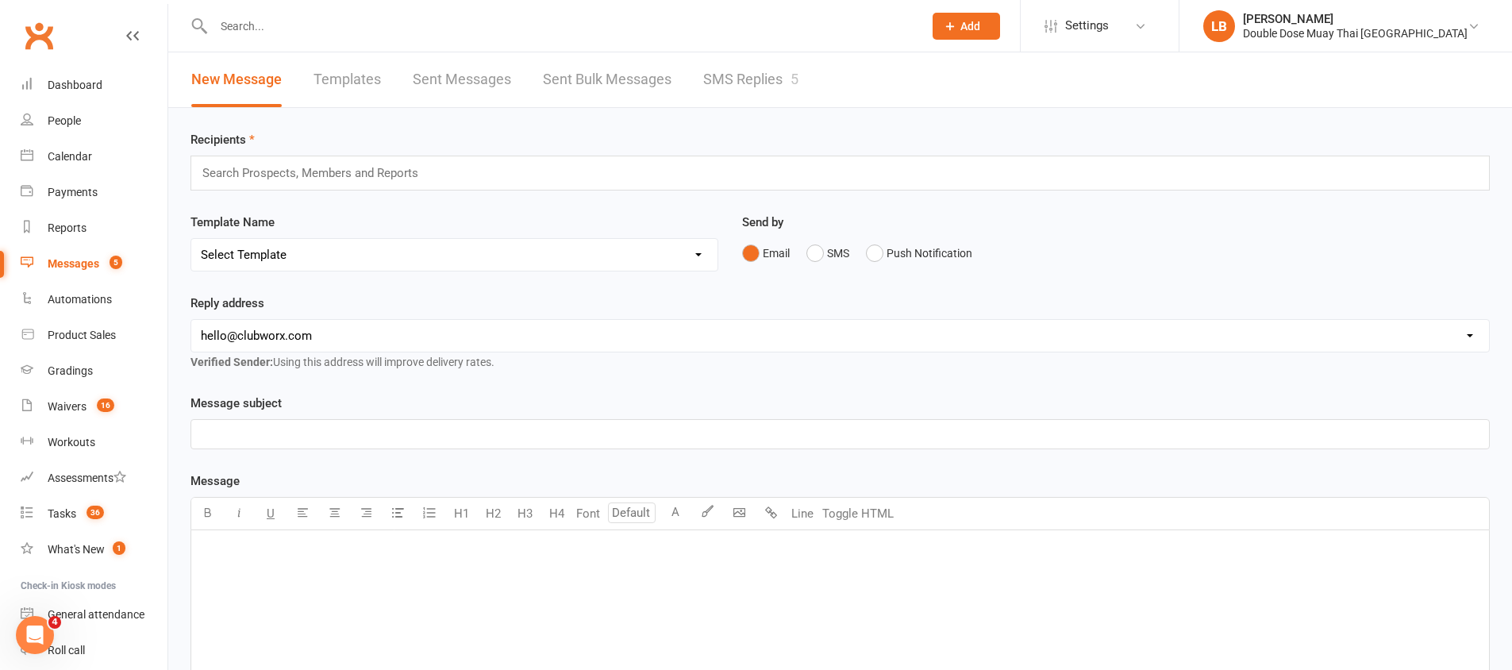
click at [766, 87] on link "SMS Replies 5" at bounding box center [750, 79] width 95 height 55
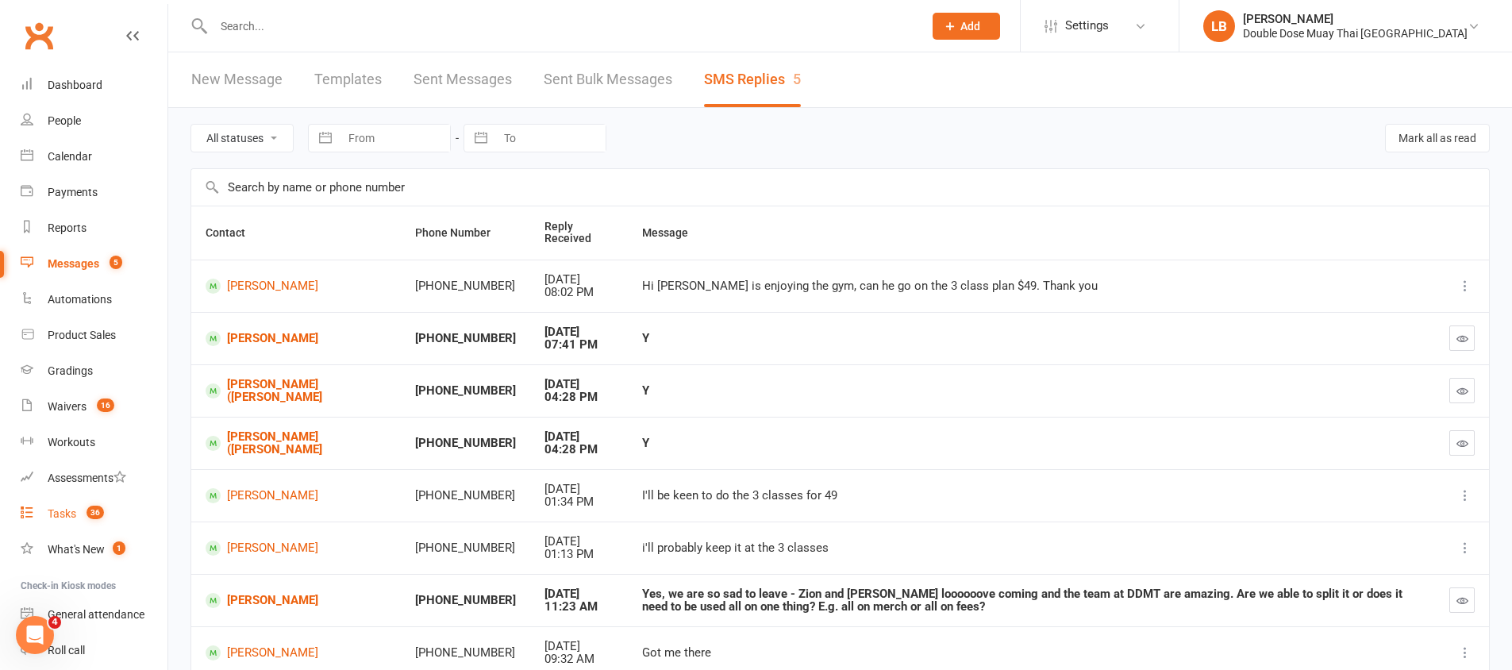
click at [107, 522] on link "Tasks 36" at bounding box center [94, 514] width 147 height 36
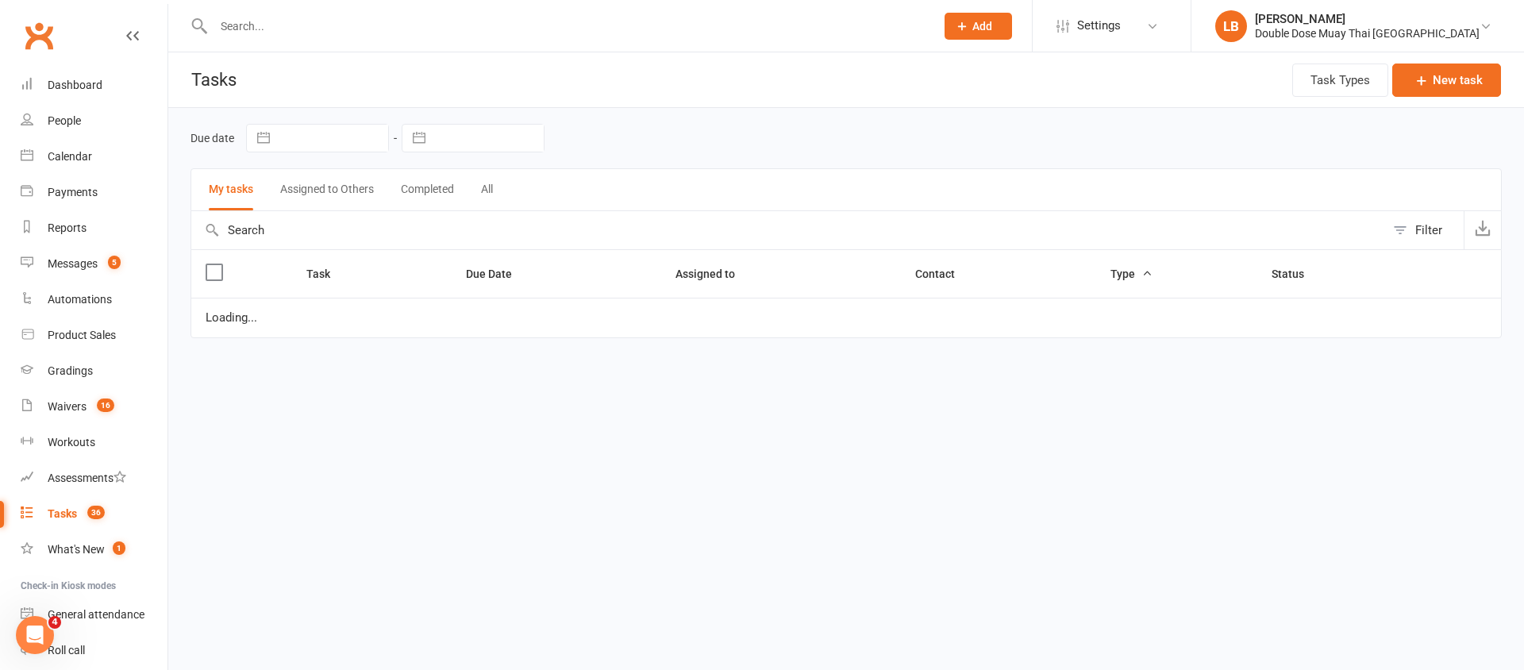
select select "started"
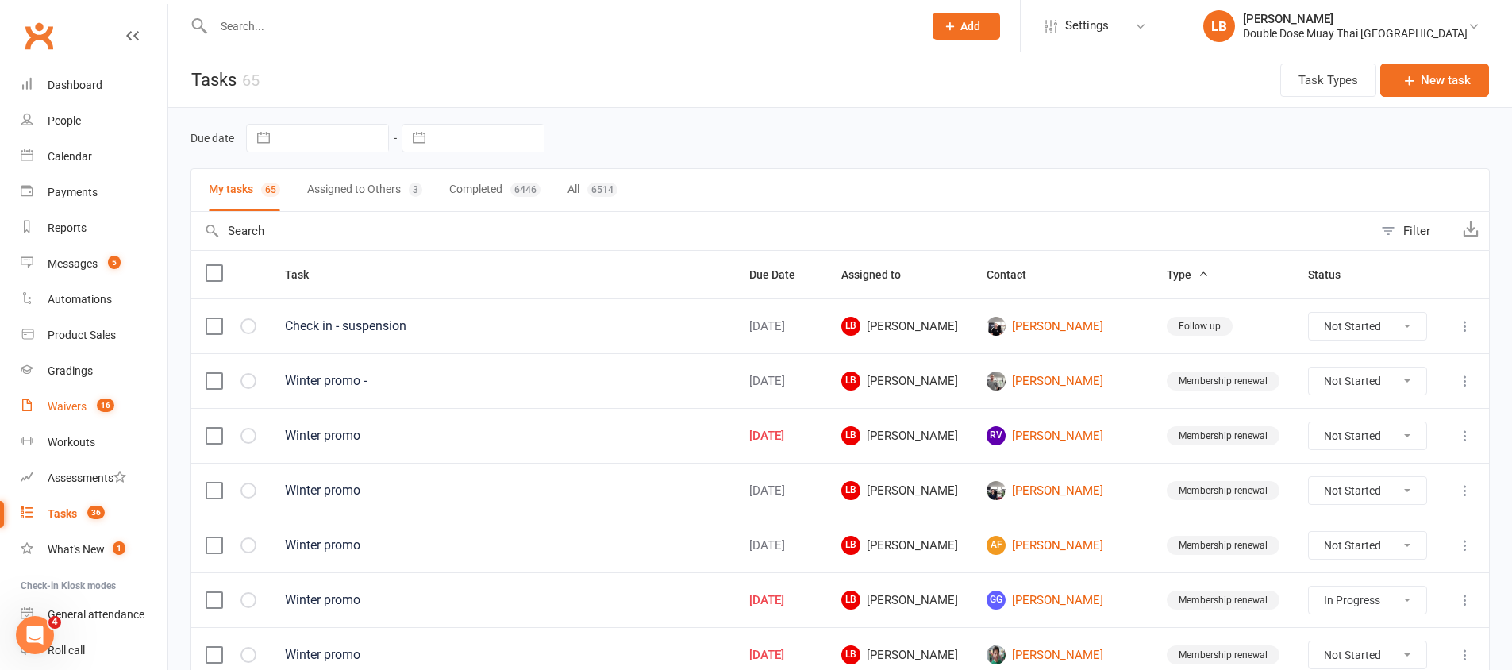
click at [75, 403] on div "Waivers" at bounding box center [67, 406] width 39 height 13
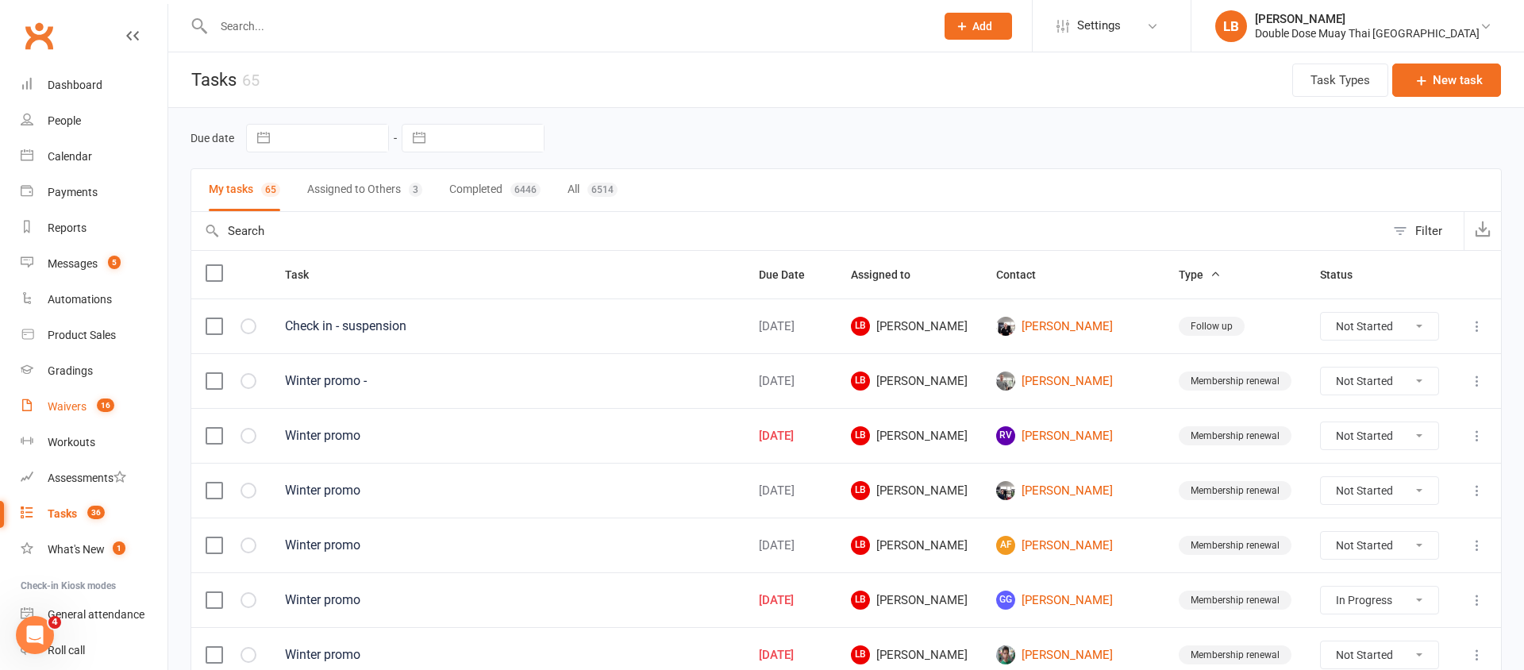
select select "100"
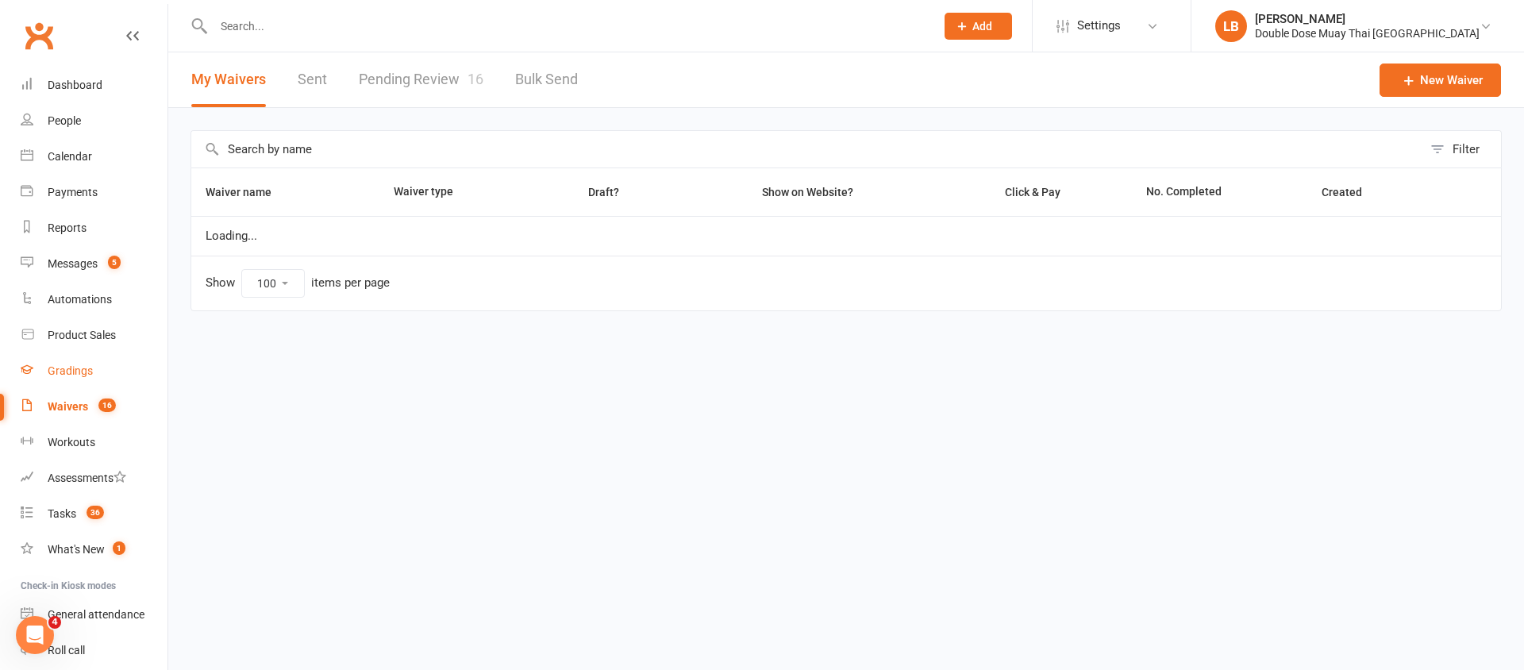
click at [77, 360] on link "Gradings" at bounding box center [94, 371] width 147 height 36
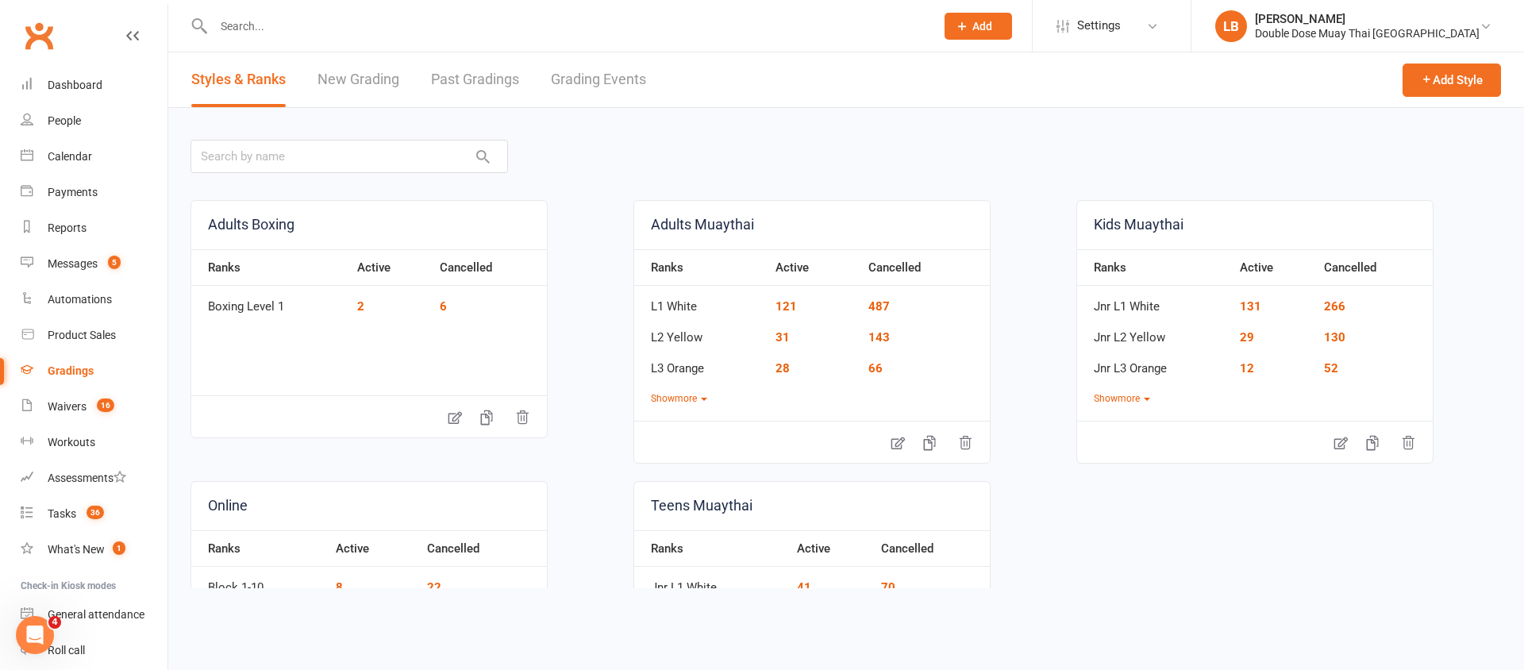
click at [594, 82] on link "Grading Events" at bounding box center [598, 79] width 95 height 55
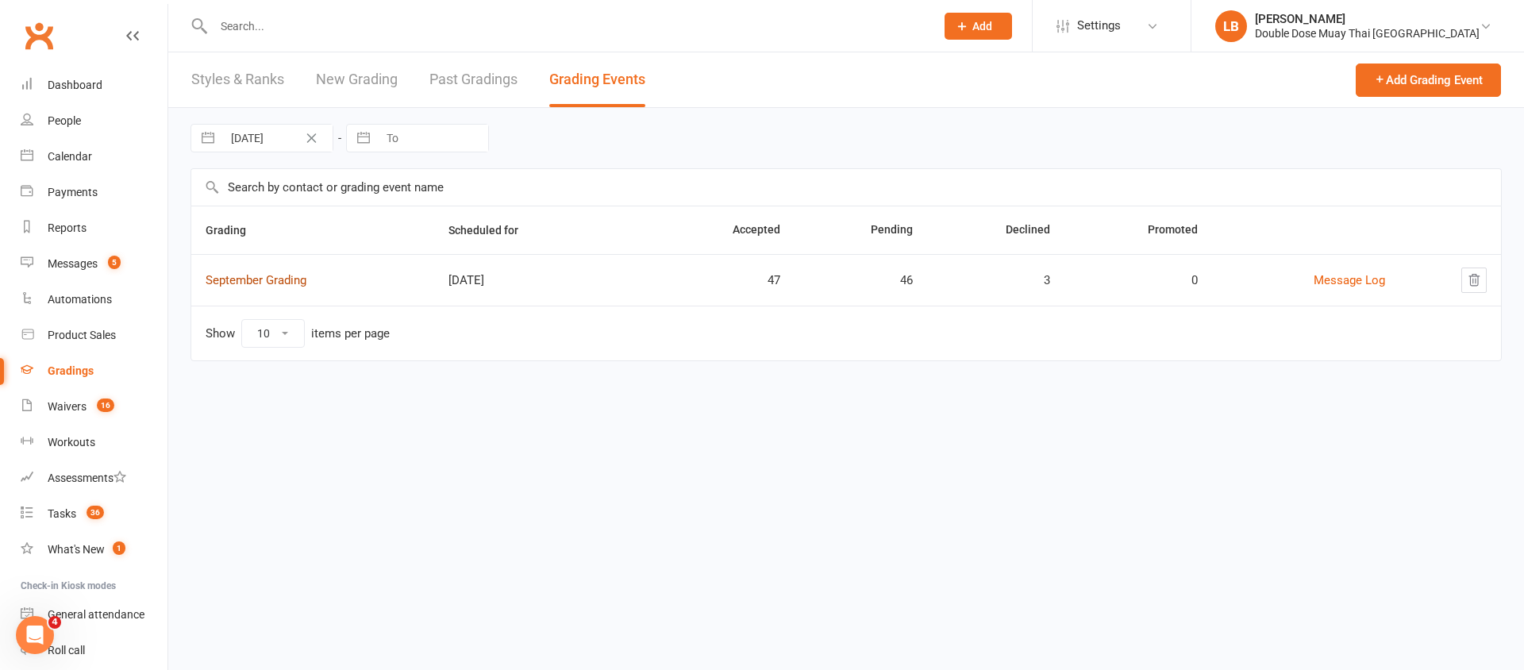
click at [299, 279] on link "September Grading" at bounding box center [256, 280] width 101 height 14
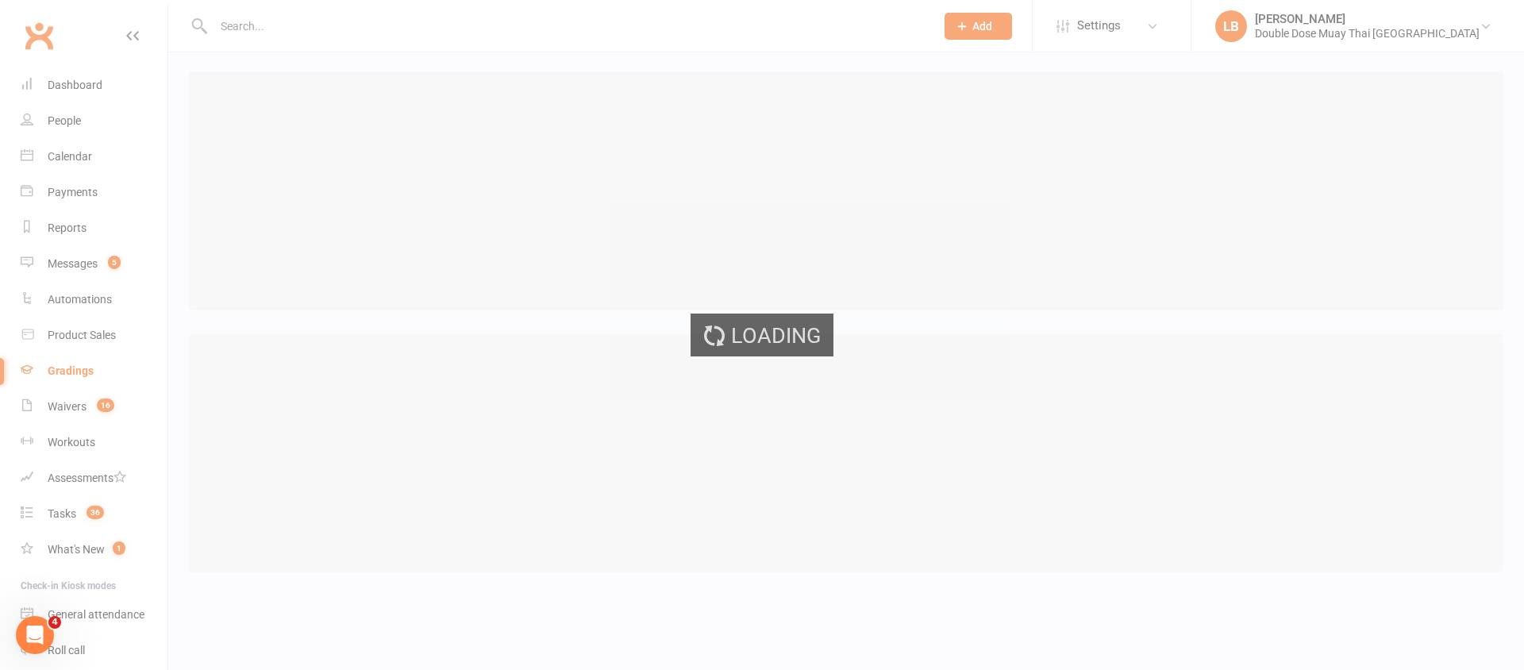
click at [299, 279] on div "Loading" at bounding box center [762, 335] width 1524 height 670
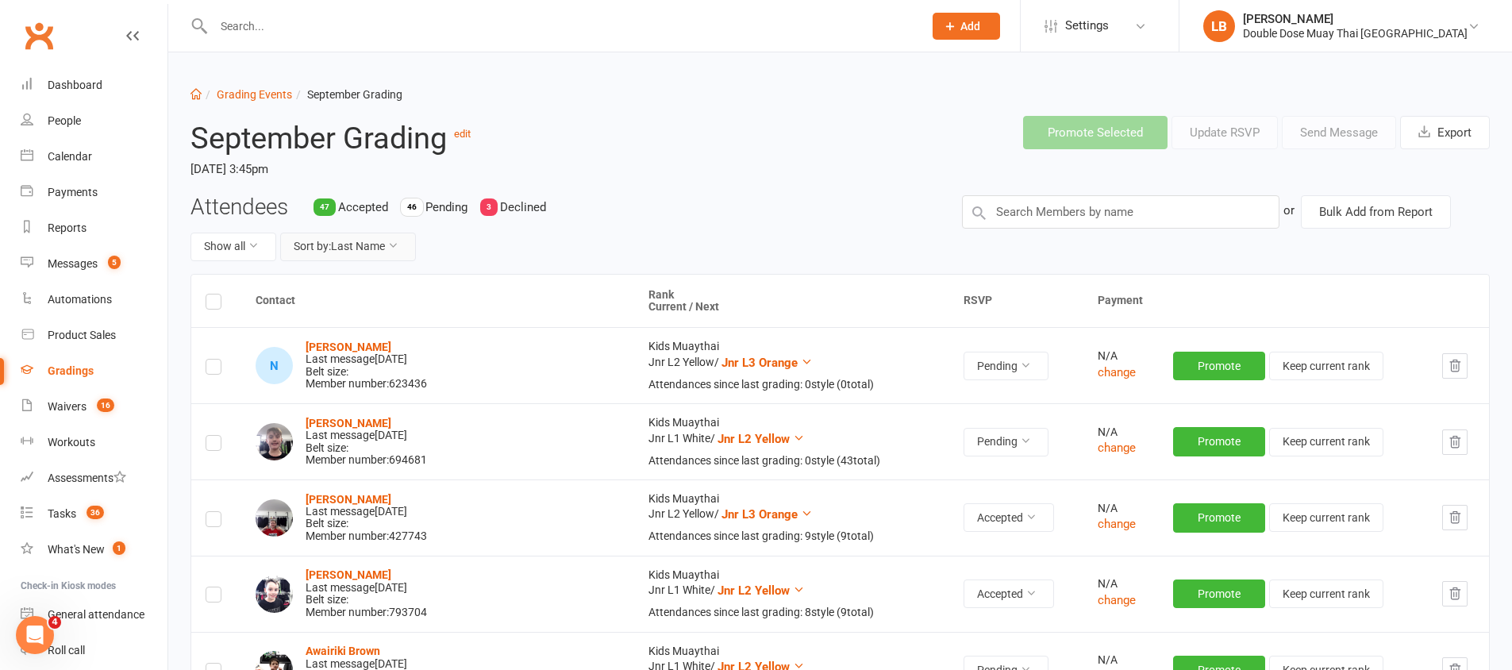
click at [360, 257] on button "Sort by: Last Name" at bounding box center [348, 247] width 136 height 29
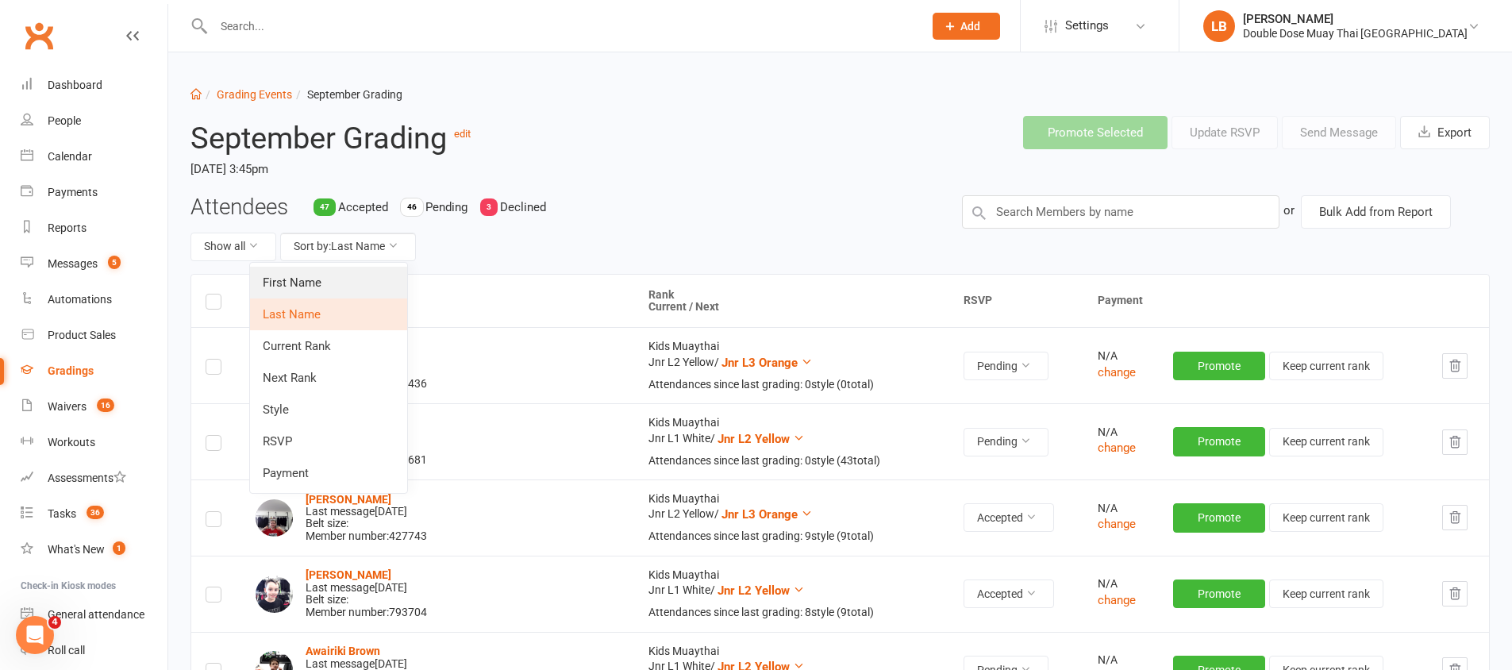
click at [341, 276] on link "First Name" at bounding box center [328, 283] width 157 height 32
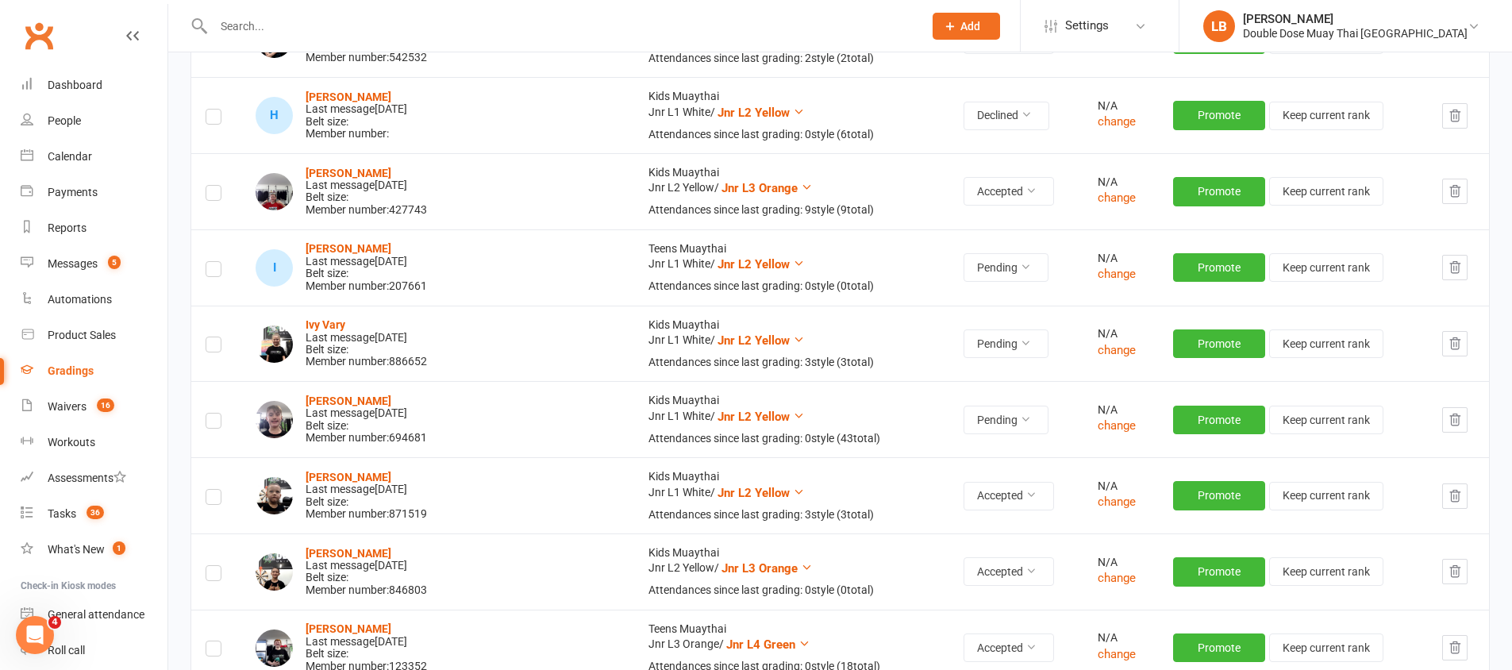
scroll to position [4128, 0]
click at [964, 266] on button "Pending" at bounding box center [1006, 268] width 85 height 29
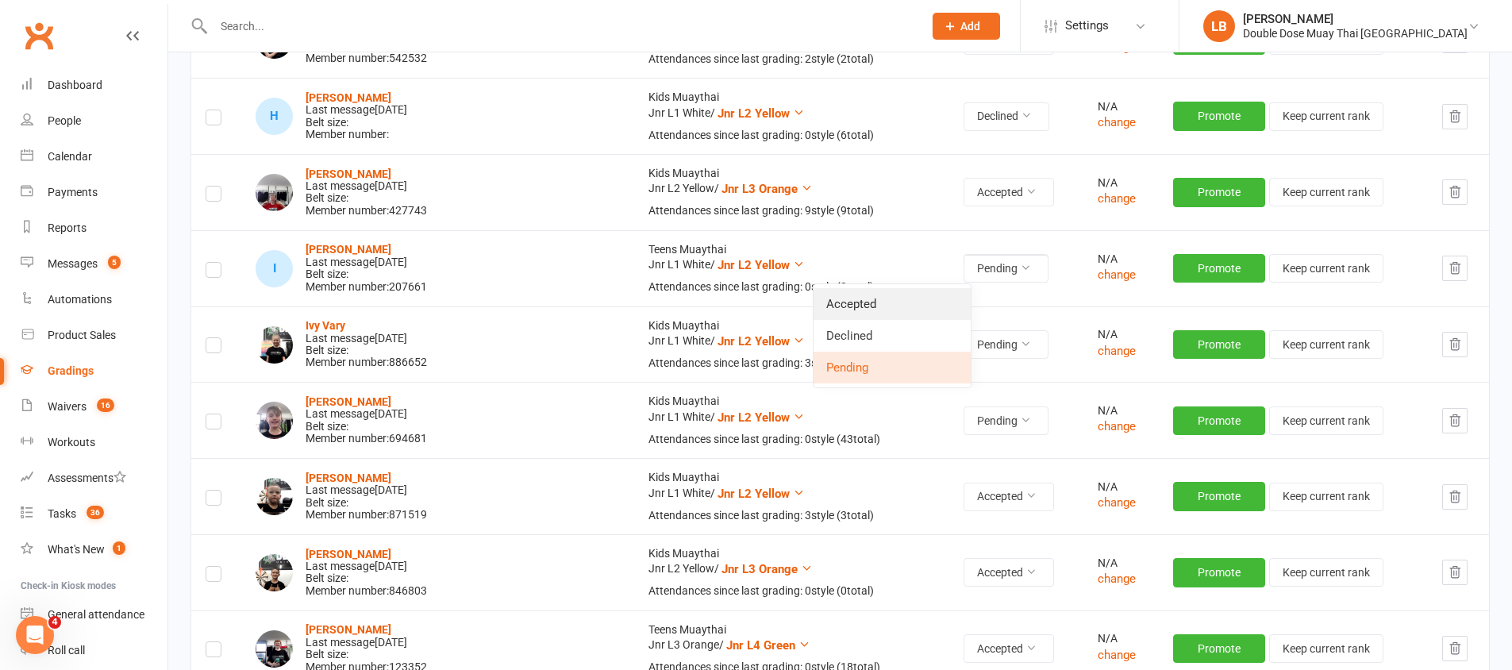
click at [902, 305] on link "Accepted" at bounding box center [892, 304] width 157 height 32
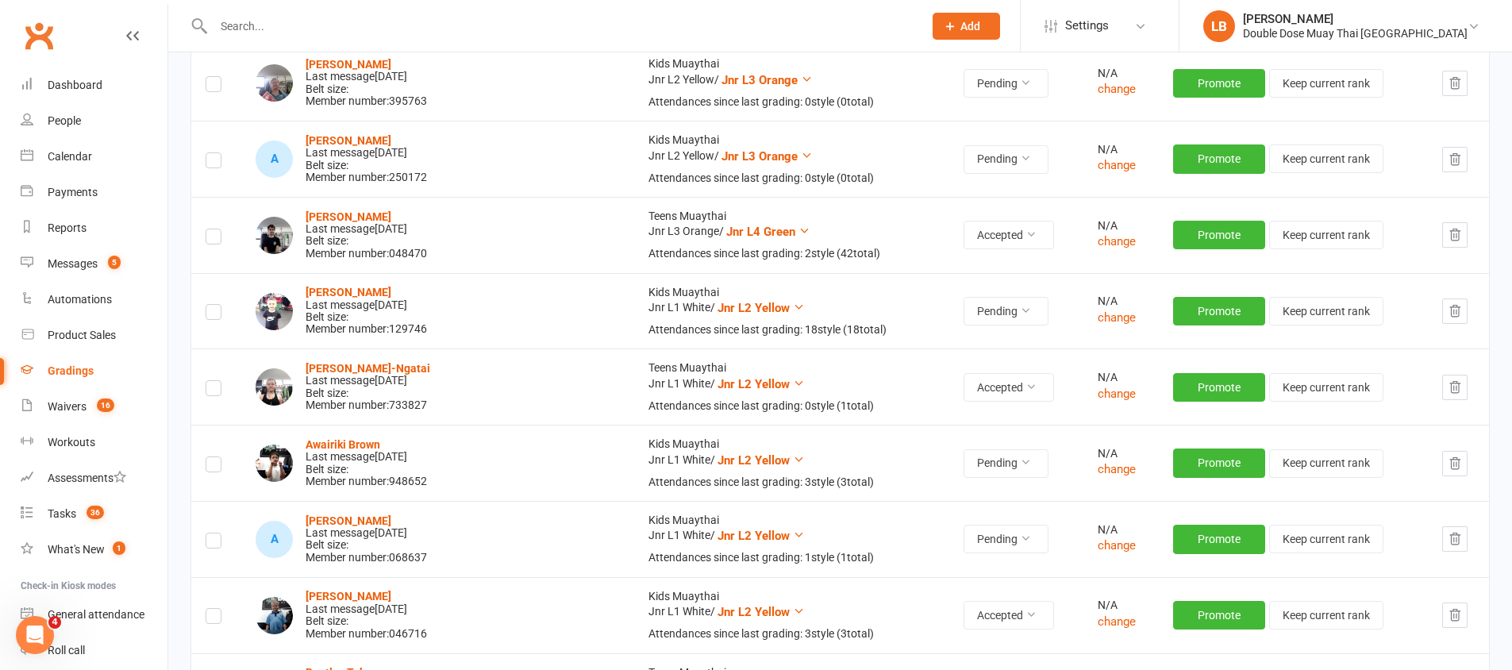
scroll to position [0, 0]
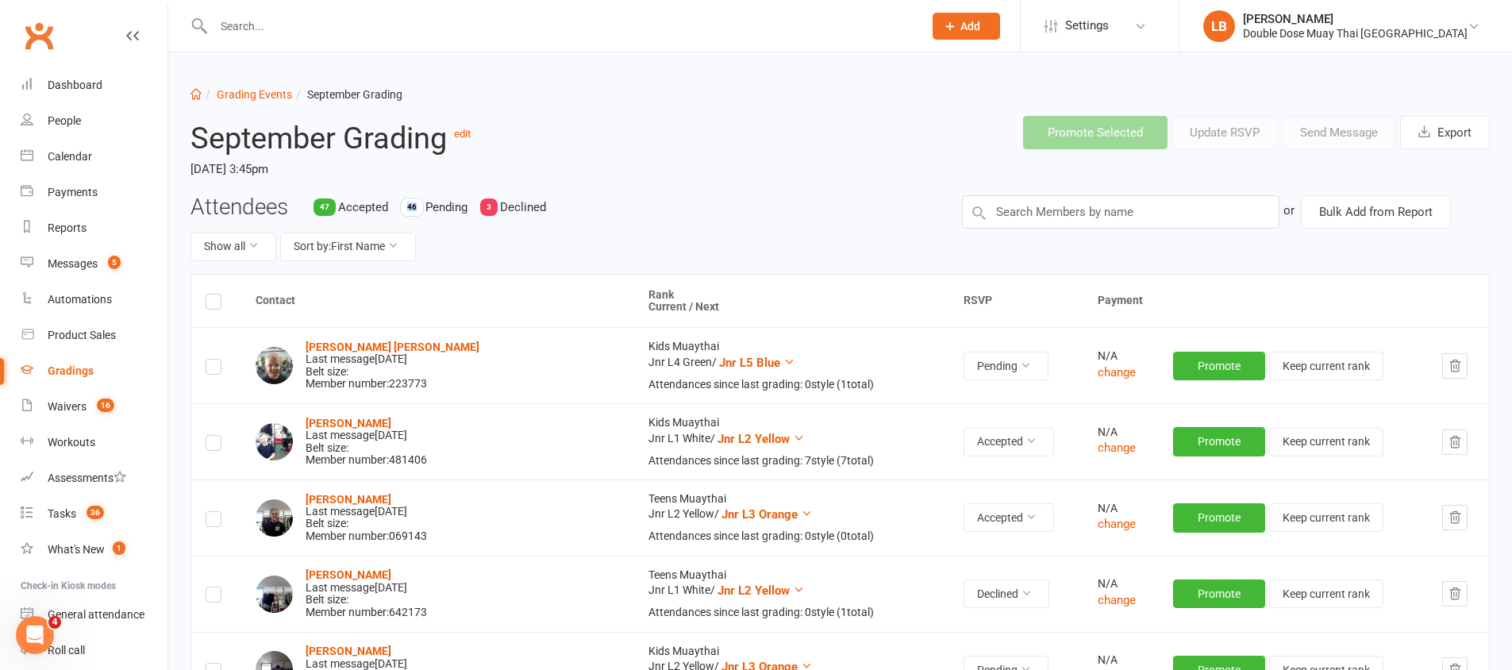
drag, startPoint x: 426, startPoint y: 206, endPoint x: 407, endPoint y: 209, distance: 19.2
click at [407, 209] on div "47 Accepted 46 Pending 3 Declined" at bounding box center [436, 207] width 245 height 20
click at [407, 209] on div "46" at bounding box center [412, 206] width 22 height 17
drag, startPoint x: 497, startPoint y: 213, endPoint x: 470, endPoint y: 214, distance: 27.0
click at [470, 214] on div "47 Accepted 46 Pending 3 Declined" at bounding box center [436, 207] width 245 height 20
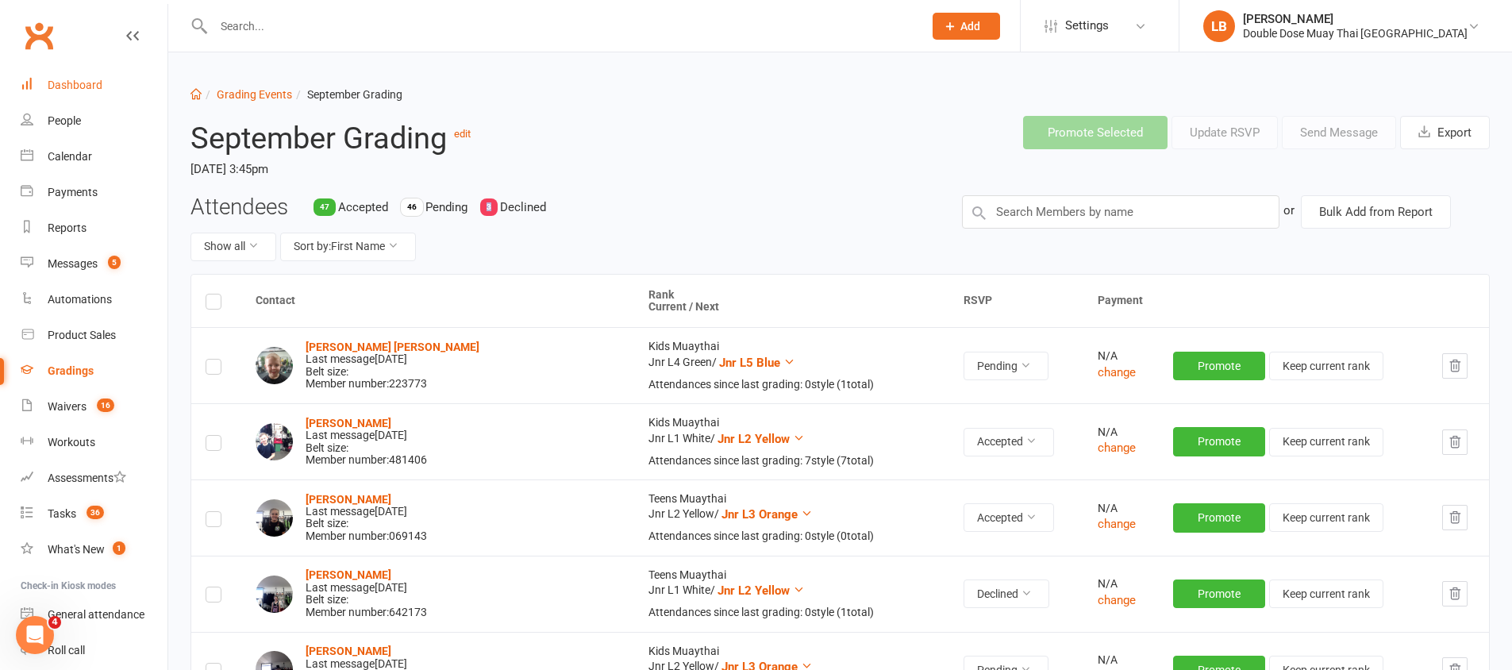
click at [105, 79] on link "Dashboard" at bounding box center [94, 85] width 147 height 36
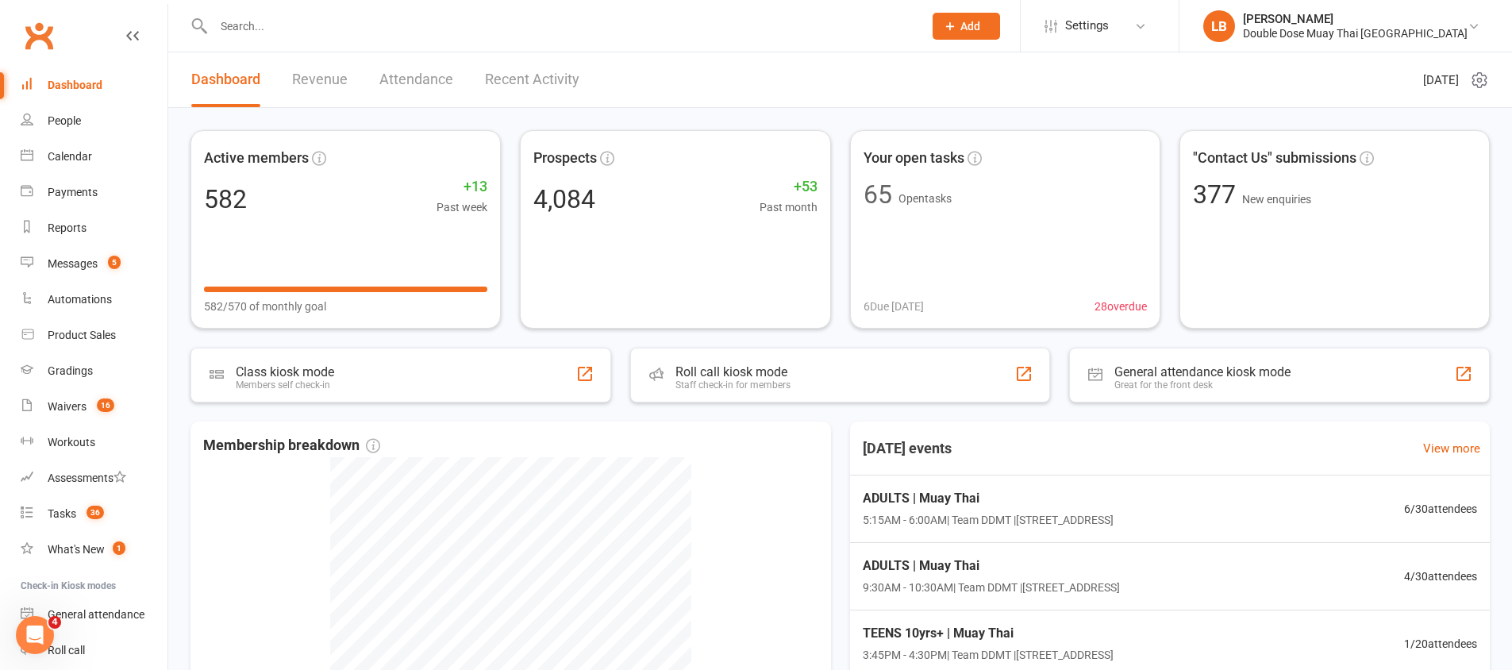
click at [306, 70] on link "Revenue" at bounding box center [320, 79] width 56 height 55
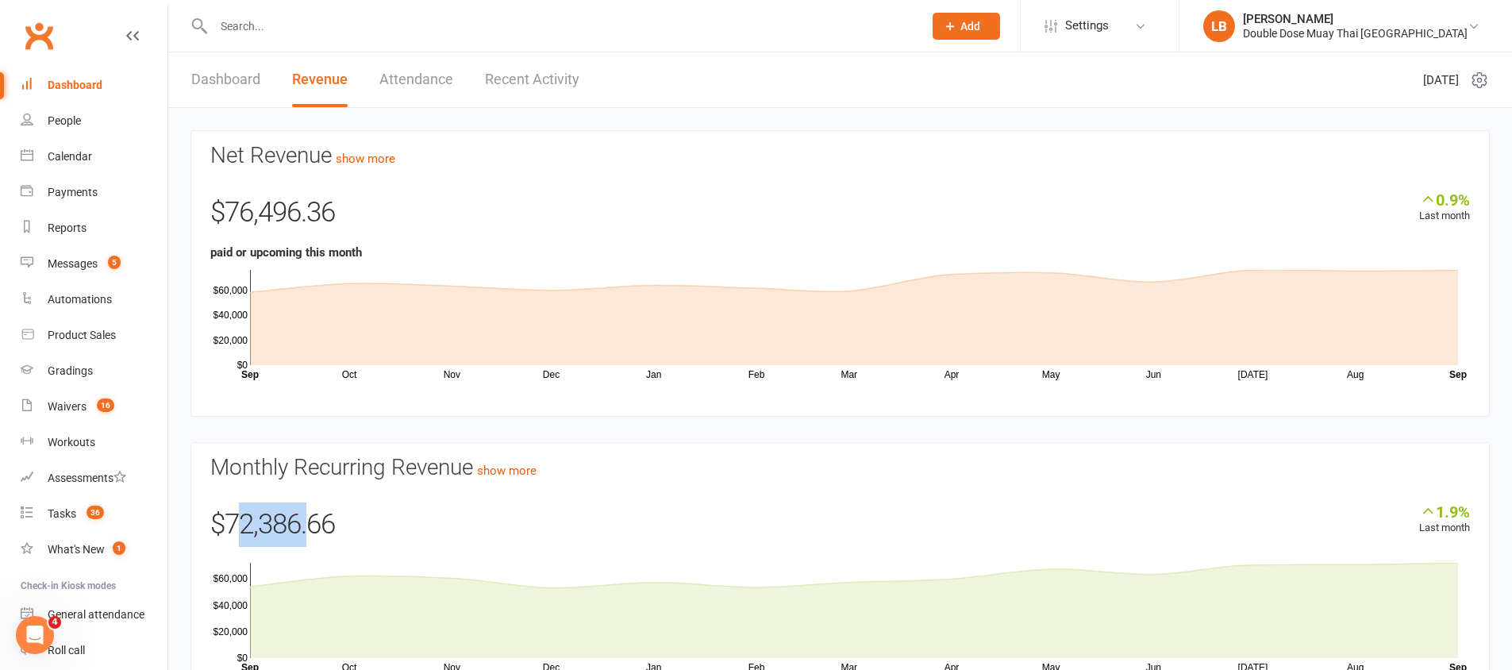
drag, startPoint x: 272, startPoint y: 533, endPoint x: 311, endPoint y: 540, distance: 40.3
click at [311, 540] on div "$72,386.66" at bounding box center [840, 529] width 1260 height 52
click at [78, 256] on link "Messages 5" at bounding box center [94, 264] width 147 height 36
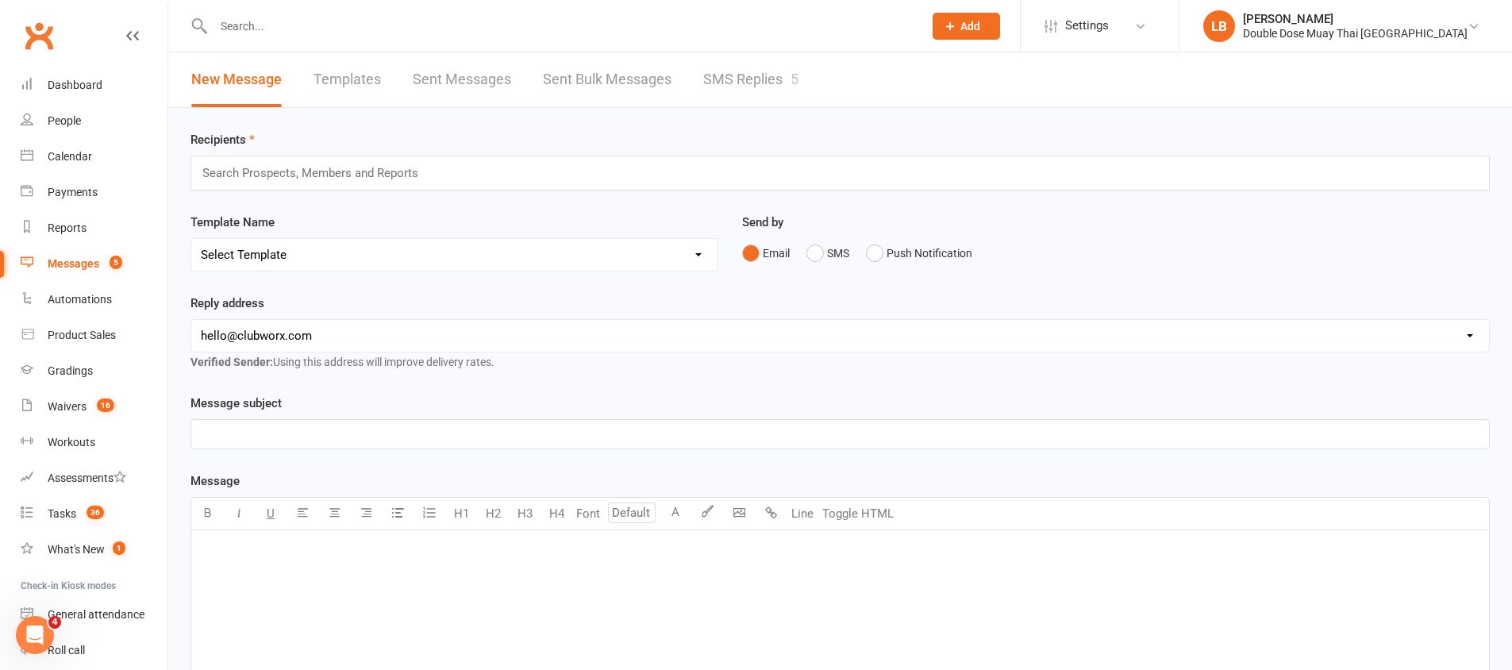
click at [791, 80] on link "SMS Replies 5" at bounding box center [750, 79] width 95 height 55
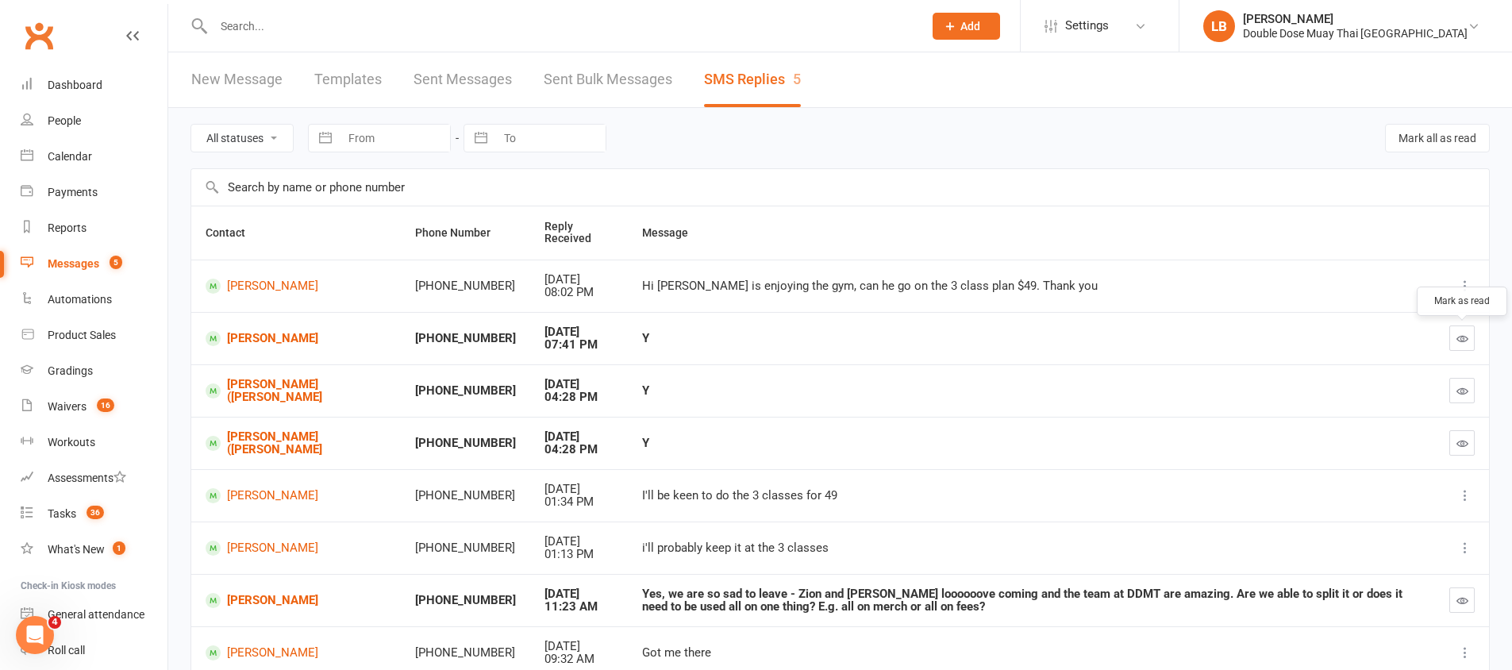
click at [1464, 343] on icon "button" at bounding box center [1463, 339] width 12 height 12
click at [1459, 394] on icon "button" at bounding box center [1463, 391] width 12 height 12
click at [1462, 436] on button "button" at bounding box center [1462, 442] width 25 height 25
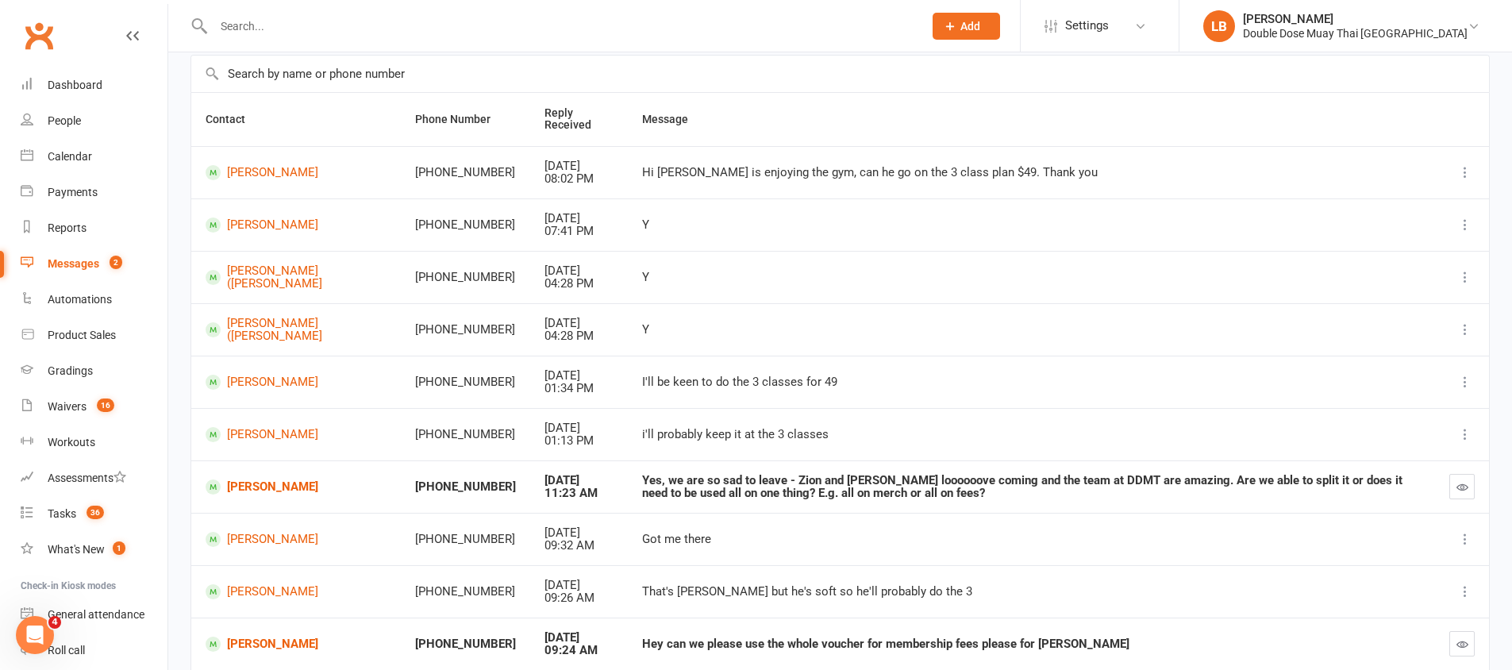
scroll to position [233, 0]
